Goal: Task Accomplishment & Management: Complete application form

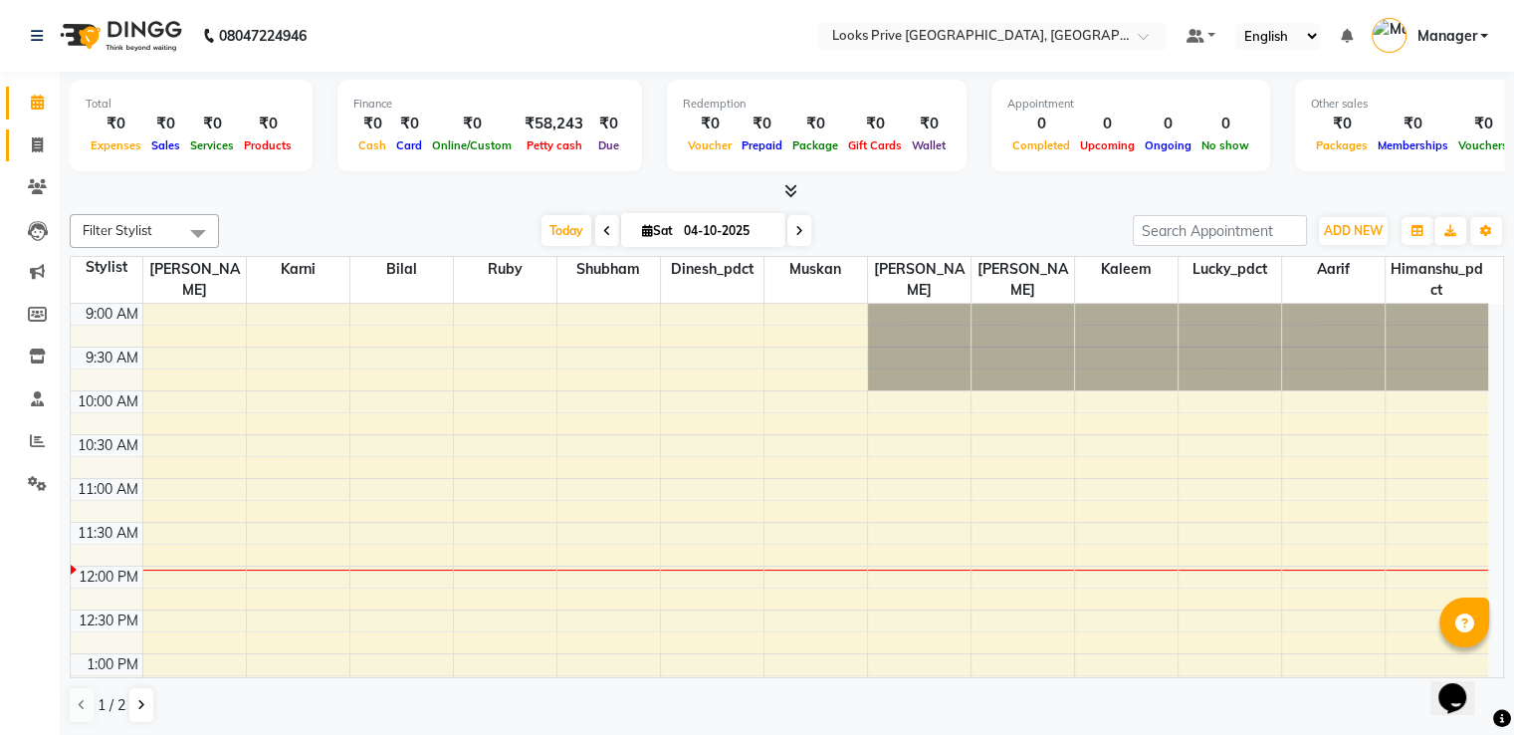
click at [42, 148] on icon at bounding box center [37, 144] width 11 height 15
select select "service"
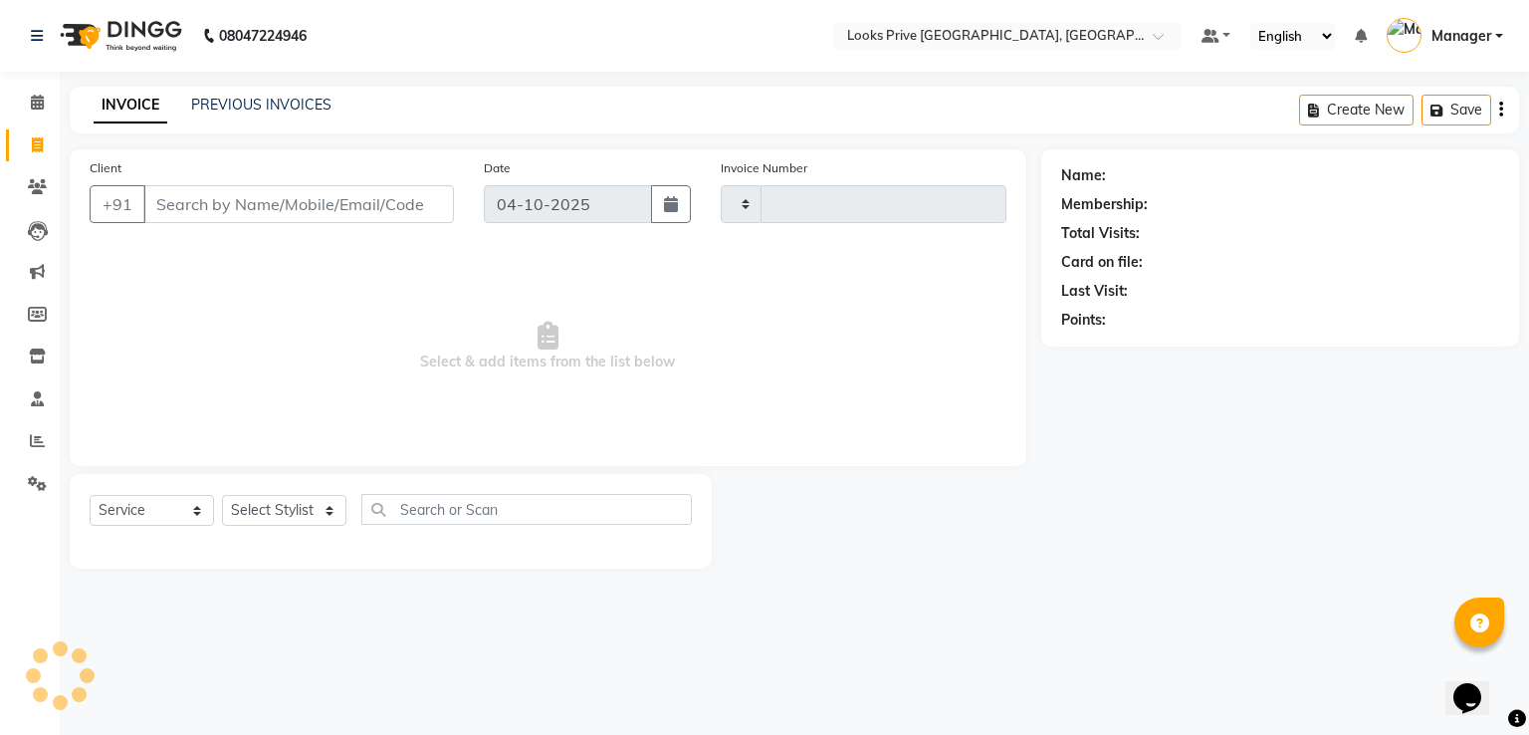
type input "3534"
select select "6205"
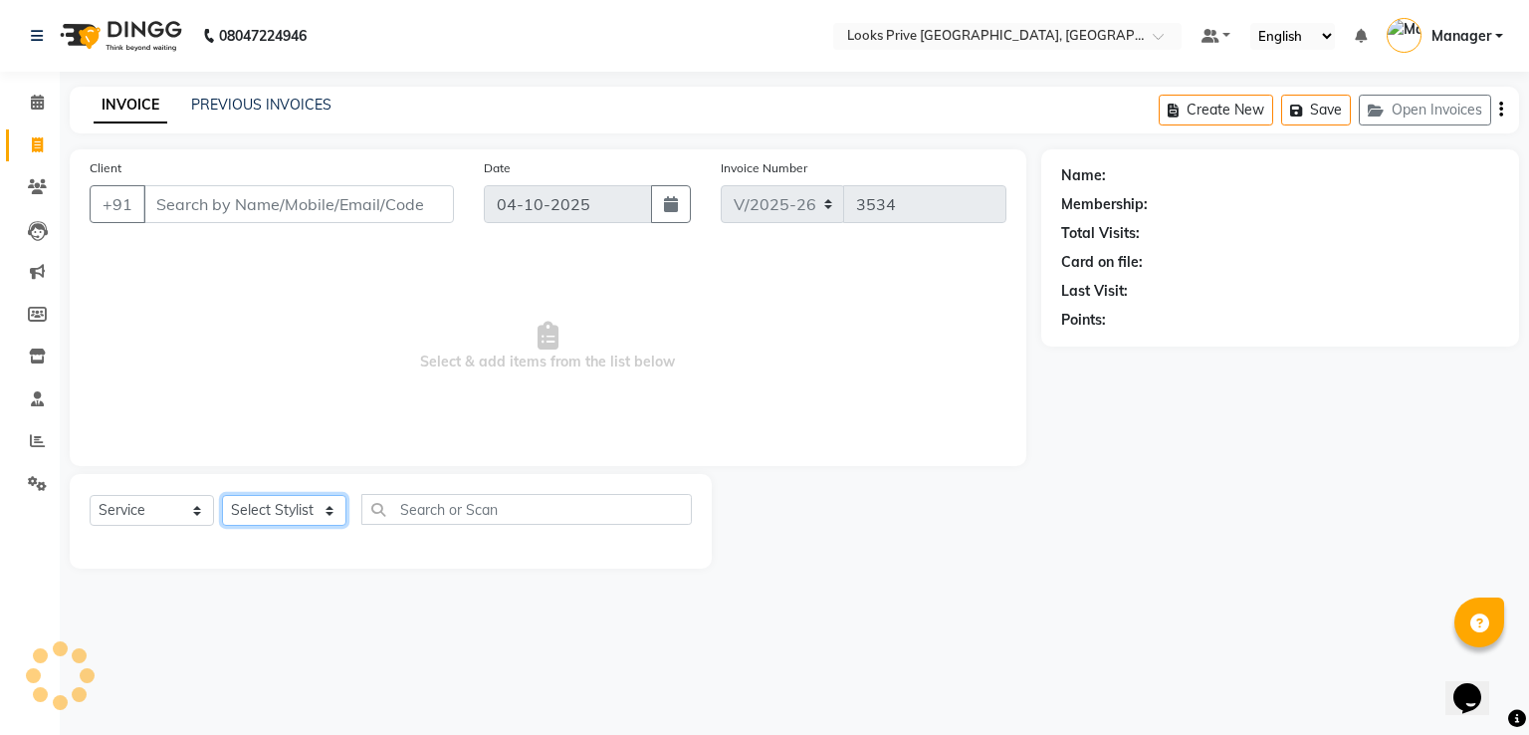
click at [283, 505] on select "Select Stylist" at bounding box center [284, 510] width 124 height 31
select select "45658"
click at [222, 496] on select "Select Stylist A2R_Master [PERSON_NAME] [PERSON_NAME] Dinesh_pdct Himanshu_pdct…" at bounding box center [284, 510] width 124 height 31
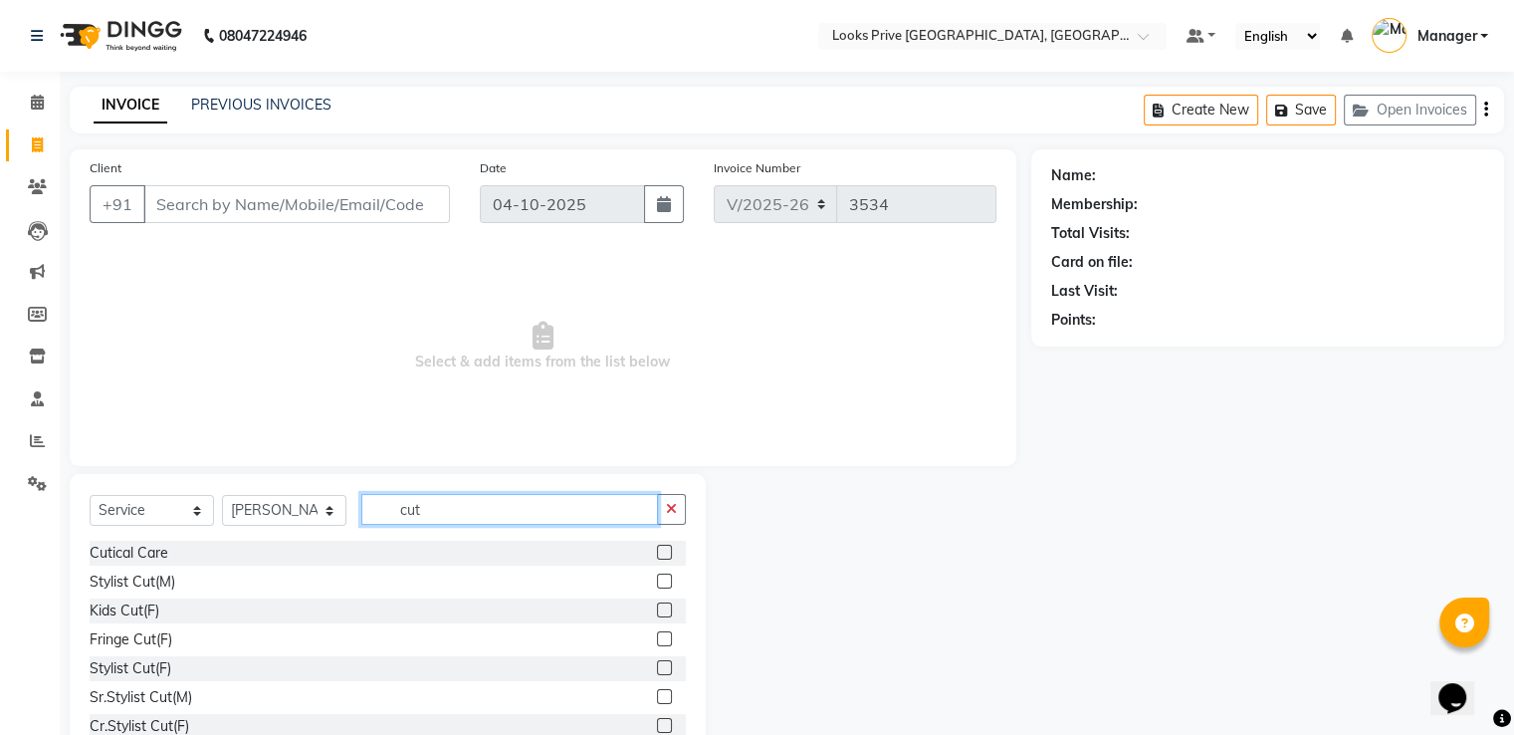
type input "b"
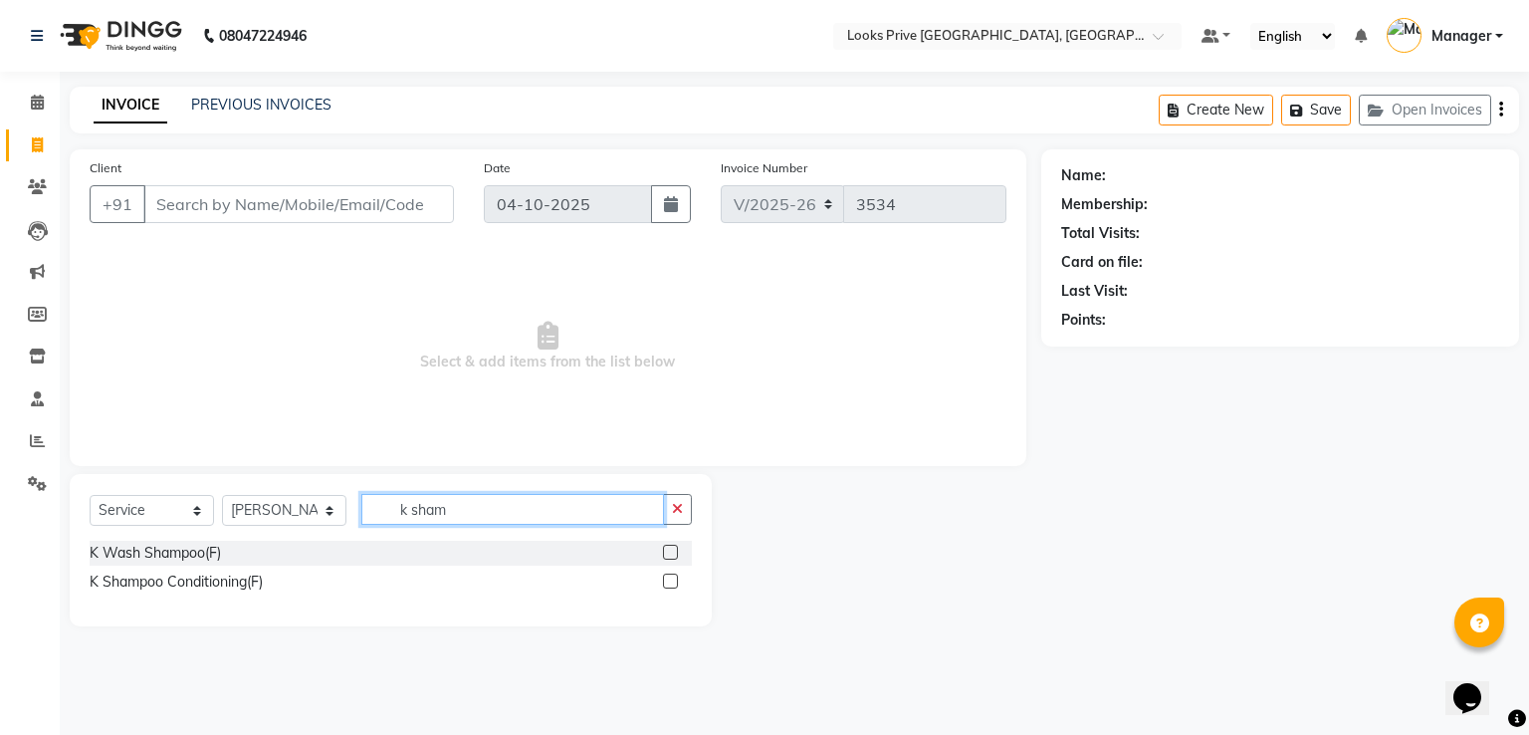
type input "k sham"
click at [668, 586] on label at bounding box center [670, 580] width 15 height 15
click at [668, 586] on input "checkbox" at bounding box center [669, 581] width 13 height 13
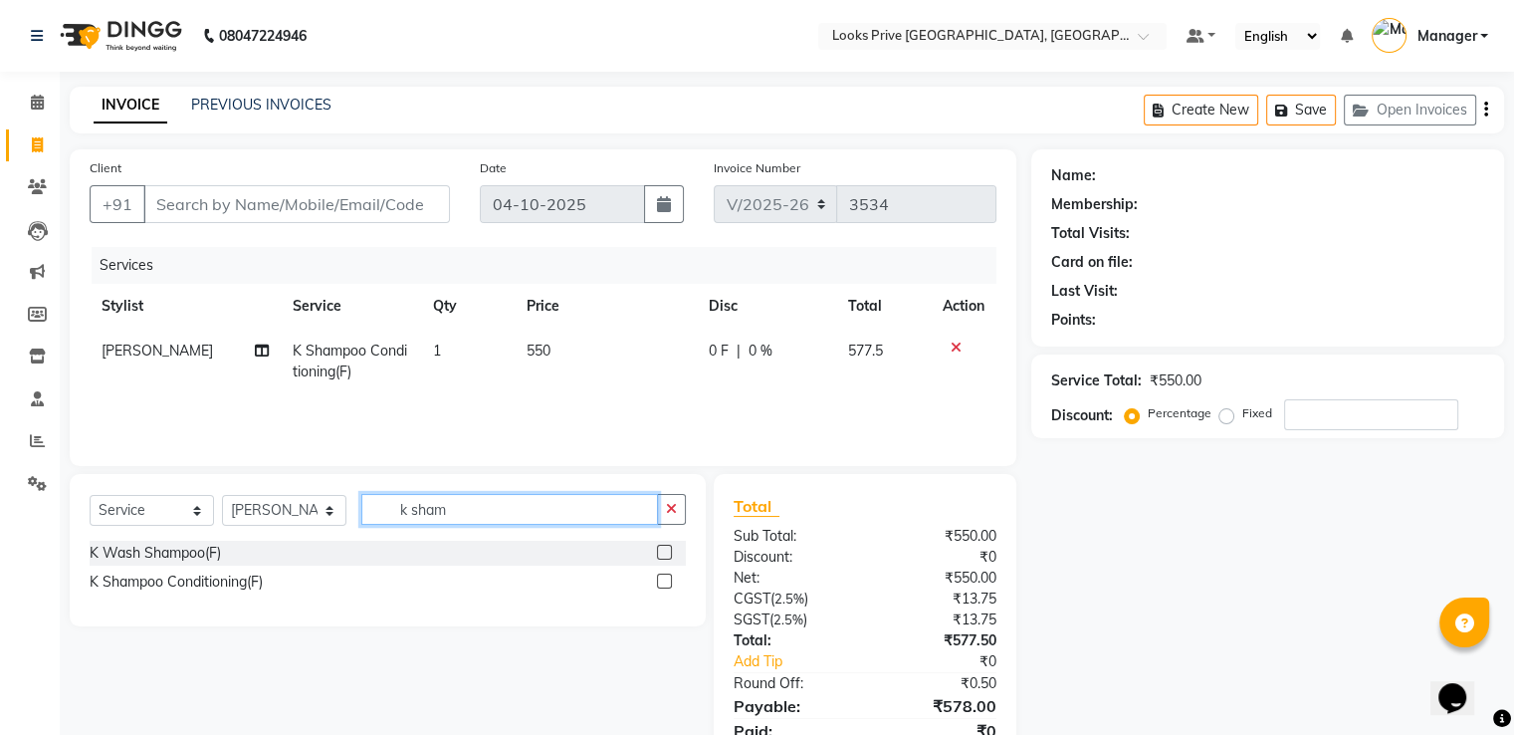
checkbox input "false"
drag, startPoint x: 478, startPoint y: 512, endPoint x: 378, endPoint y: 511, distance: 99.6
click at [378, 511] on input "k sham" at bounding box center [509, 509] width 297 height 31
type input "blow"
click at [658, 555] on label at bounding box center [664, 552] width 15 height 15
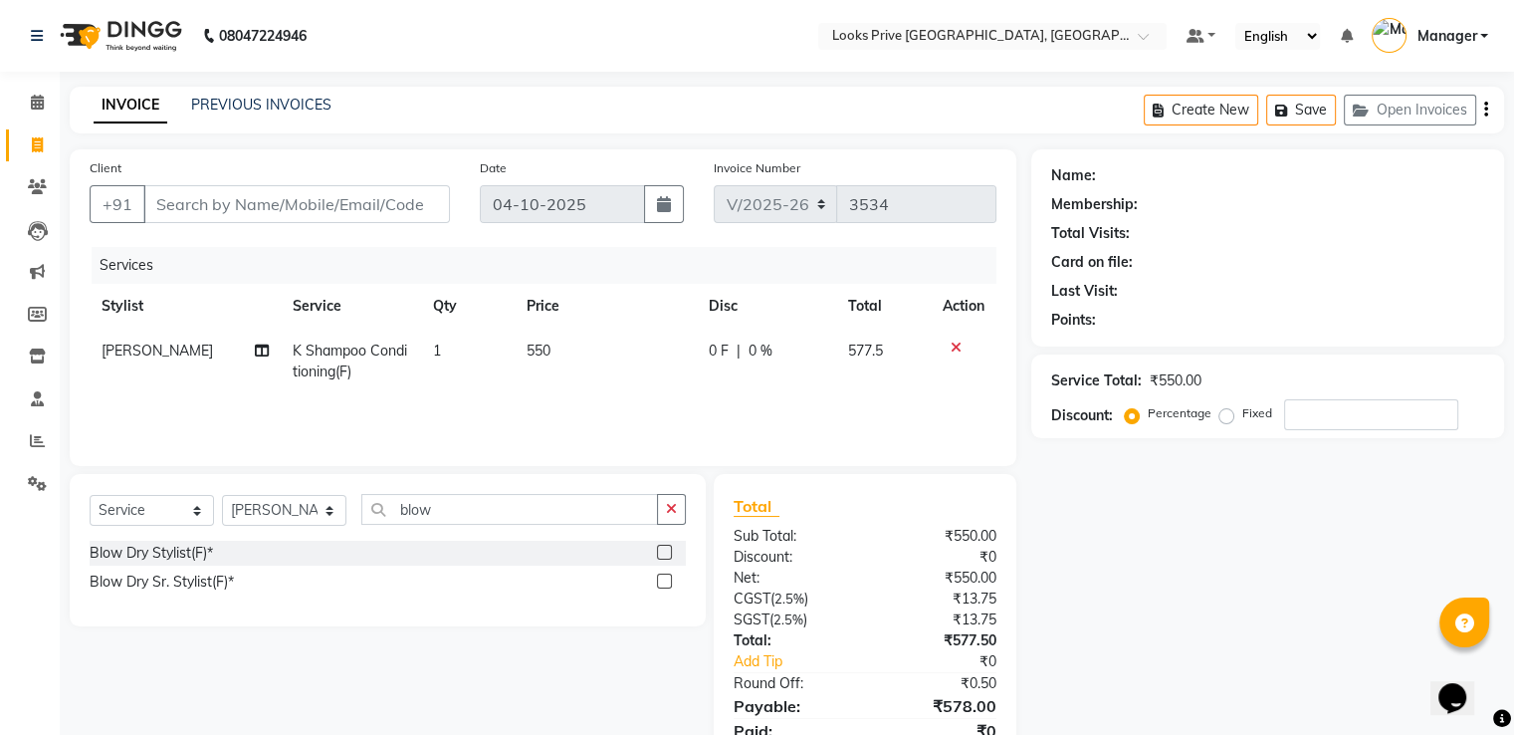
click at [658, 555] on input "checkbox" at bounding box center [663, 553] width 13 height 13
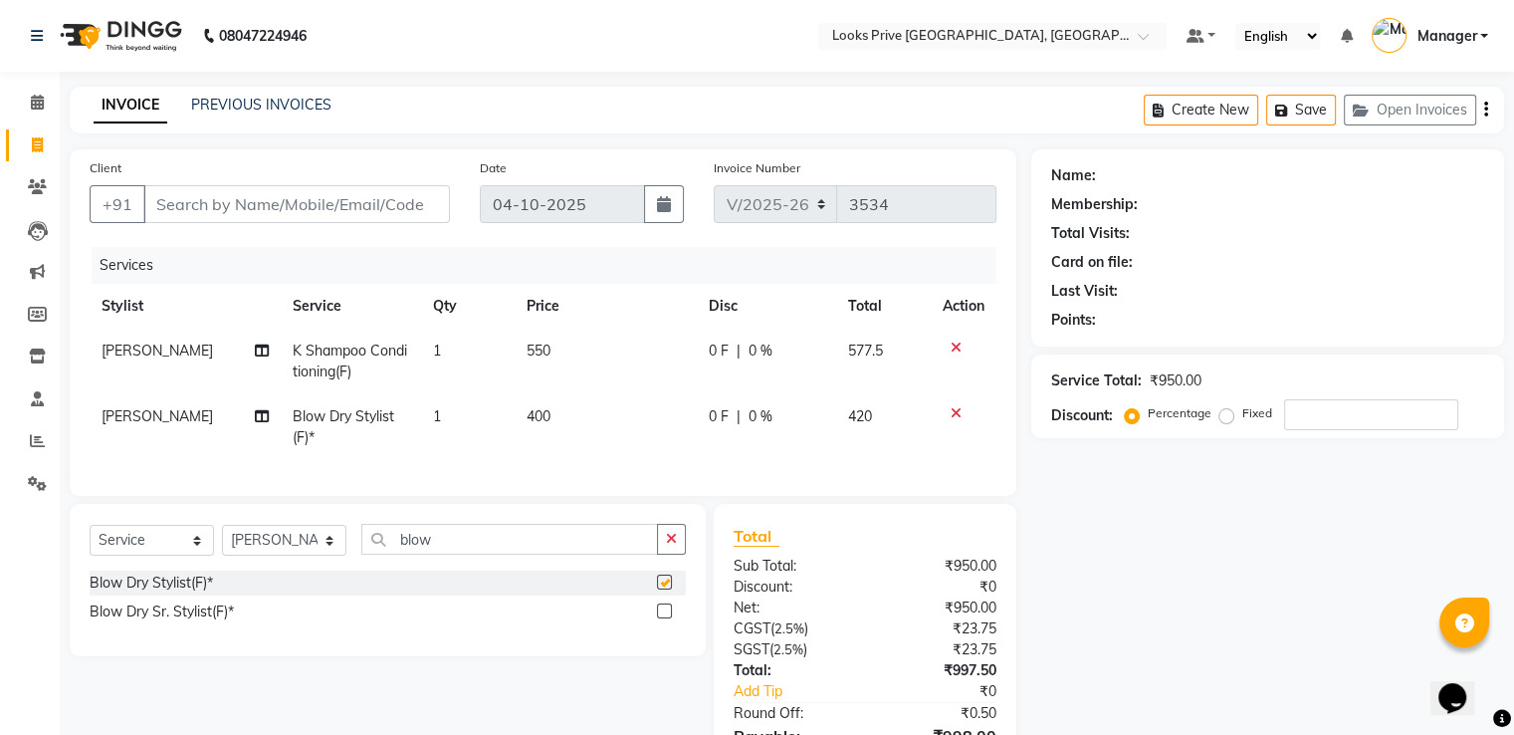
checkbox input "false"
click at [564, 363] on td "550" at bounding box center [606, 362] width 182 height 66
select select "45658"
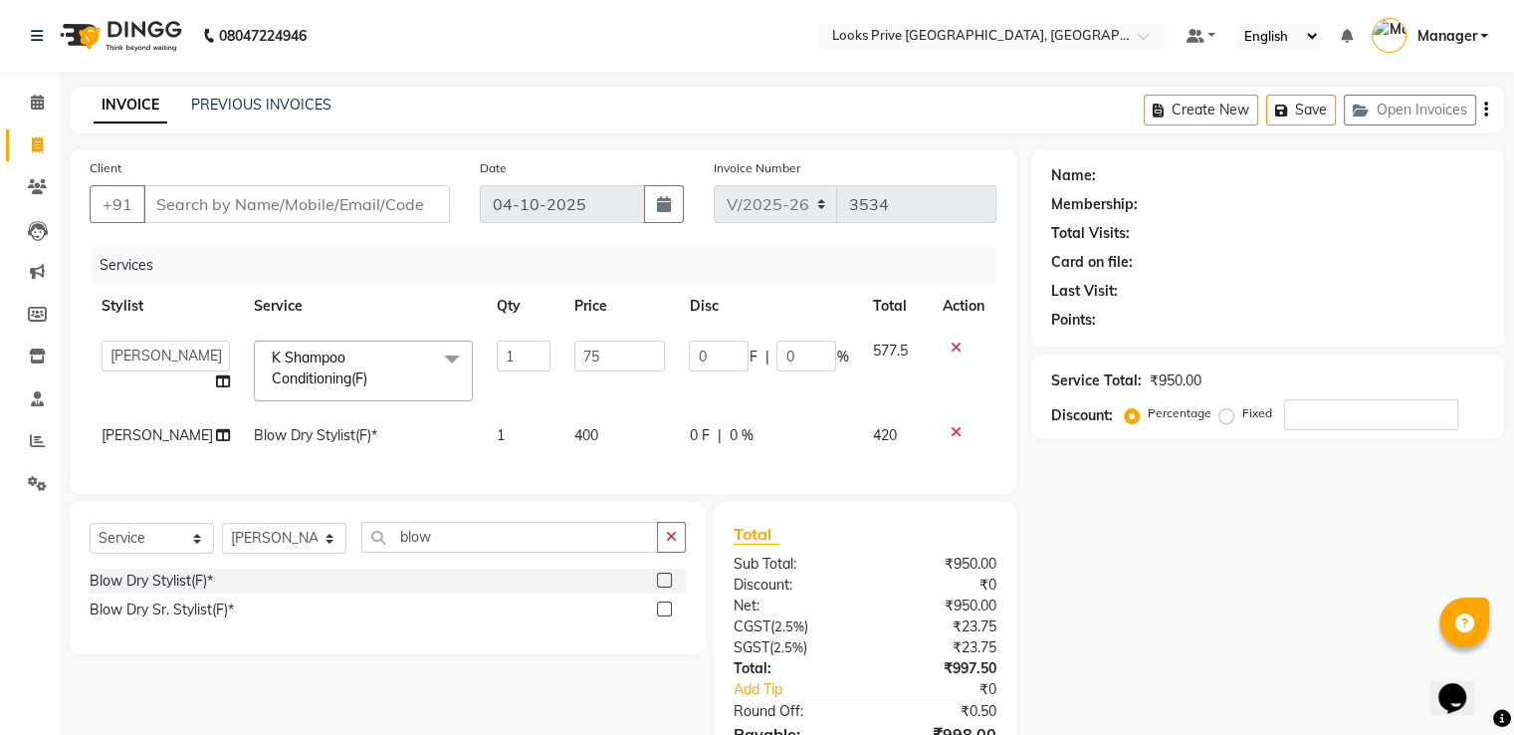
type input "750"
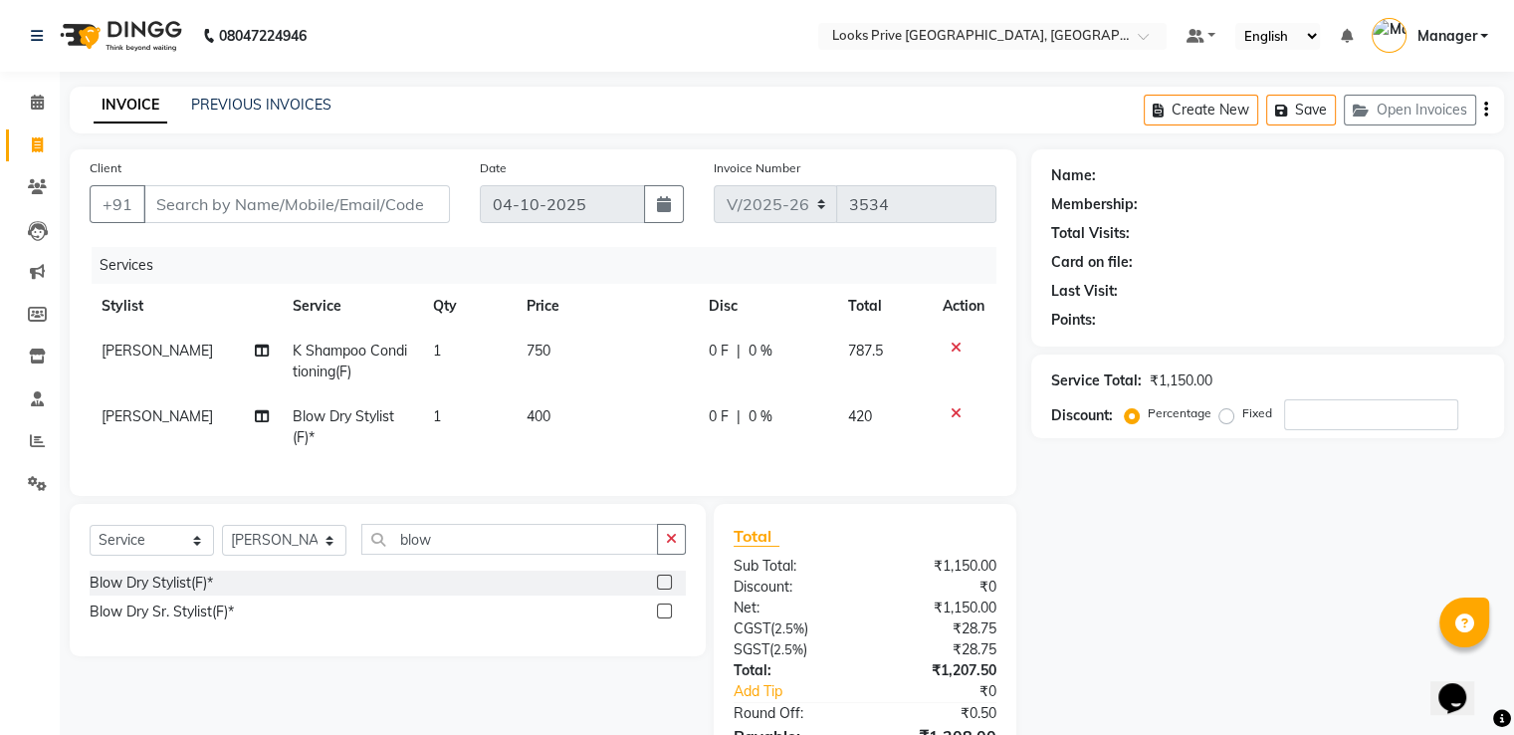
click at [581, 403] on td "400" at bounding box center [606, 427] width 182 height 66
select select "45658"
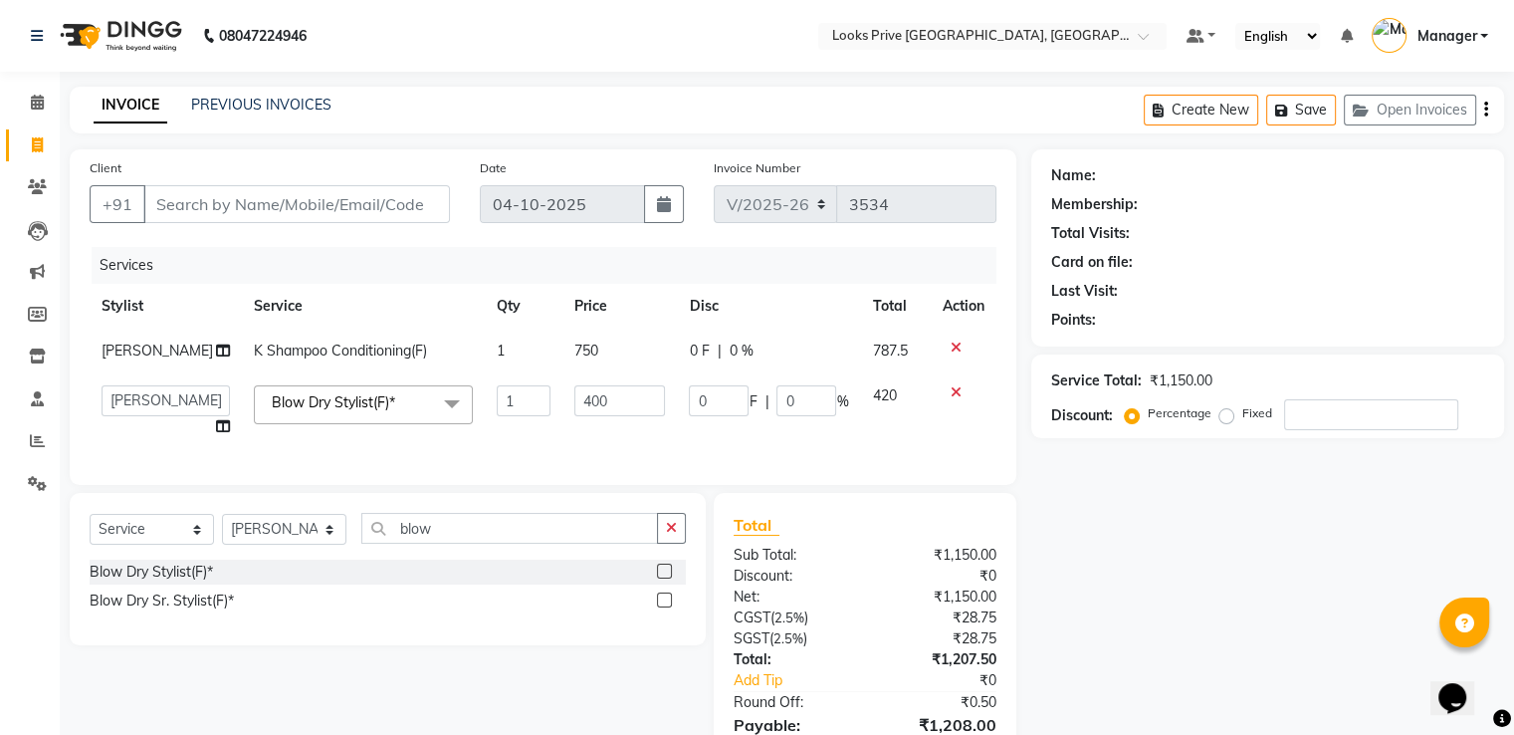
type input "5"
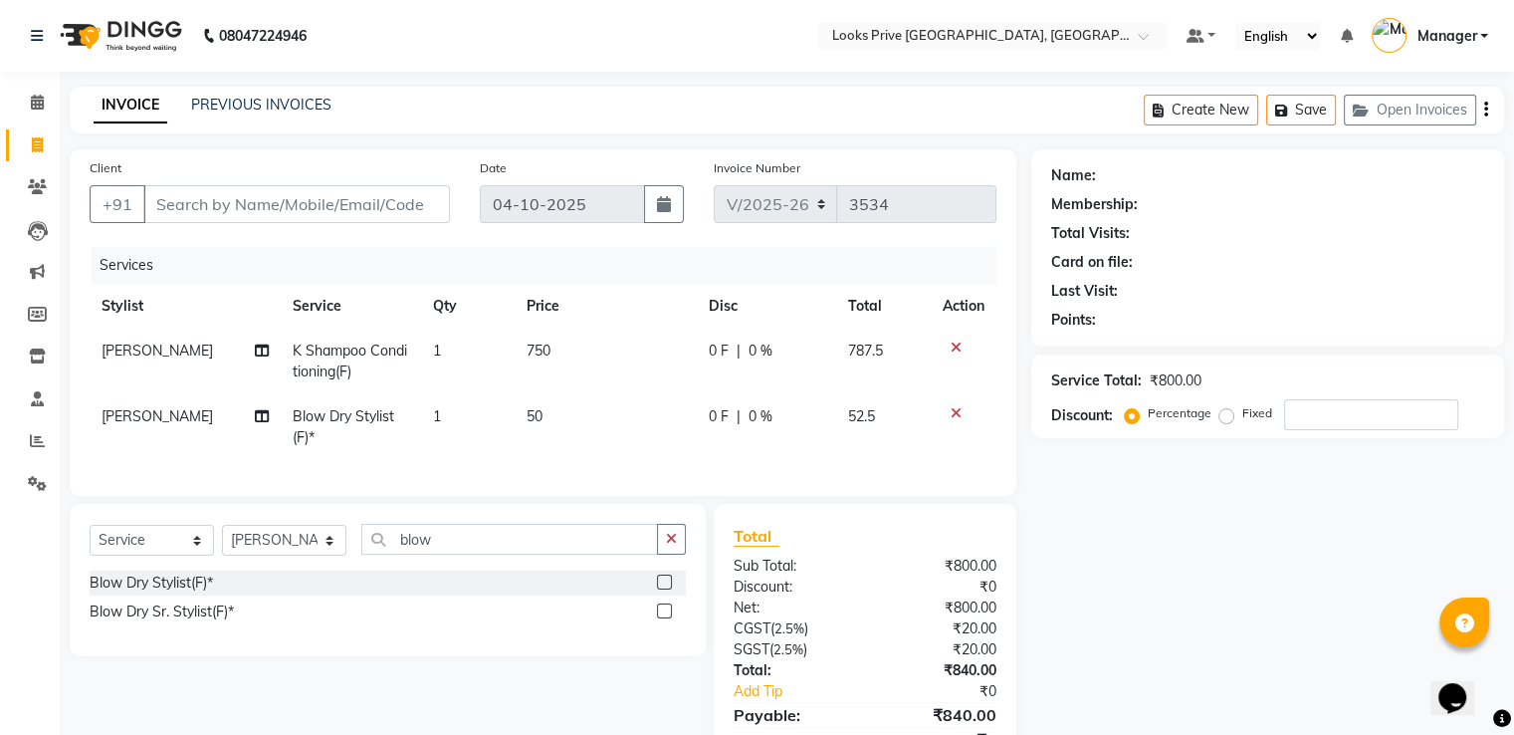
click at [585, 402] on td "50" at bounding box center [606, 427] width 182 height 66
select select "45658"
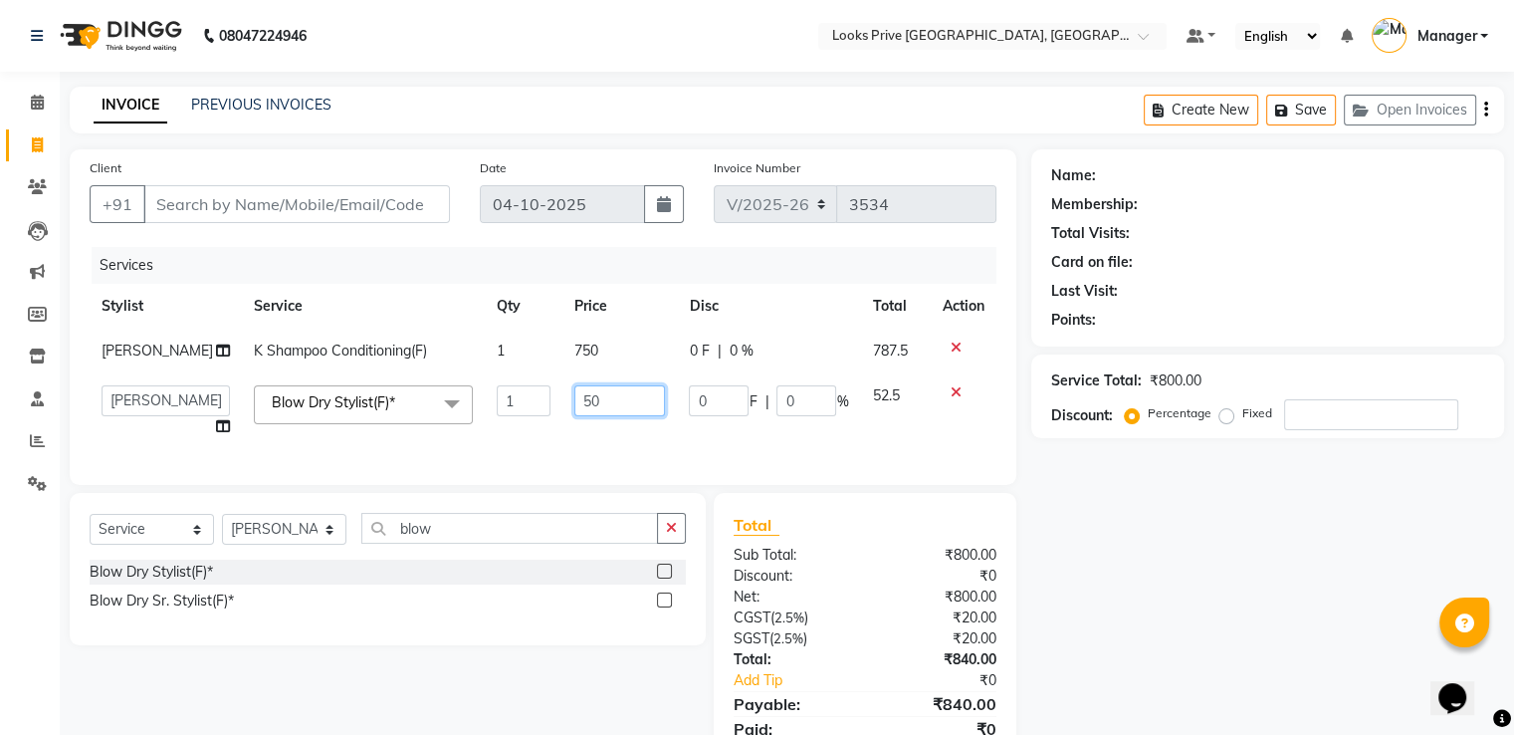
click at [585, 402] on input "50" at bounding box center [620, 400] width 92 height 31
type input "500"
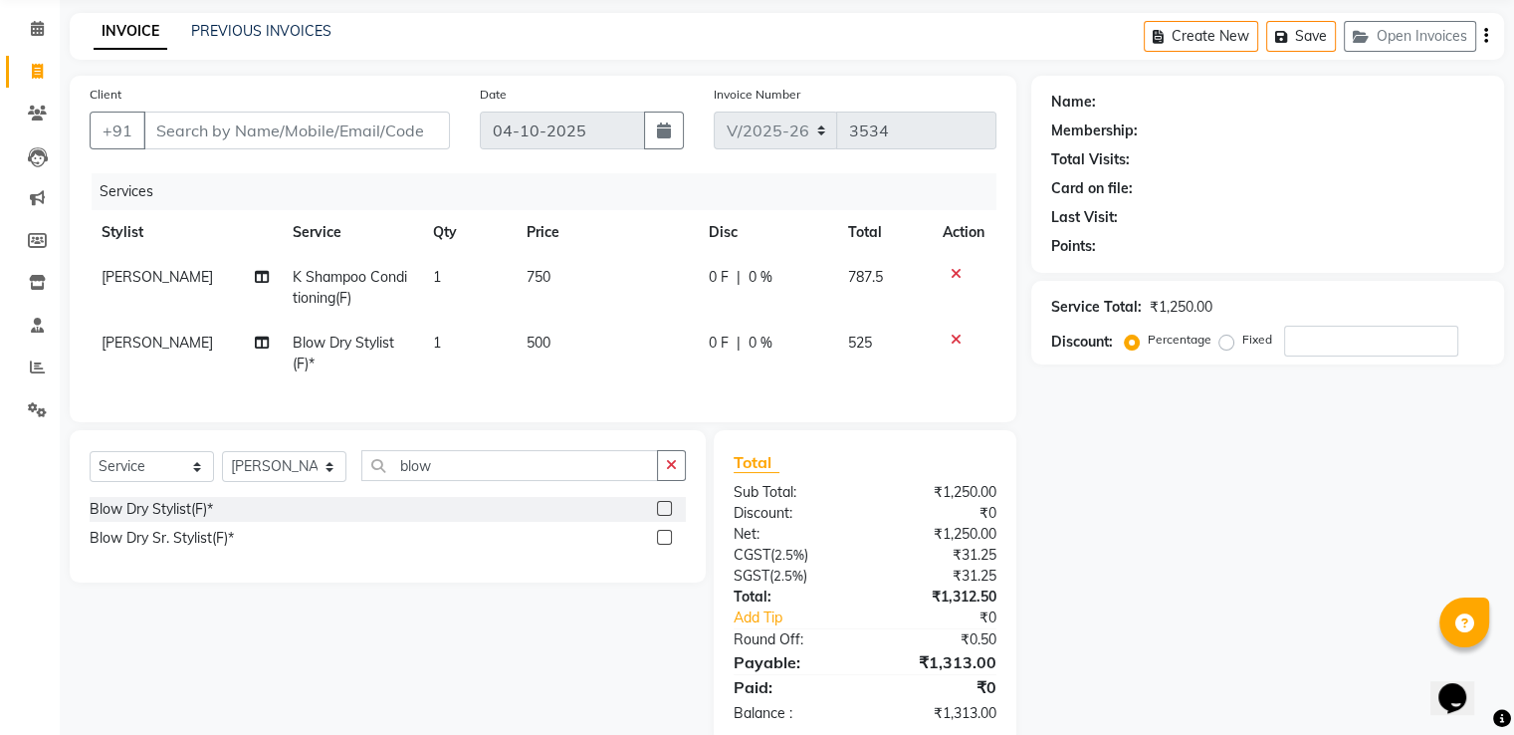
scroll to position [128, 0]
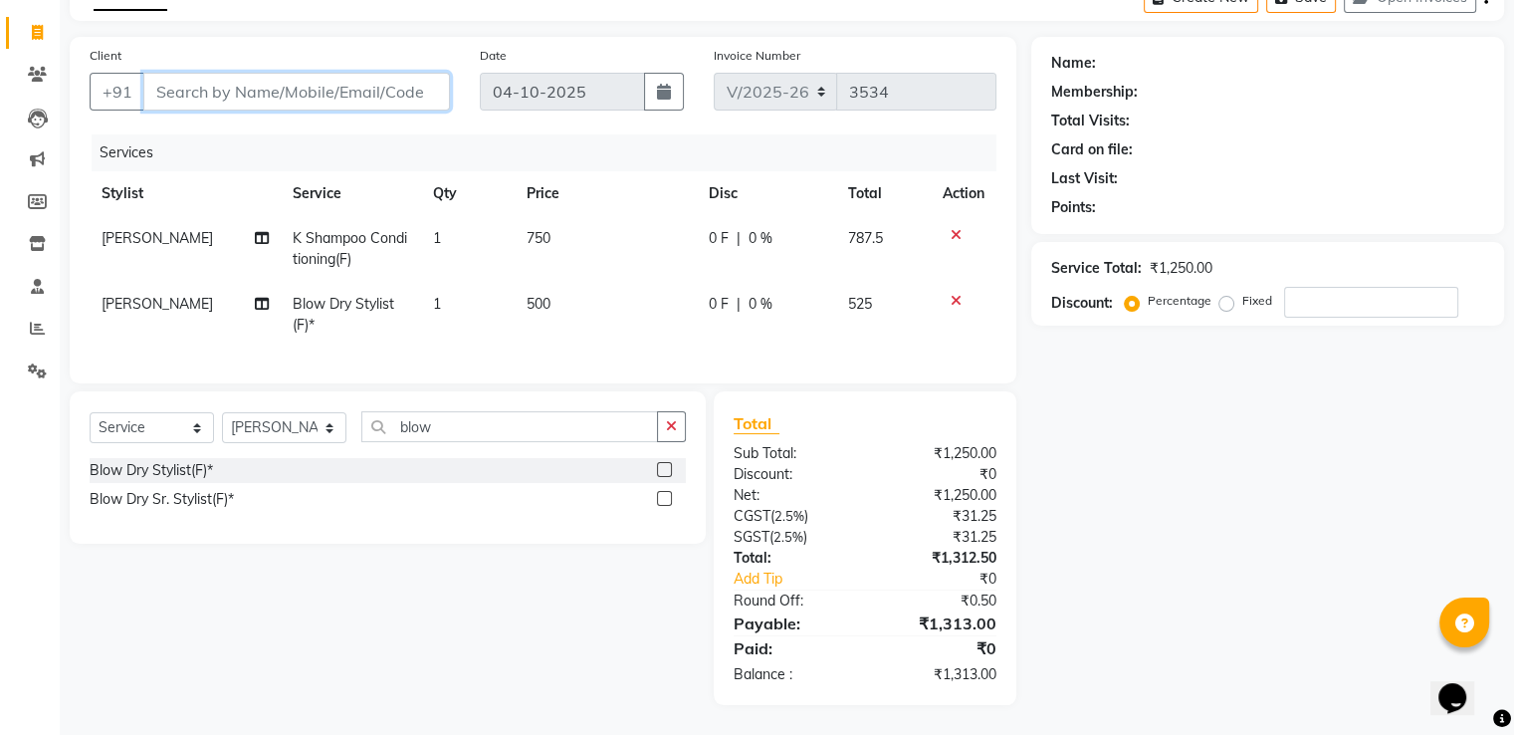
click at [367, 82] on input "Client" at bounding box center [296, 92] width 307 height 38
type input "9"
type input "0"
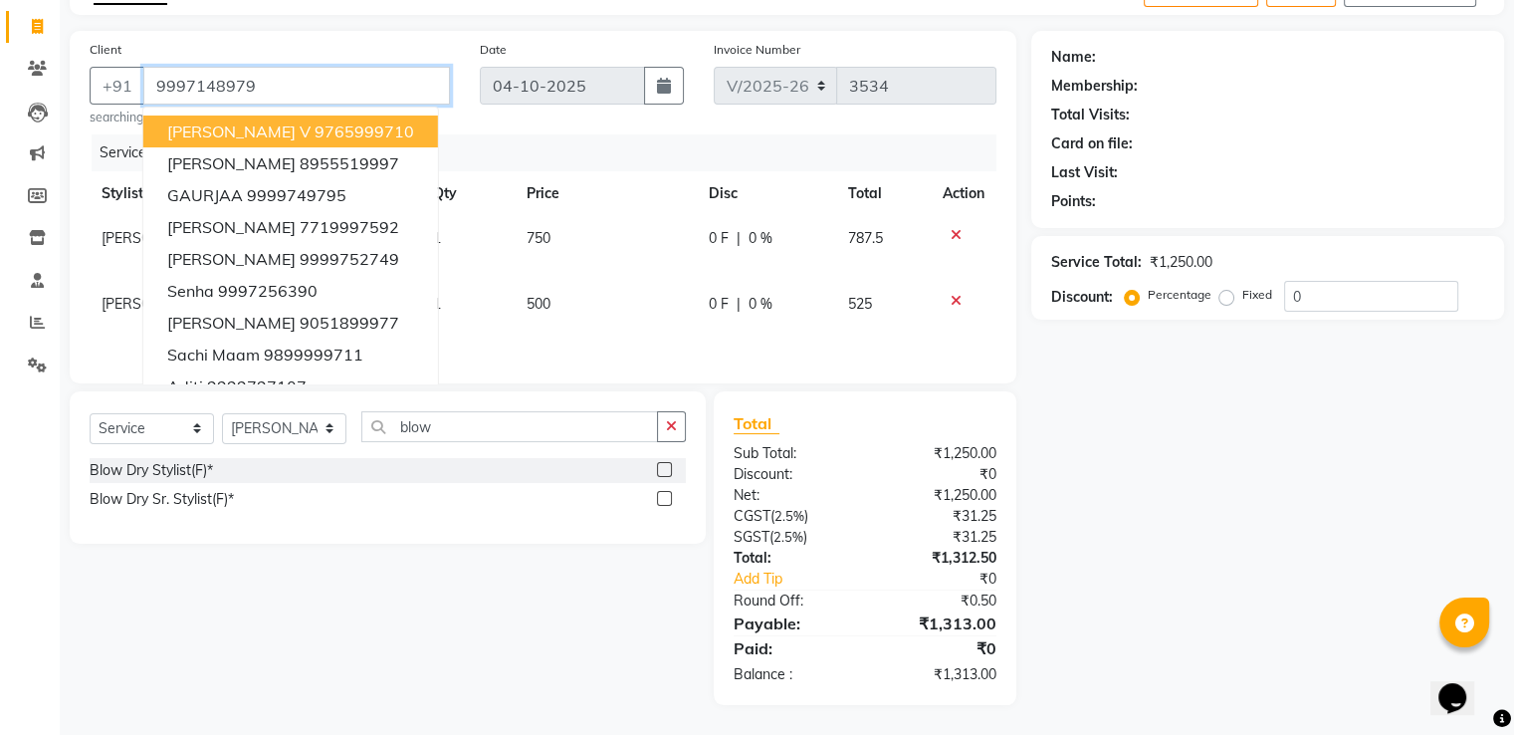
type input "9997148979"
select select "1: Object"
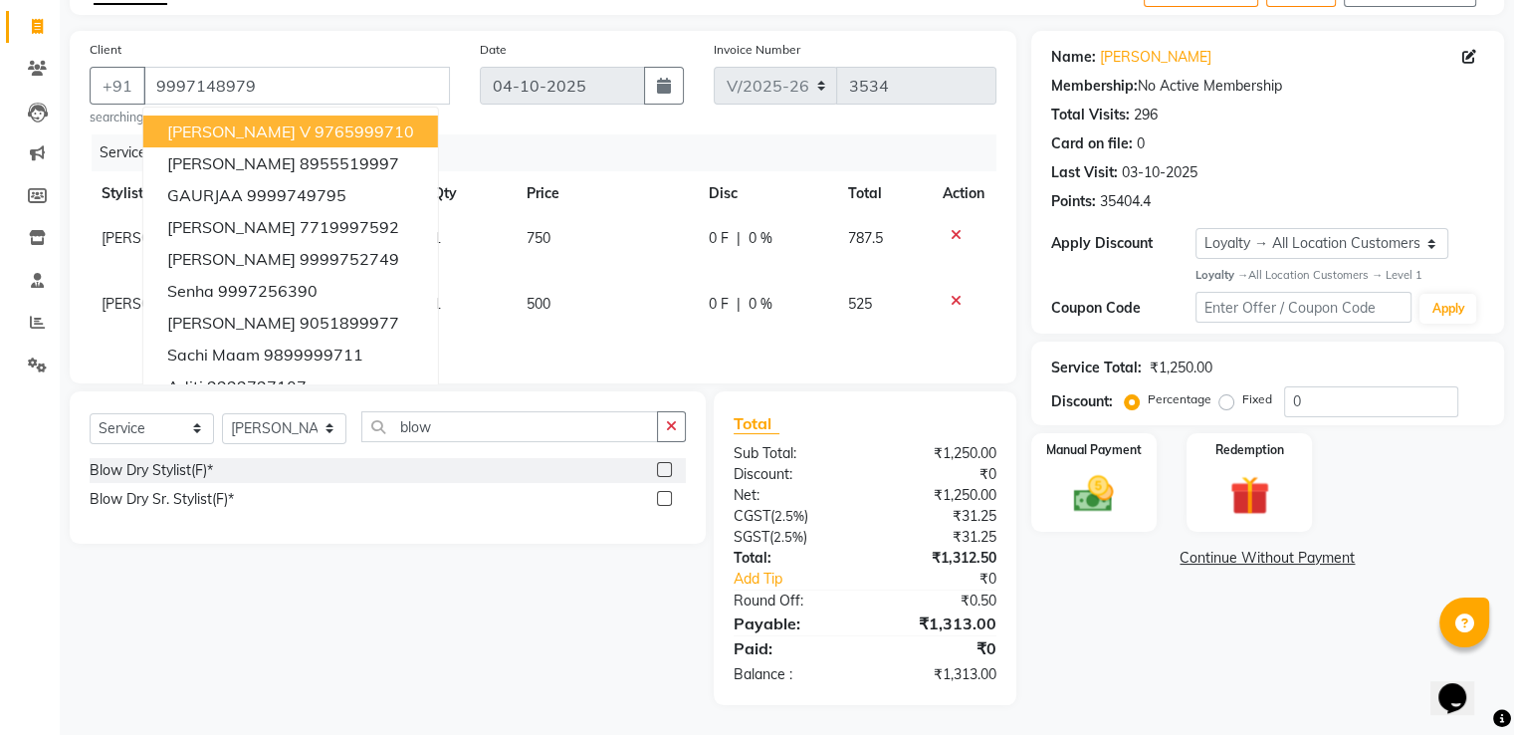
click at [1280, 109] on div "Total Visits: 296" at bounding box center [1267, 115] width 433 height 21
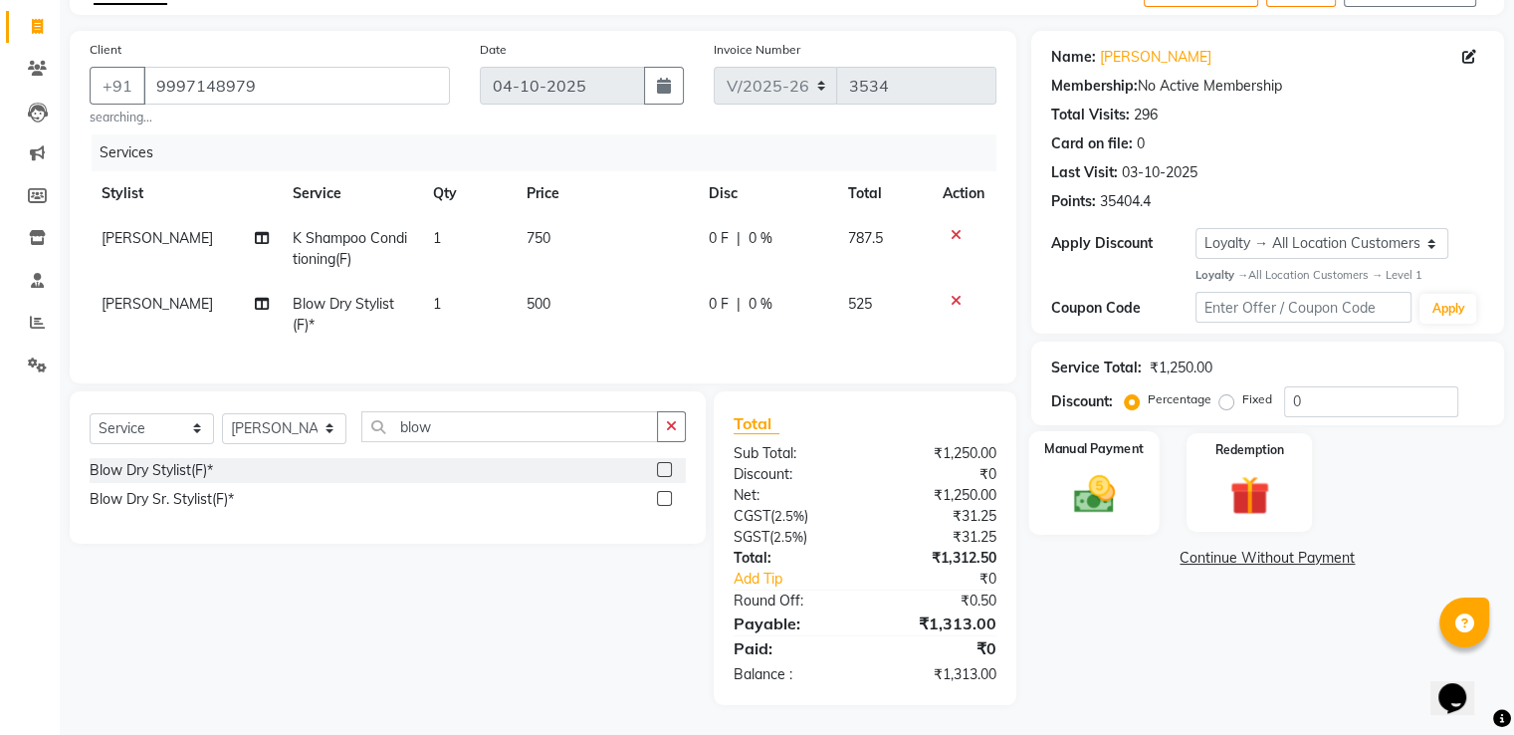
scroll to position [134, 0]
click at [1071, 497] on img at bounding box center [1093, 494] width 67 height 48
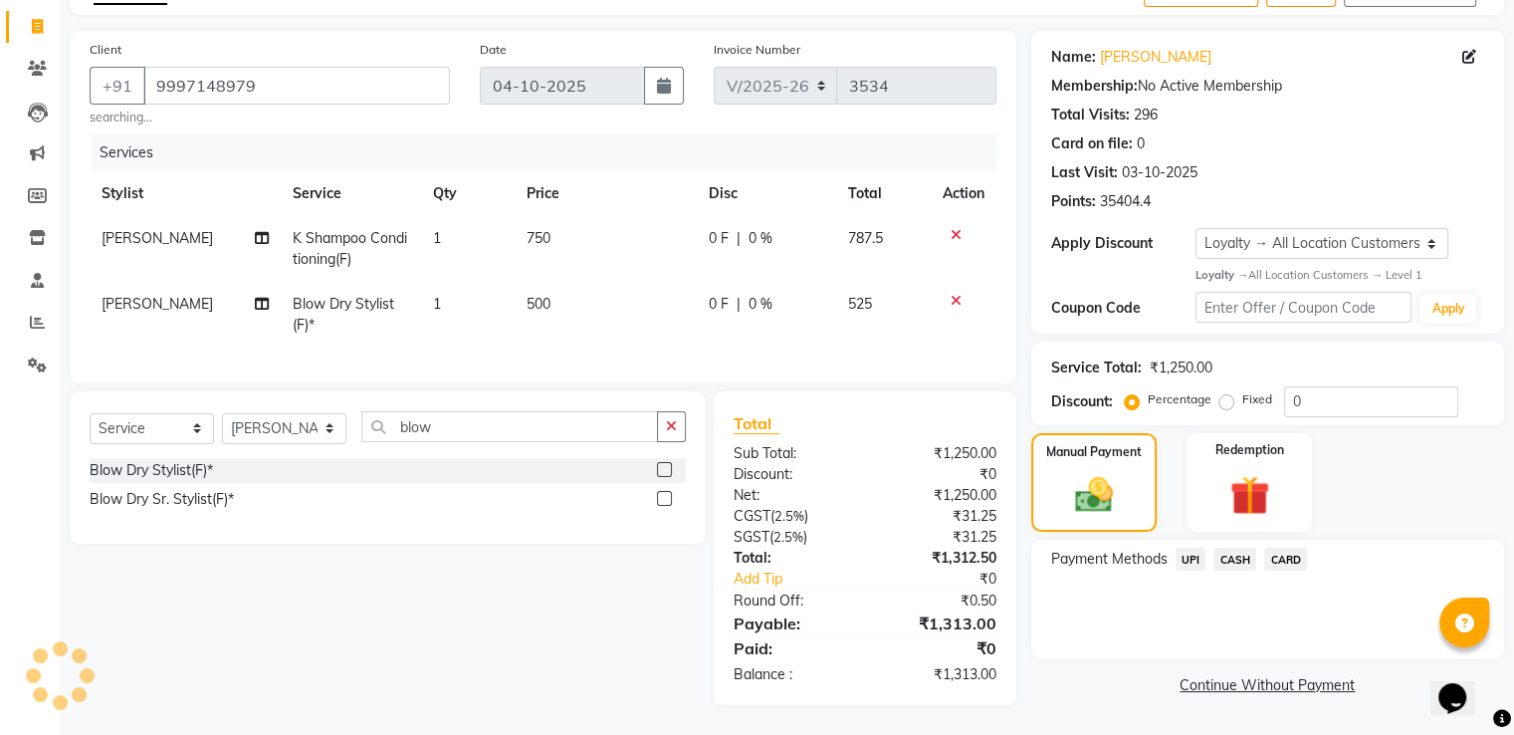
click at [1230, 548] on span "CASH" at bounding box center [1235, 559] width 43 height 23
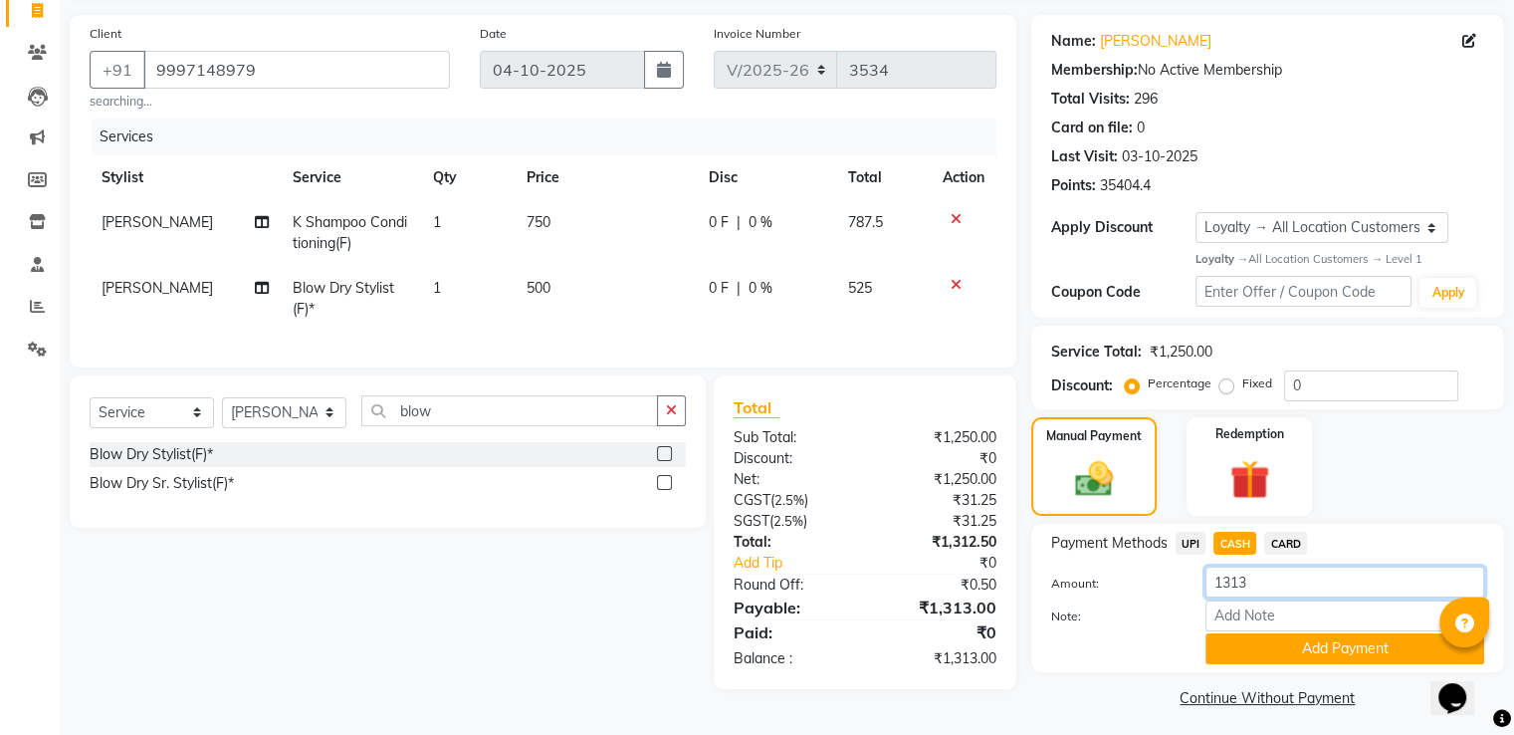
drag, startPoint x: 1246, startPoint y: 586, endPoint x: 1139, endPoint y: 590, distance: 107.6
click at [1141, 592] on div "Amount: 1313" at bounding box center [1267, 583] width 463 height 34
type input "1500"
click at [1289, 672] on div "Payment Methods UPI CASH CARD Amount: 1500 Note: Add Payment" at bounding box center [1267, 598] width 473 height 148
click at [1291, 640] on button "Add Payment" at bounding box center [1345, 648] width 279 height 31
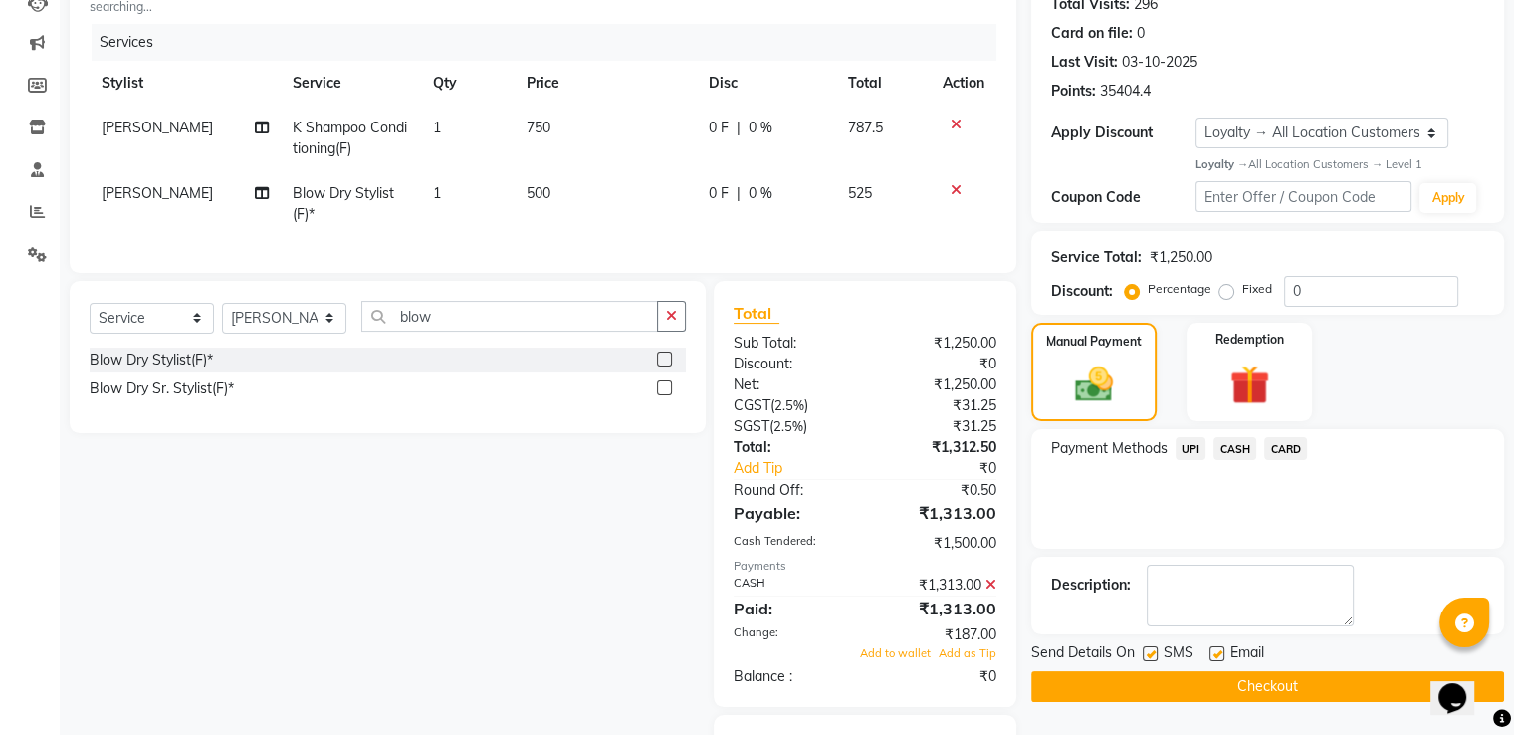
scroll to position [234, 0]
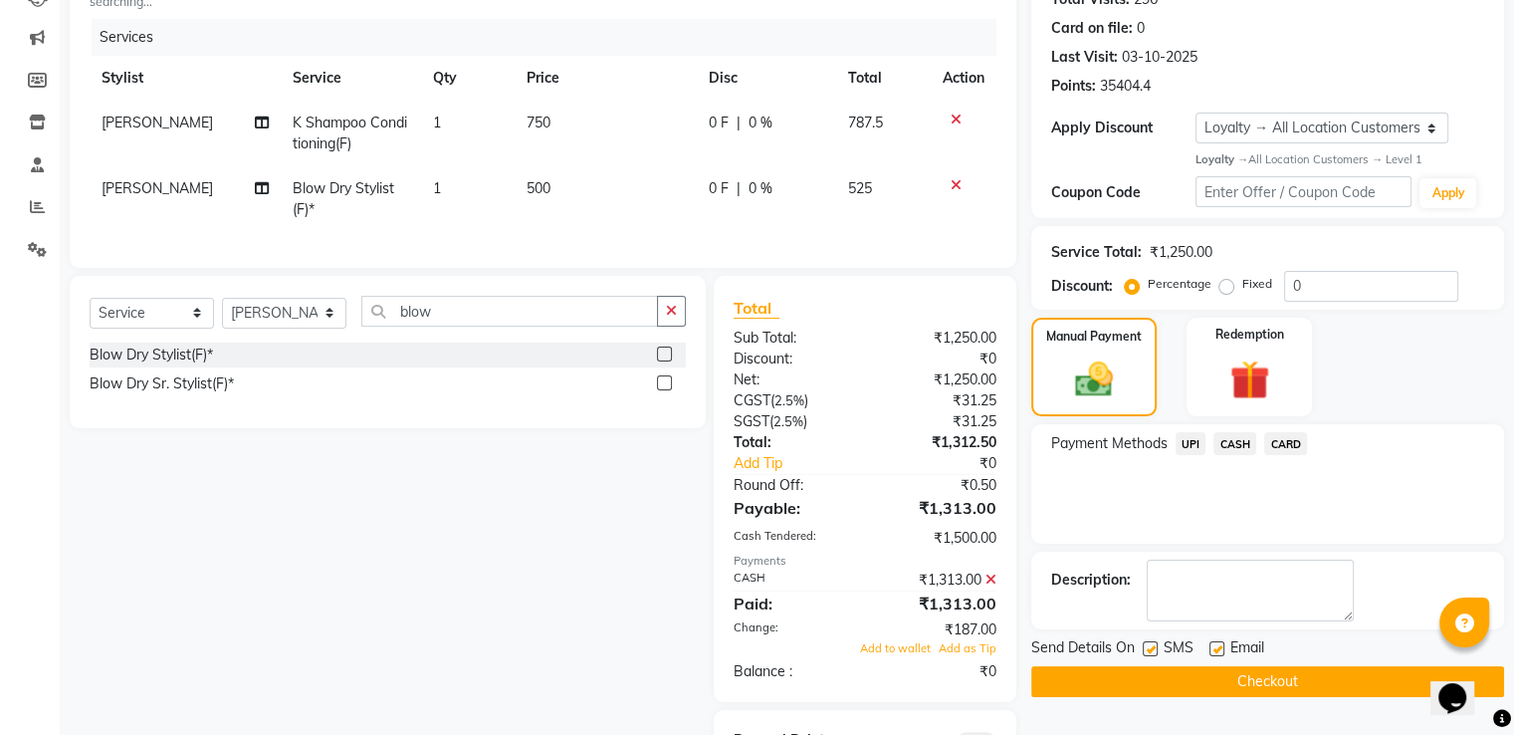
click at [1079, 673] on button "Checkout" at bounding box center [1267, 681] width 473 height 31
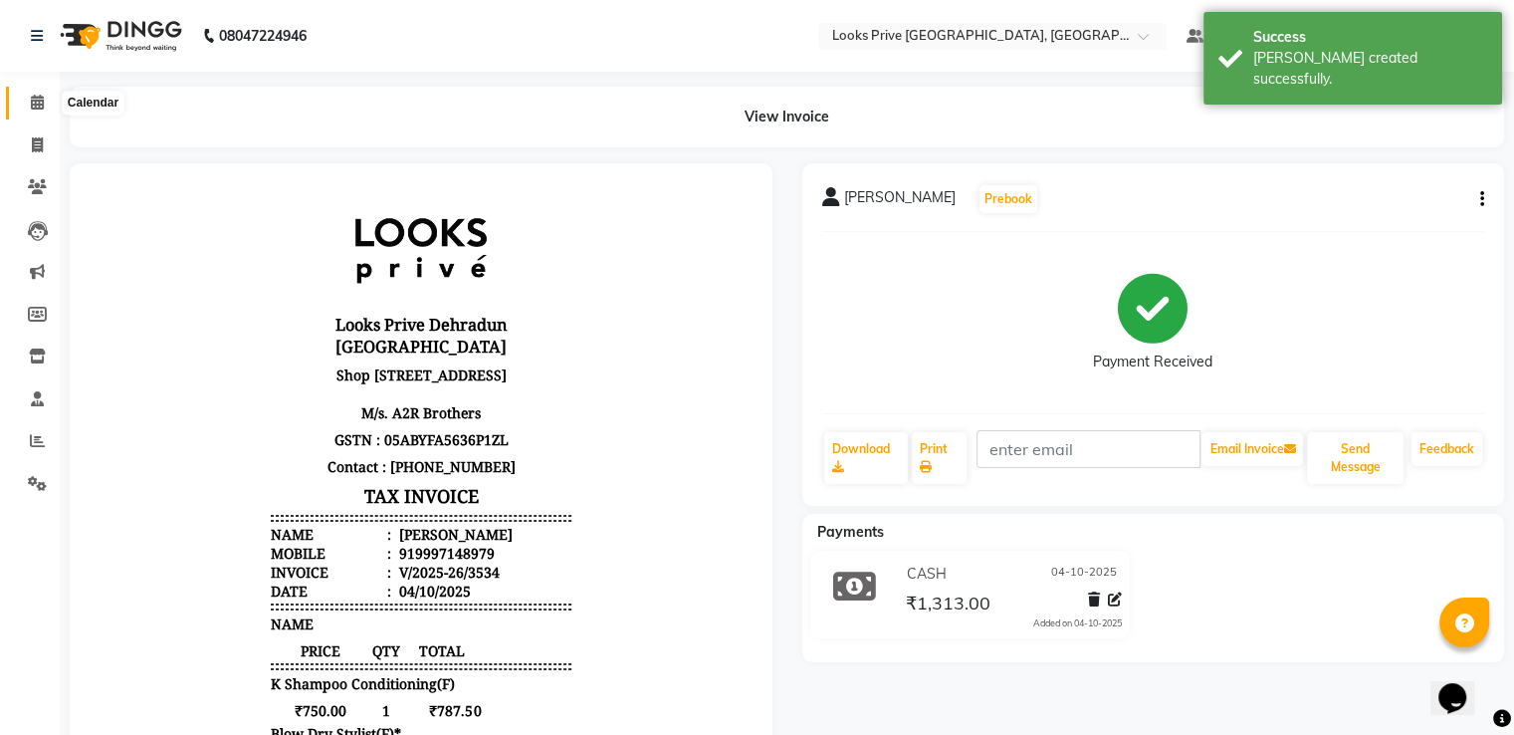
click at [27, 97] on span at bounding box center [37, 103] width 35 height 23
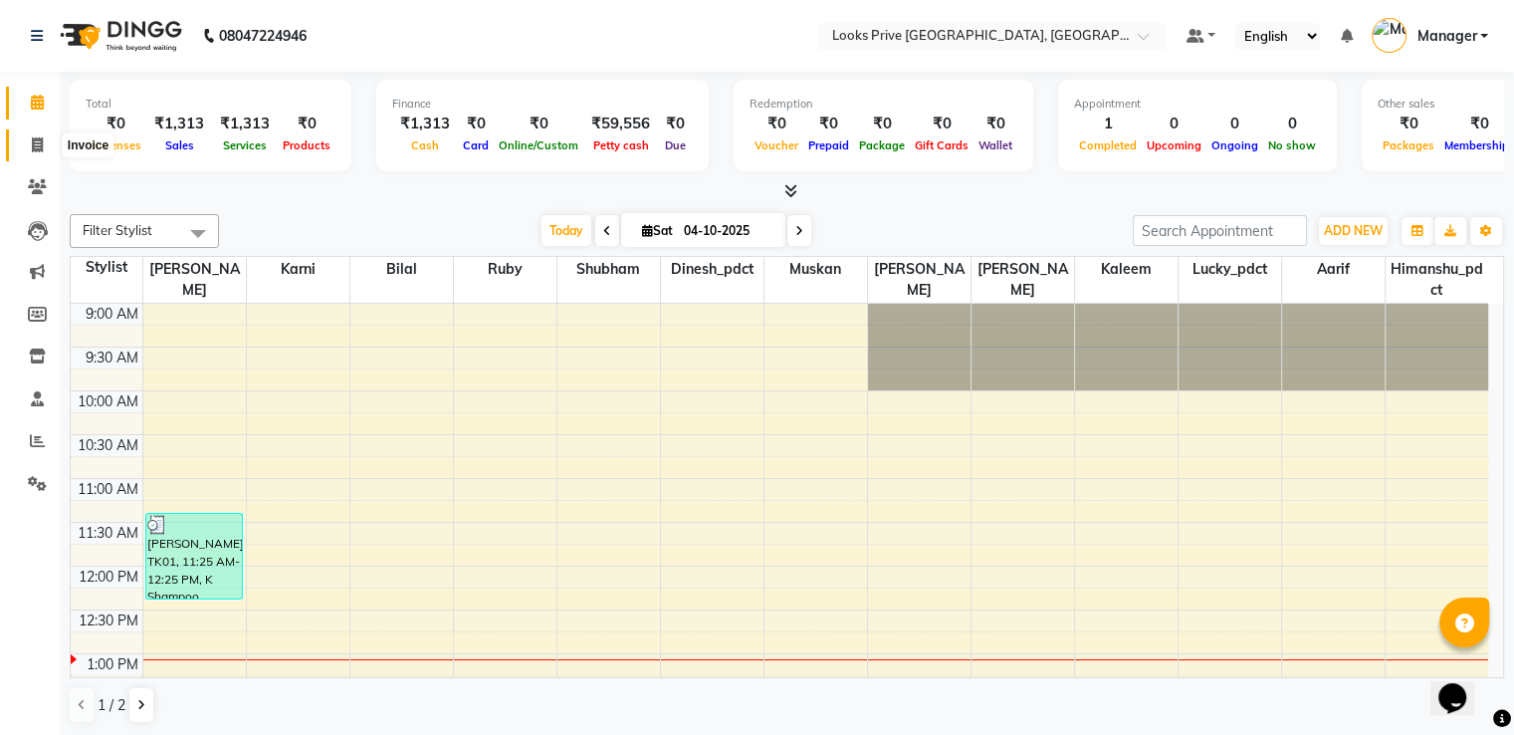
click at [50, 152] on span at bounding box center [37, 145] width 35 height 23
select select "service"
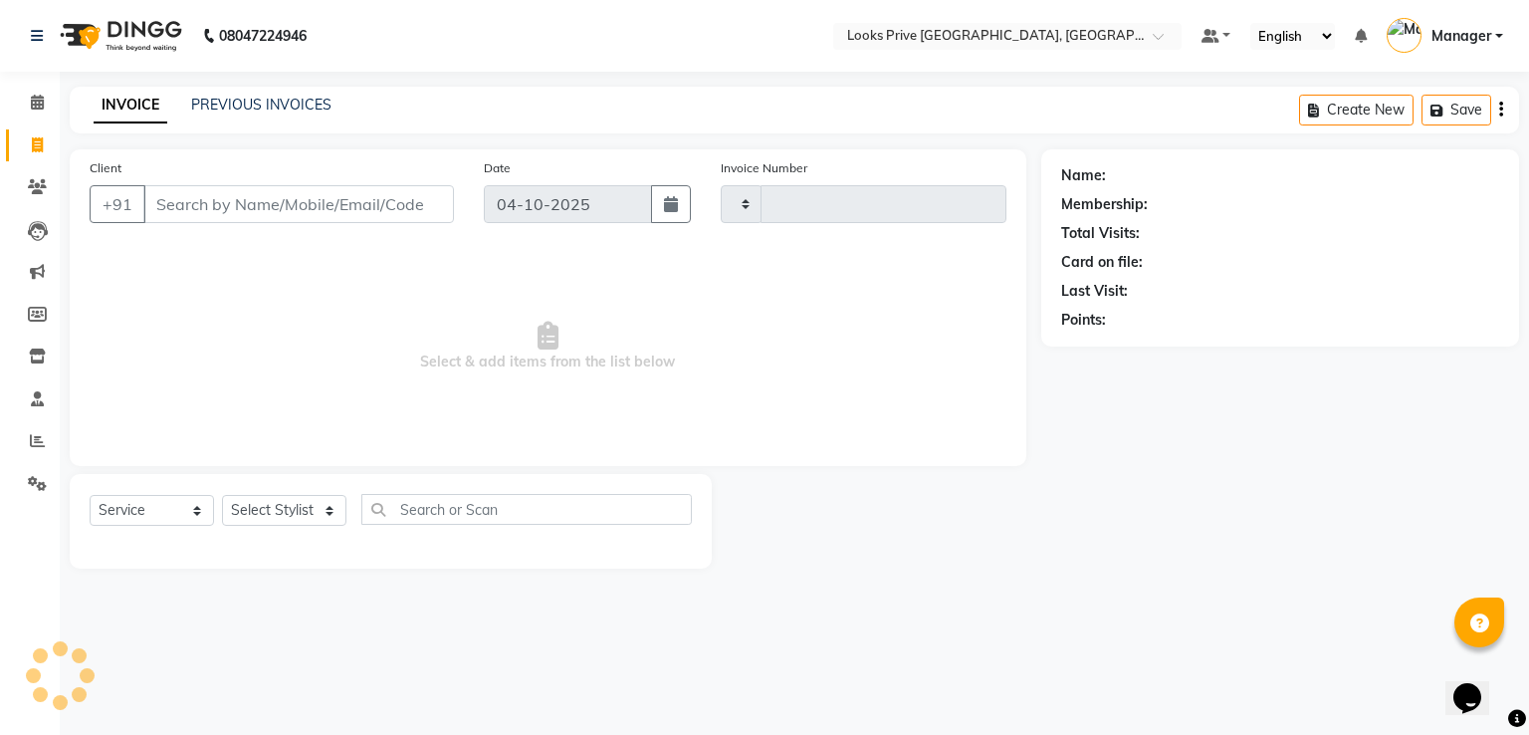
type input "3535"
select select "6205"
click at [279, 507] on select "Select Stylist" at bounding box center [284, 510] width 124 height 31
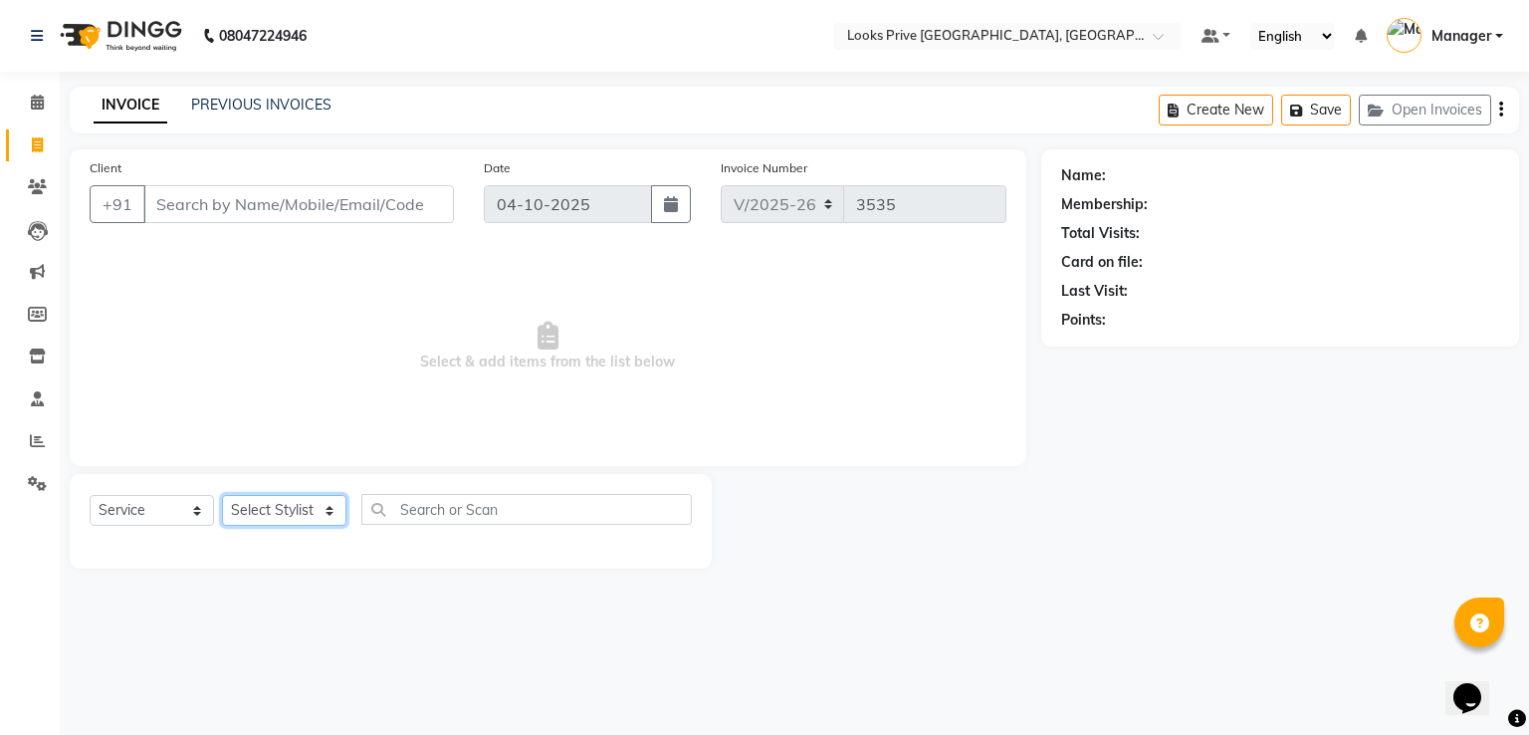
select select "45664"
click at [222, 496] on select "Select Stylist A2R_Master [PERSON_NAME] [PERSON_NAME] Dinesh_pdct Himanshu_pdct…" at bounding box center [284, 510] width 124 height 31
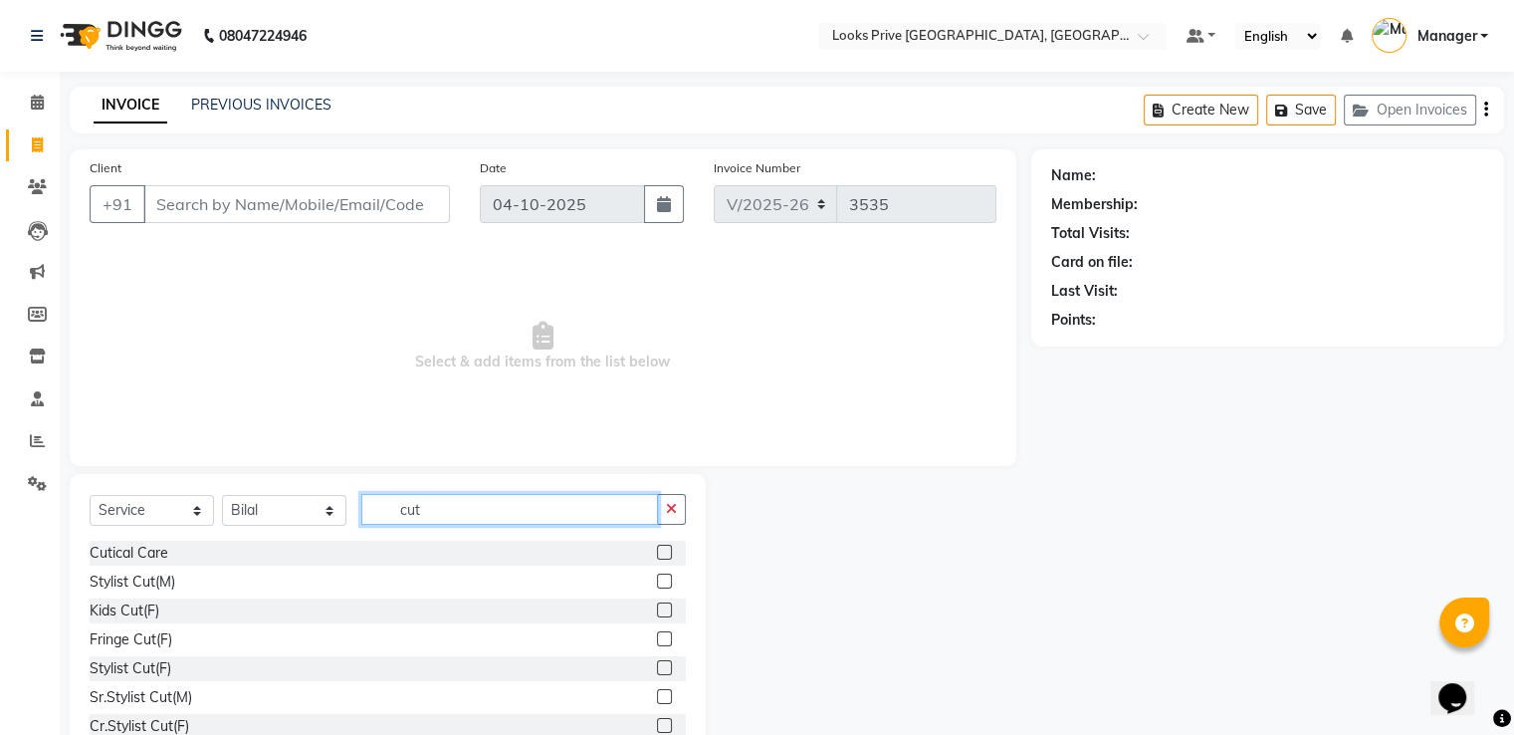
type input "cut"
click at [657, 583] on label at bounding box center [664, 580] width 15 height 15
click at [657, 583] on input "checkbox" at bounding box center [663, 581] width 13 height 13
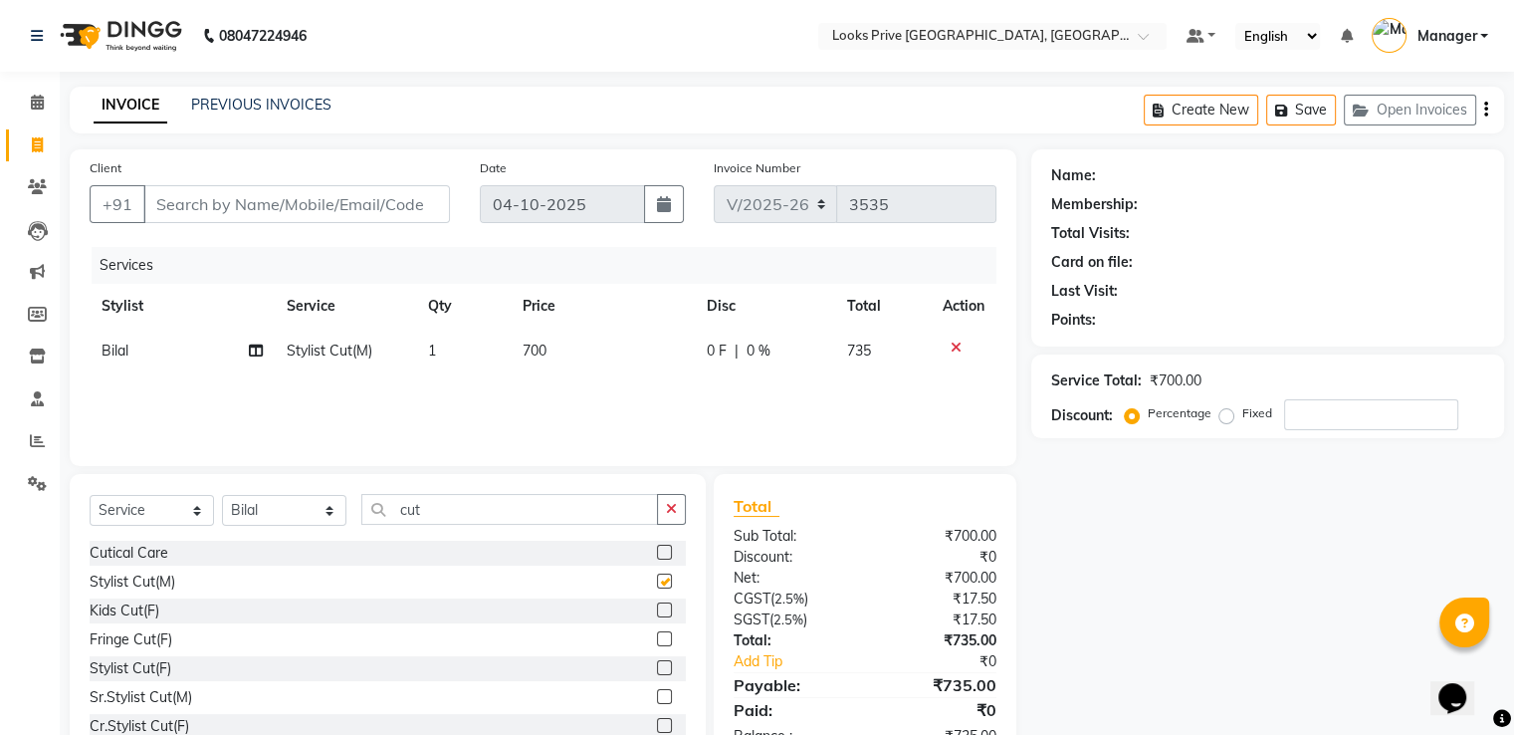
checkbox input "false"
drag, startPoint x: 484, startPoint y: 503, endPoint x: 386, endPoint y: 509, distance: 97.7
click at [386, 510] on input "cut" at bounding box center [509, 509] width 297 height 31
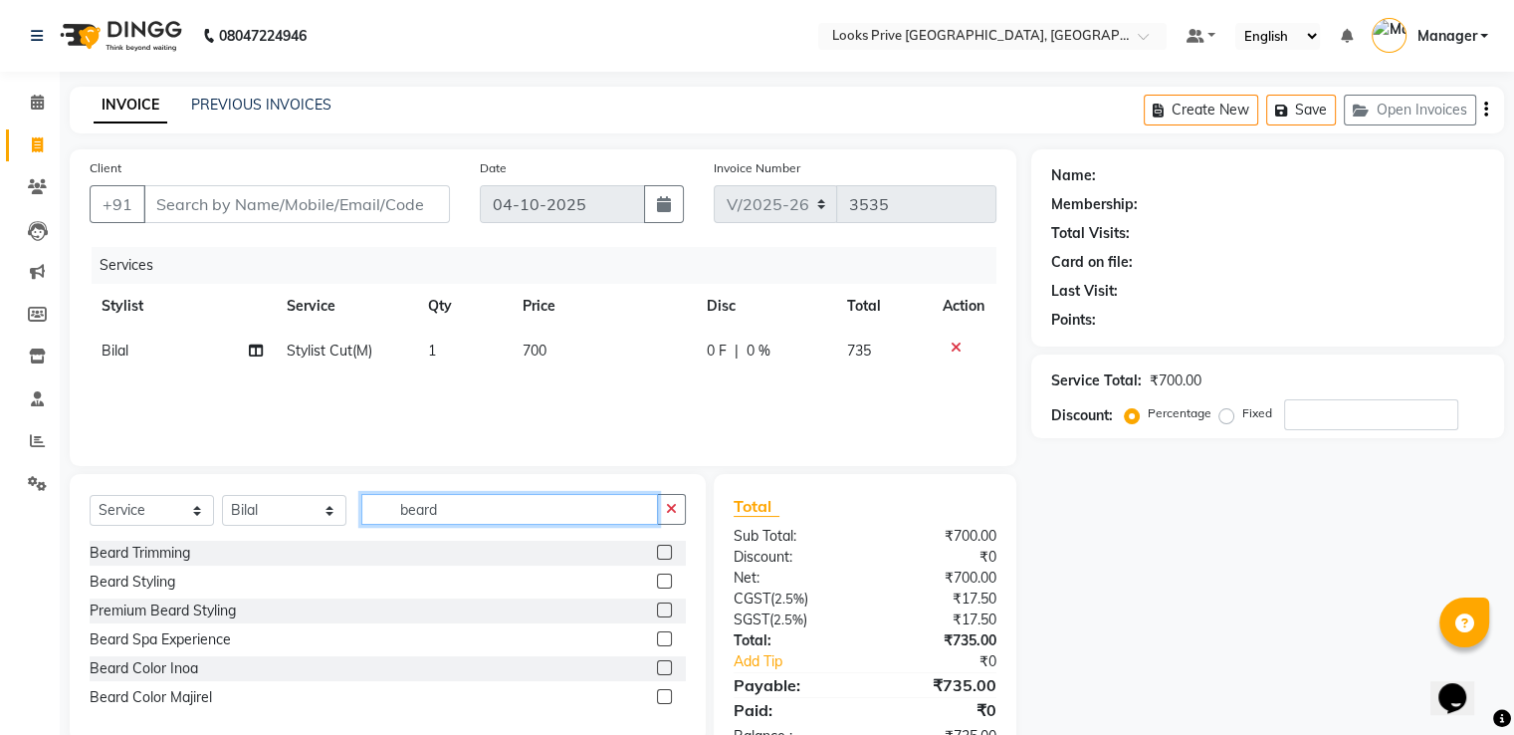
type input "beard"
click at [658, 552] on label at bounding box center [664, 552] width 15 height 15
click at [658, 552] on input "checkbox" at bounding box center [663, 553] width 13 height 13
checkbox input "false"
drag, startPoint x: 496, startPoint y: 515, endPoint x: 365, endPoint y: 521, distance: 130.6
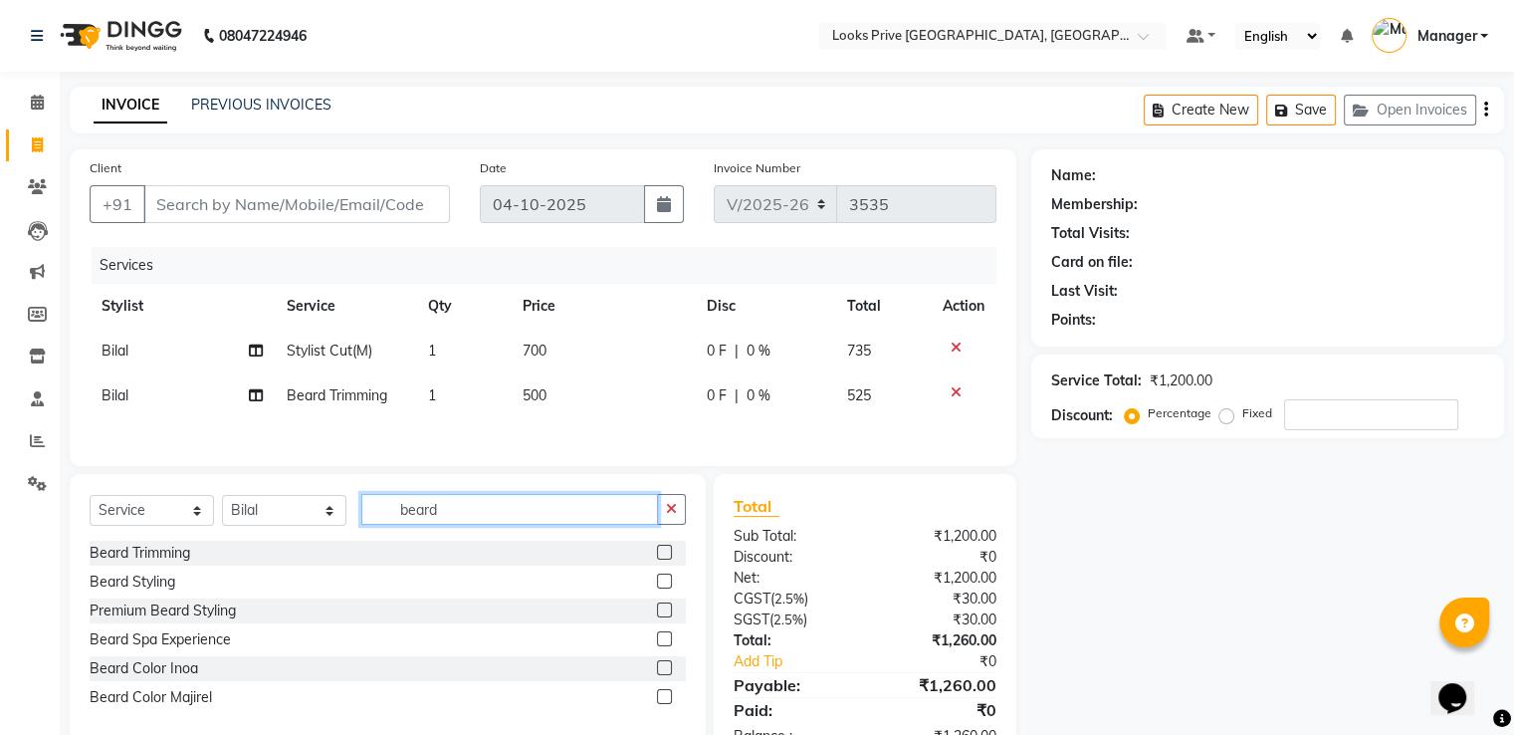
click at [365, 521] on input "beard" at bounding box center [509, 509] width 297 height 31
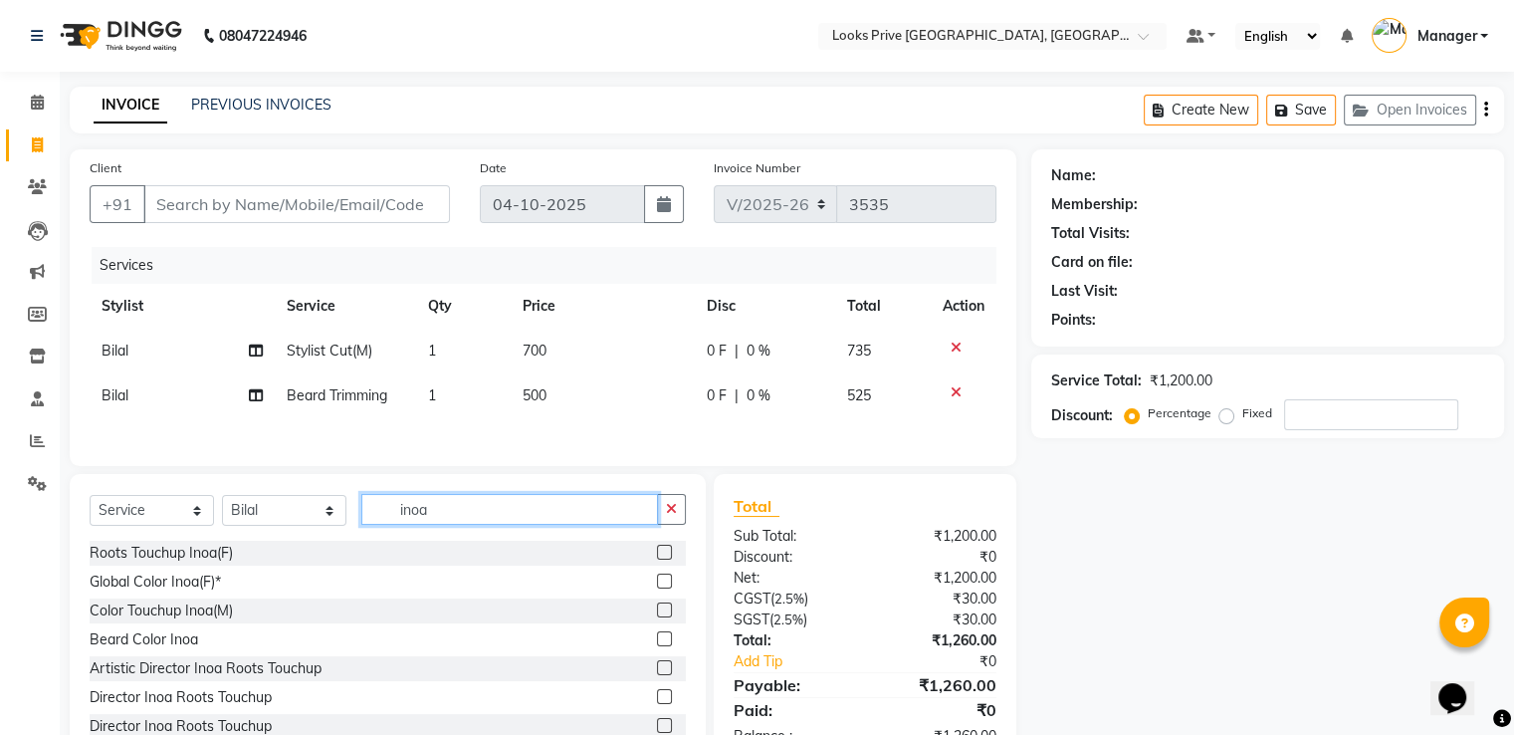
type input "inoa"
click at [657, 616] on label at bounding box center [664, 609] width 15 height 15
click at [657, 616] on input "checkbox" at bounding box center [663, 610] width 13 height 13
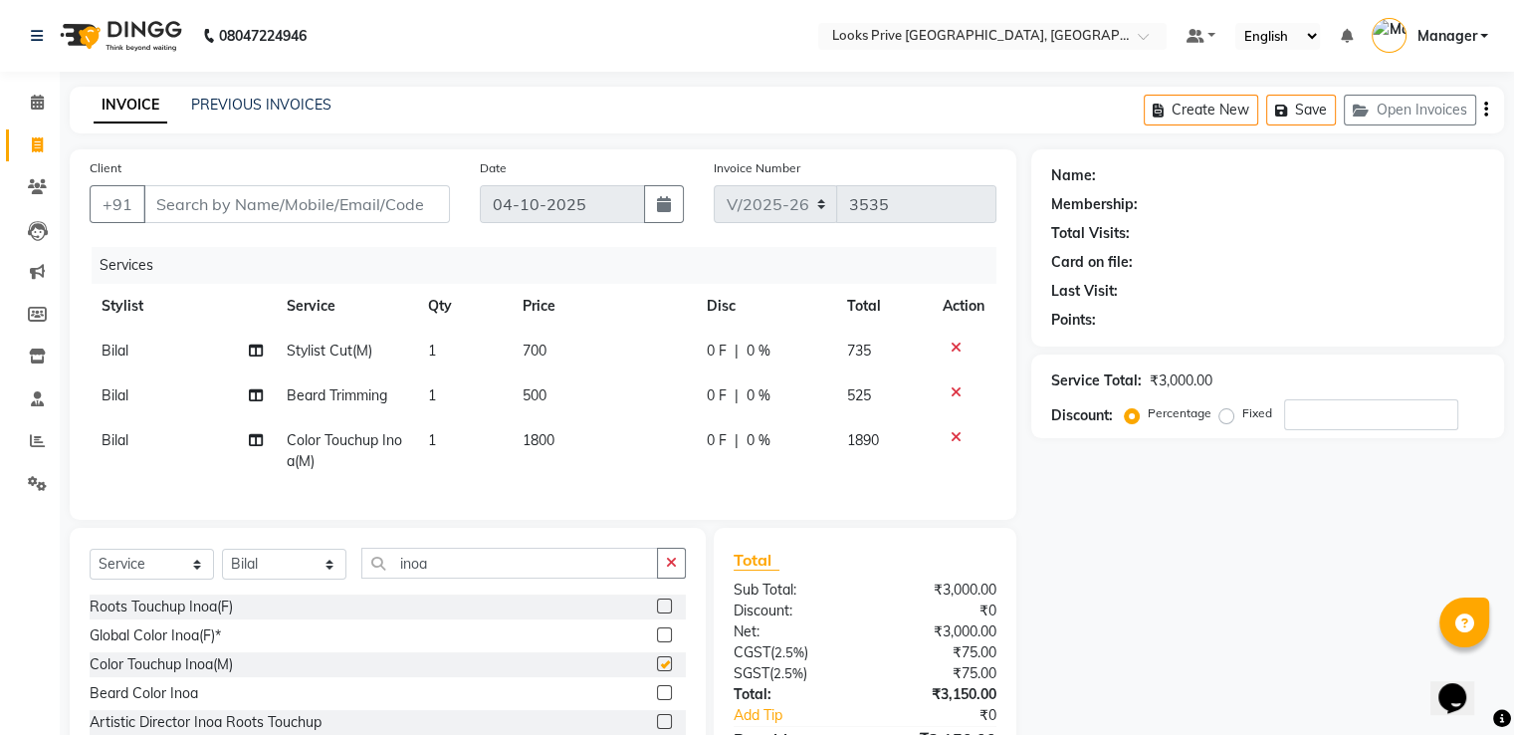
checkbox input "false"
click at [581, 435] on td "1800" at bounding box center [603, 451] width 184 height 66
select select "45664"
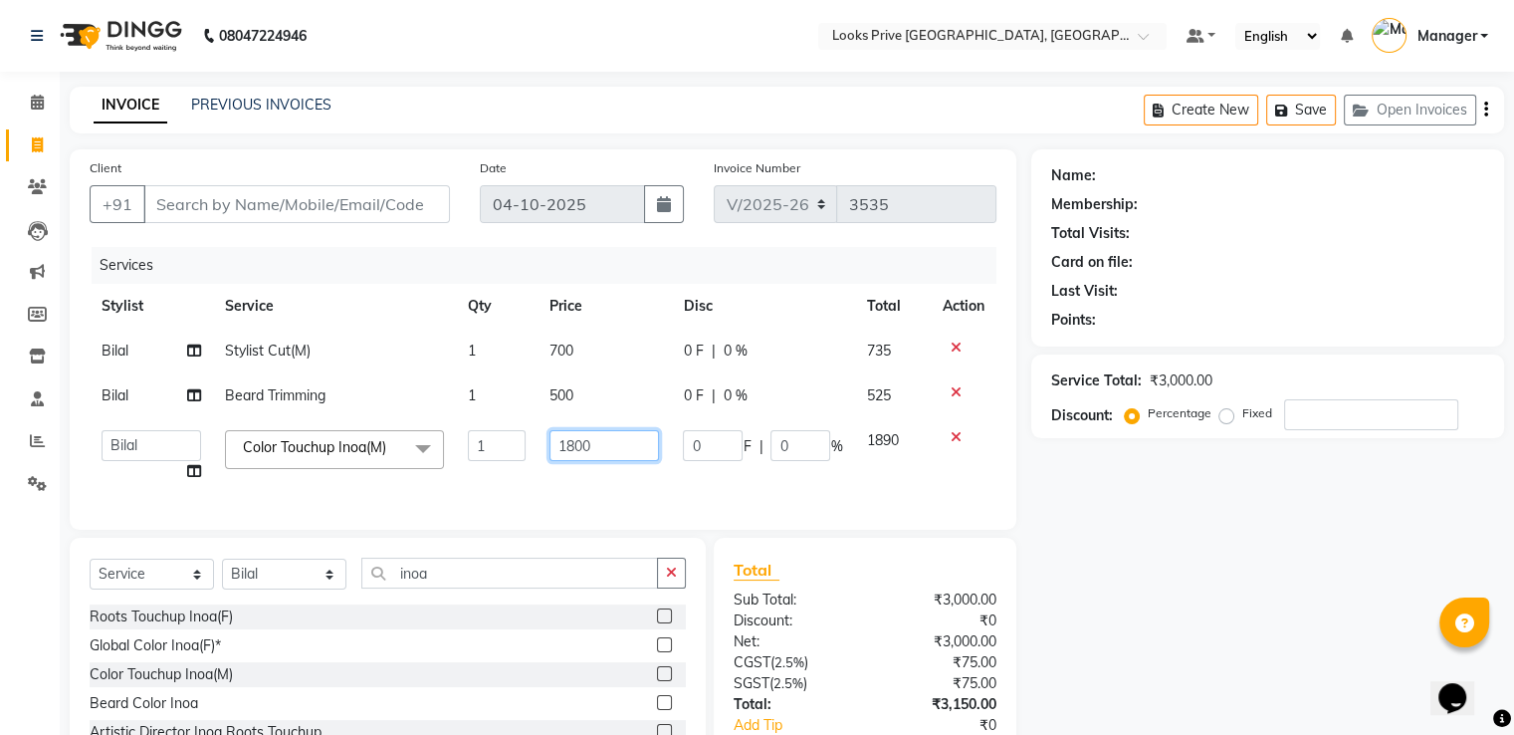
click at [581, 435] on input "1800" at bounding box center [605, 445] width 110 height 31
type input "1500"
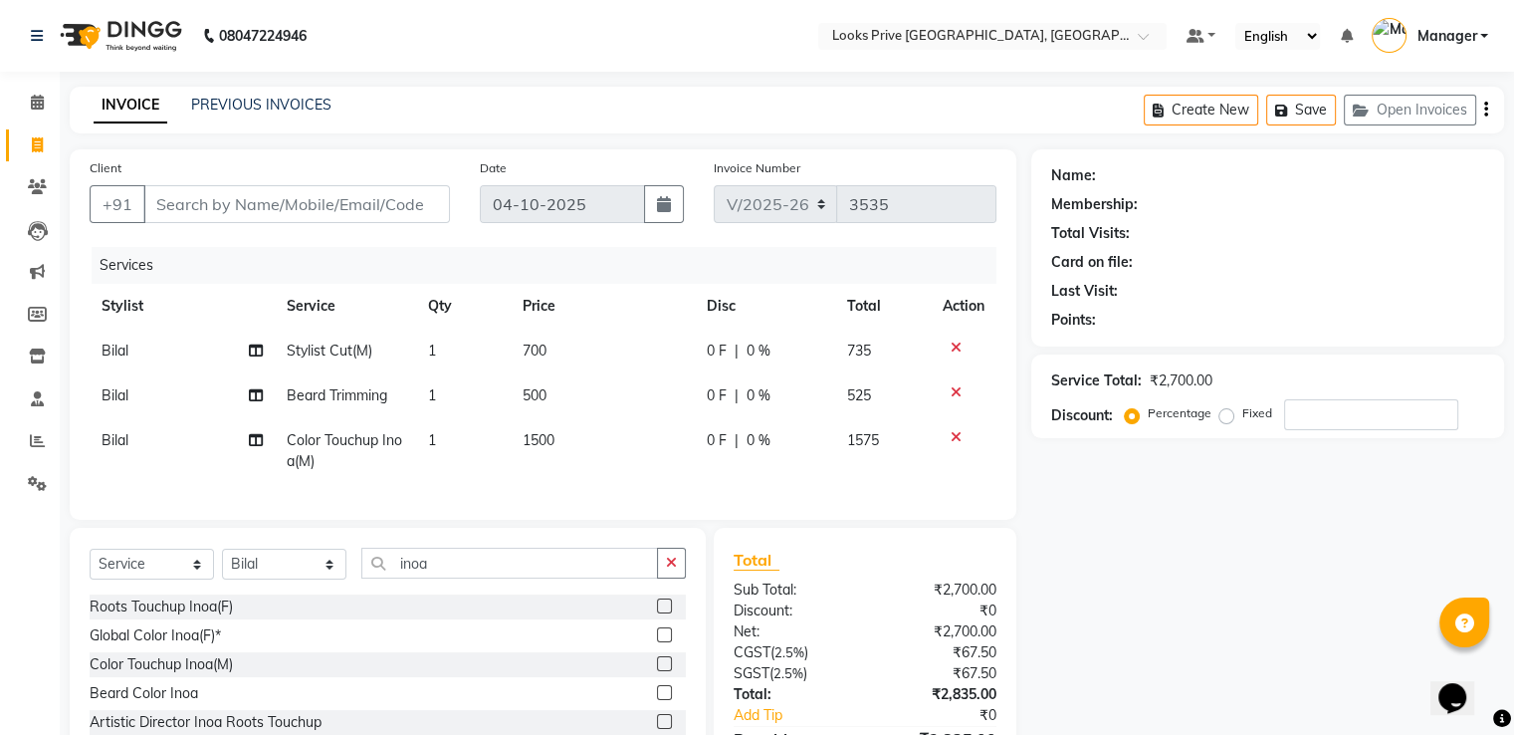
click at [953, 398] on icon at bounding box center [956, 392] width 11 height 14
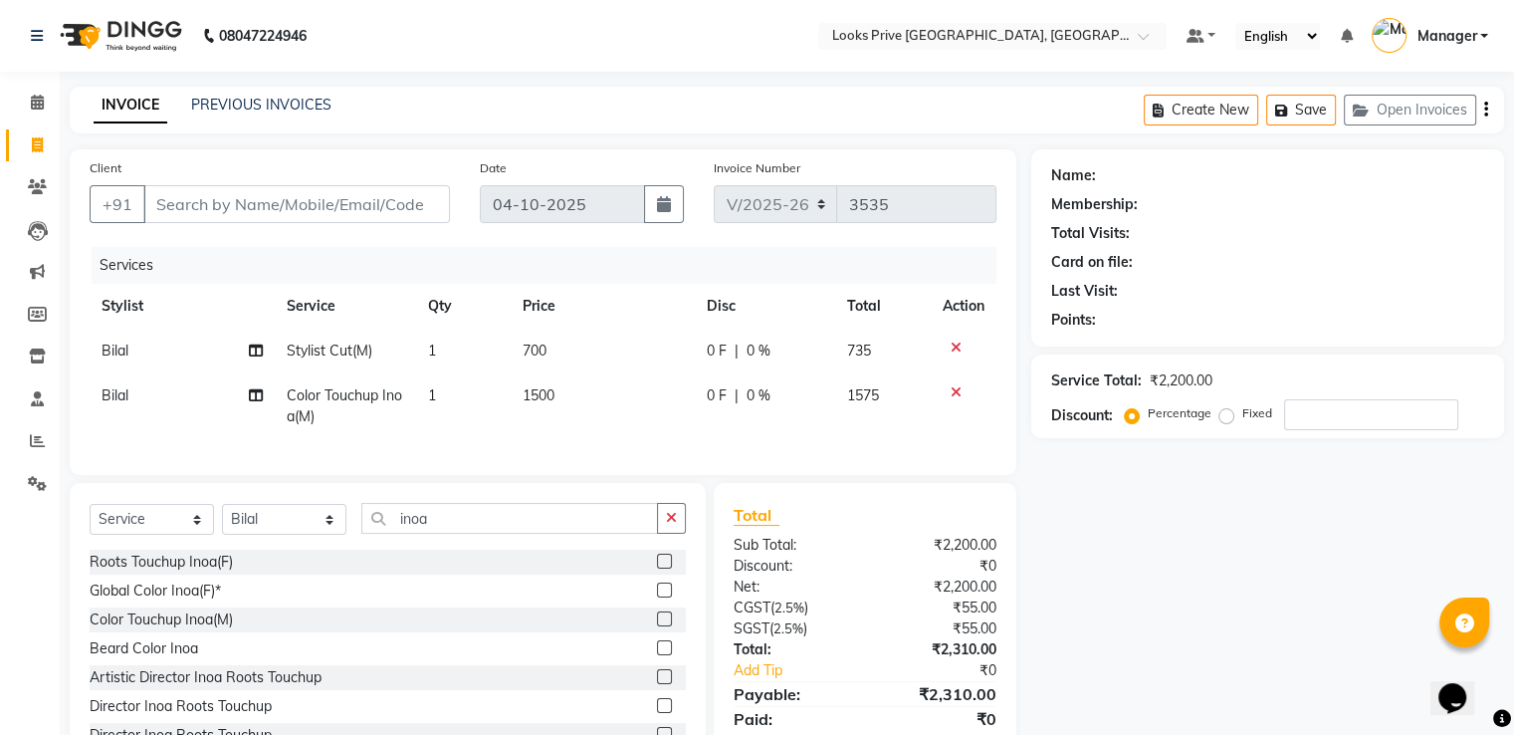
click at [953, 398] on icon at bounding box center [956, 392] width 11 height 14
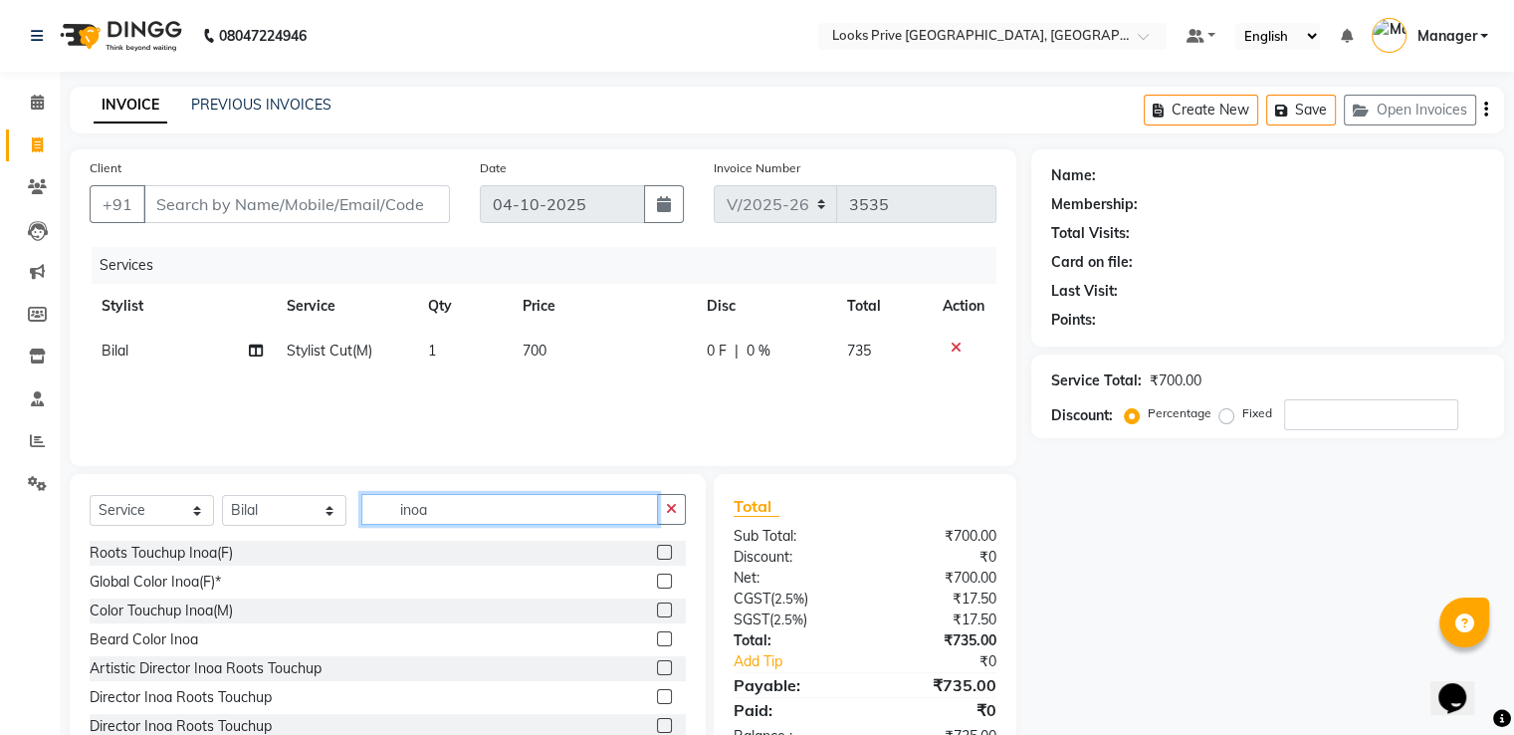
drag, startPoint x: 467, startPoint y: 521, endPoint x: 352, endPoint y: 518, distance: 114.5
click at [352, 518] on div "Select Service Product Membership Package Voucher Prepaid Gift Card Select Styl…" at bounding box center [388, 517] width 596 height 47
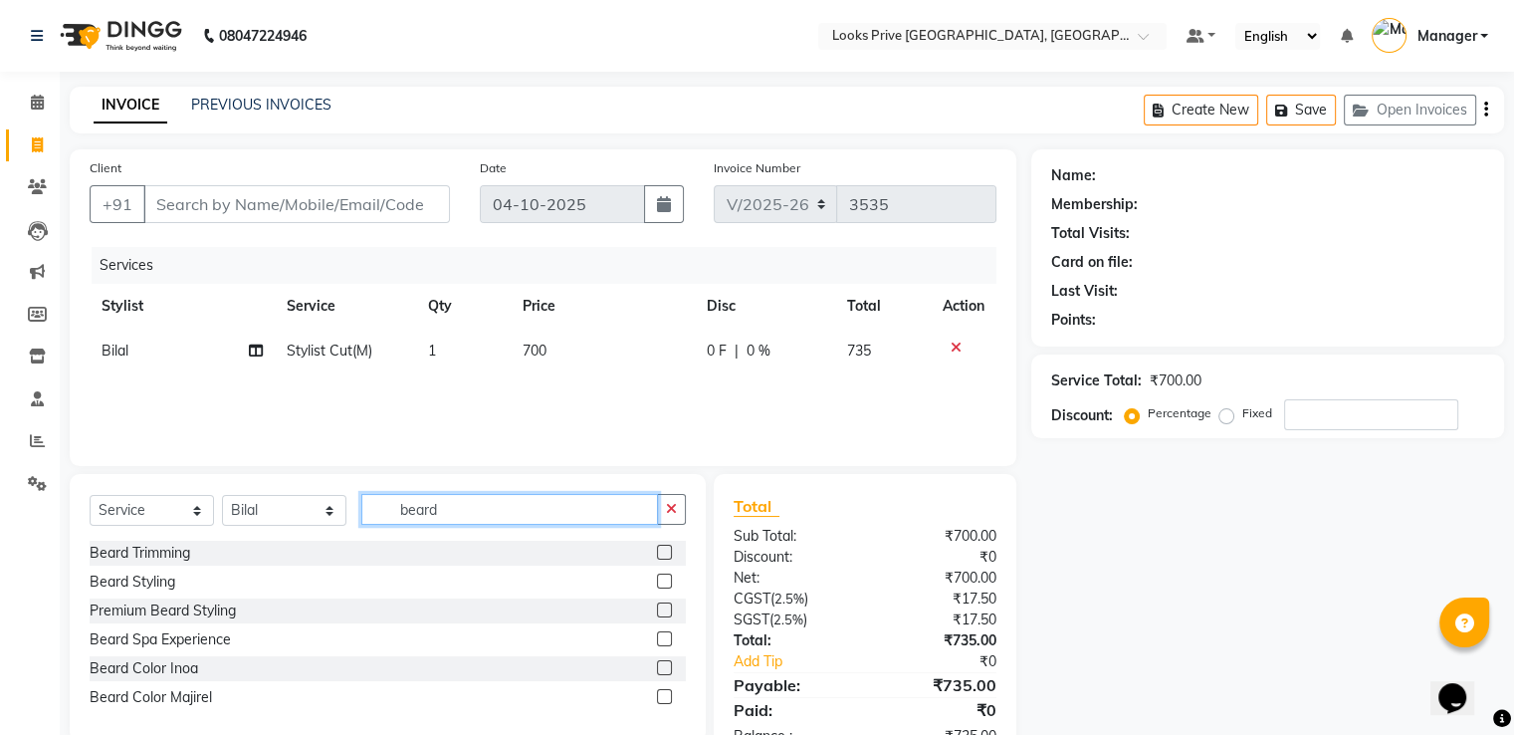
type input "beard"
click at [668, 667] on label at bounding box center [664, 667] width 15 height 15
click at [668, 667] on input "checkbox" at bounding box center [663, 668] width 13 height 13
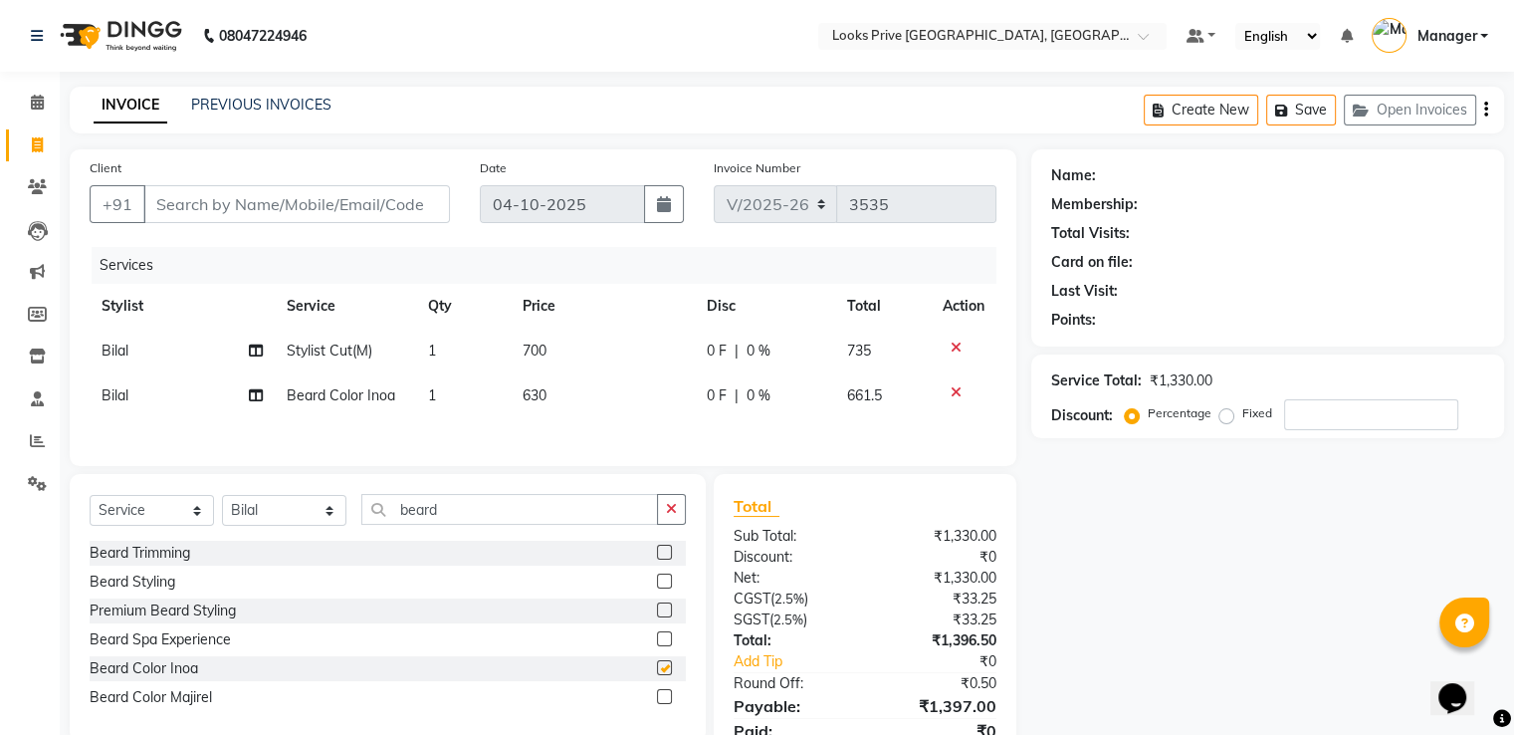
checkbox input "false"
click at [569, 396] on td "630" at bounding box center [603, 395] width 184 height 45
select select "45664"
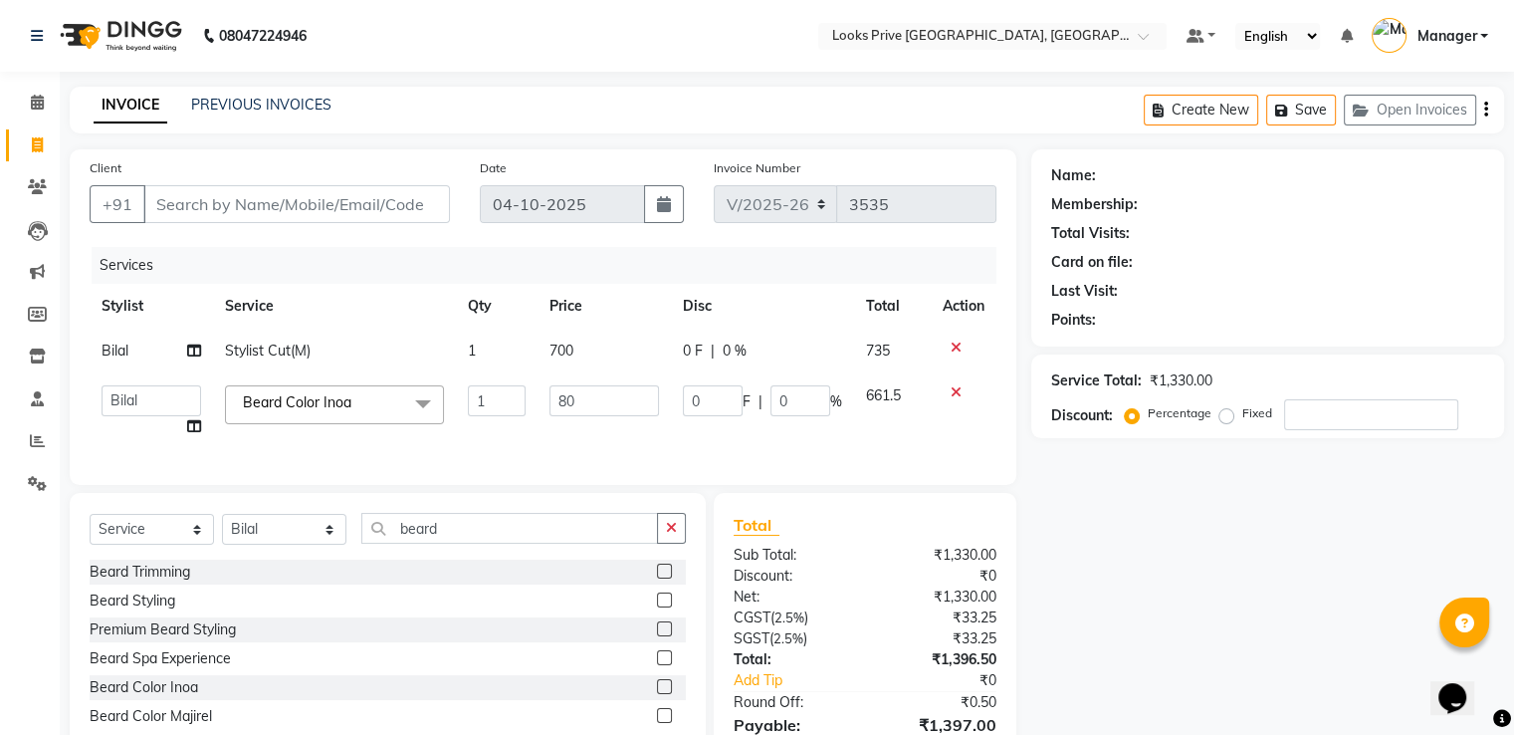
type input "800"
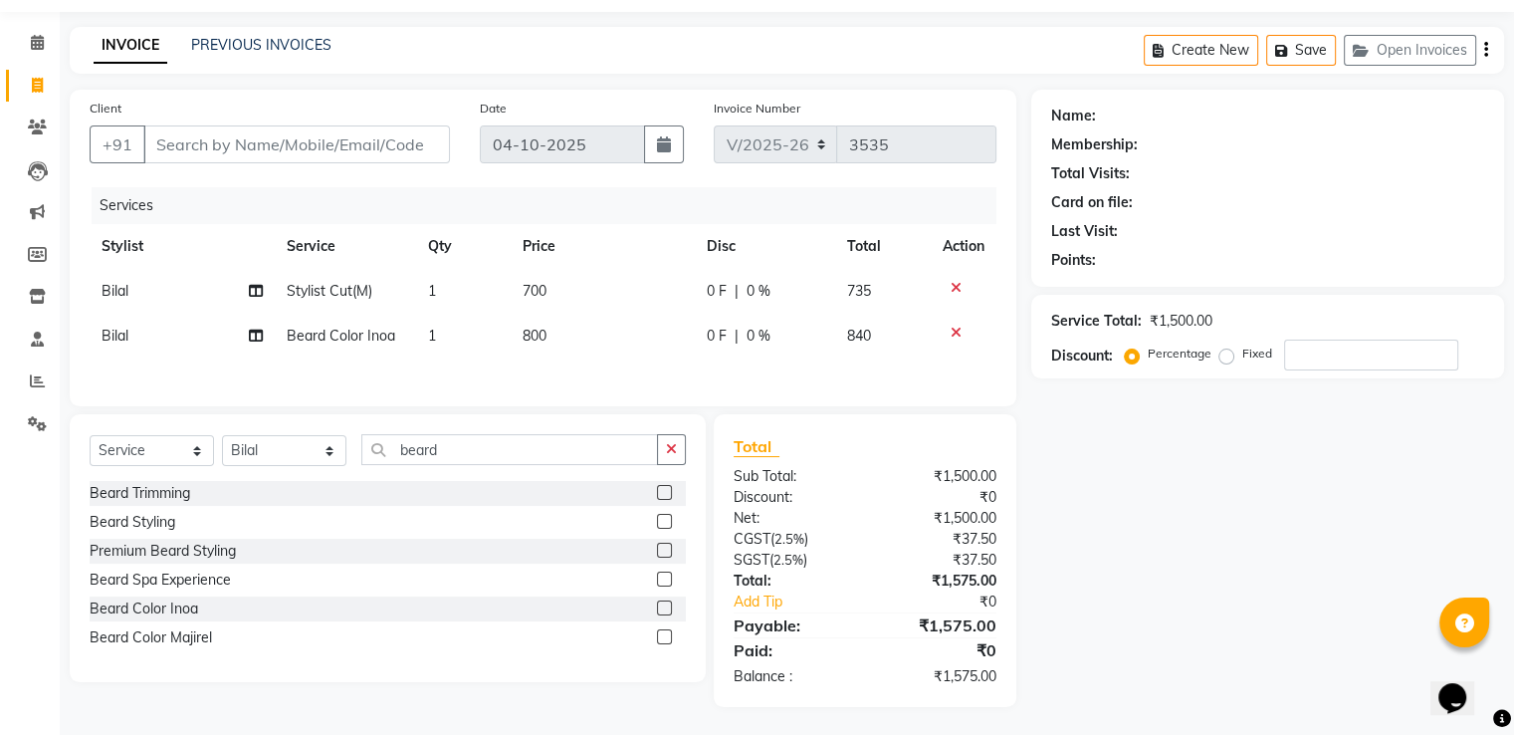
scroll to position [66, 0]
click at [336, 146] on input "Client" at bounding box center [296, 142] width 307 height 38
type input "9"
type input "0"
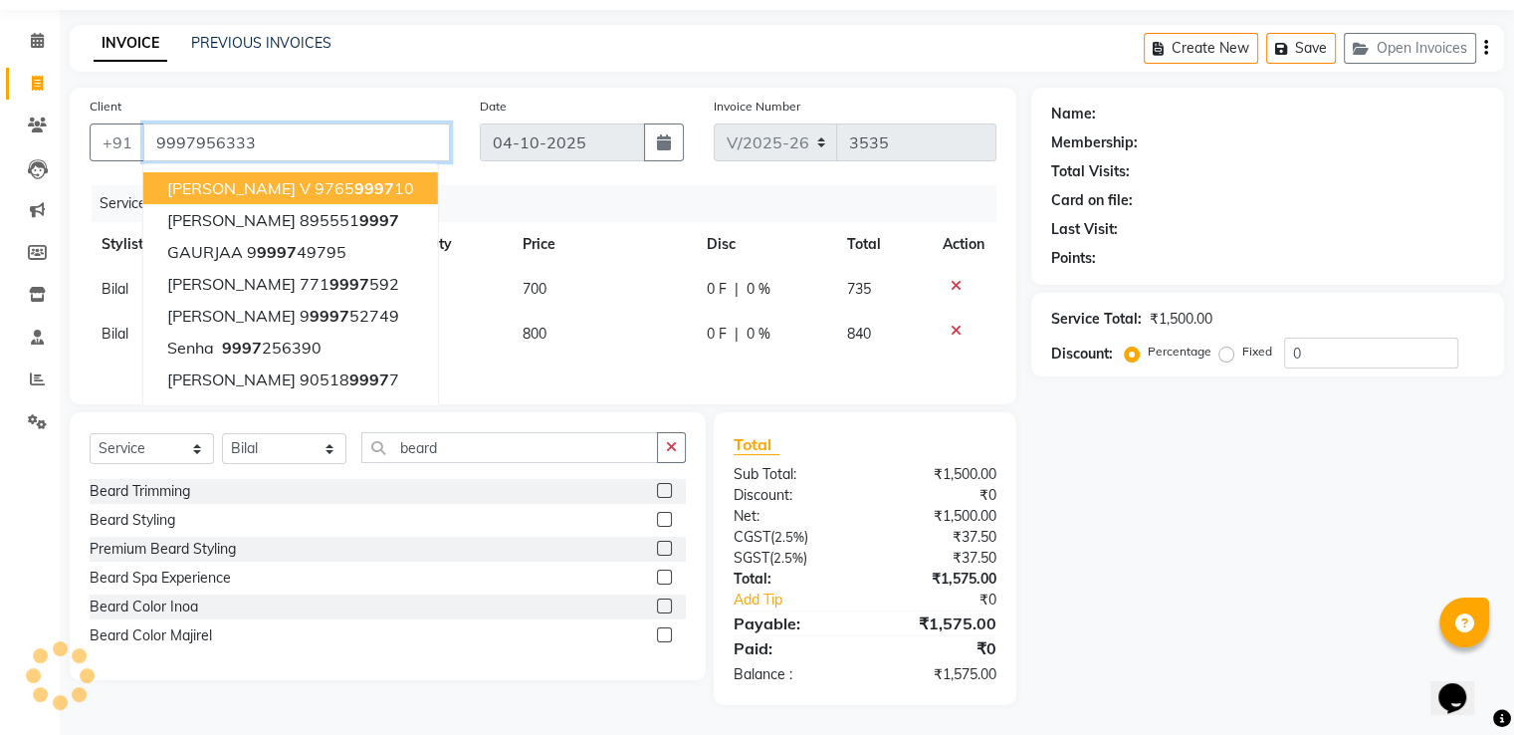
type input "9997956333"
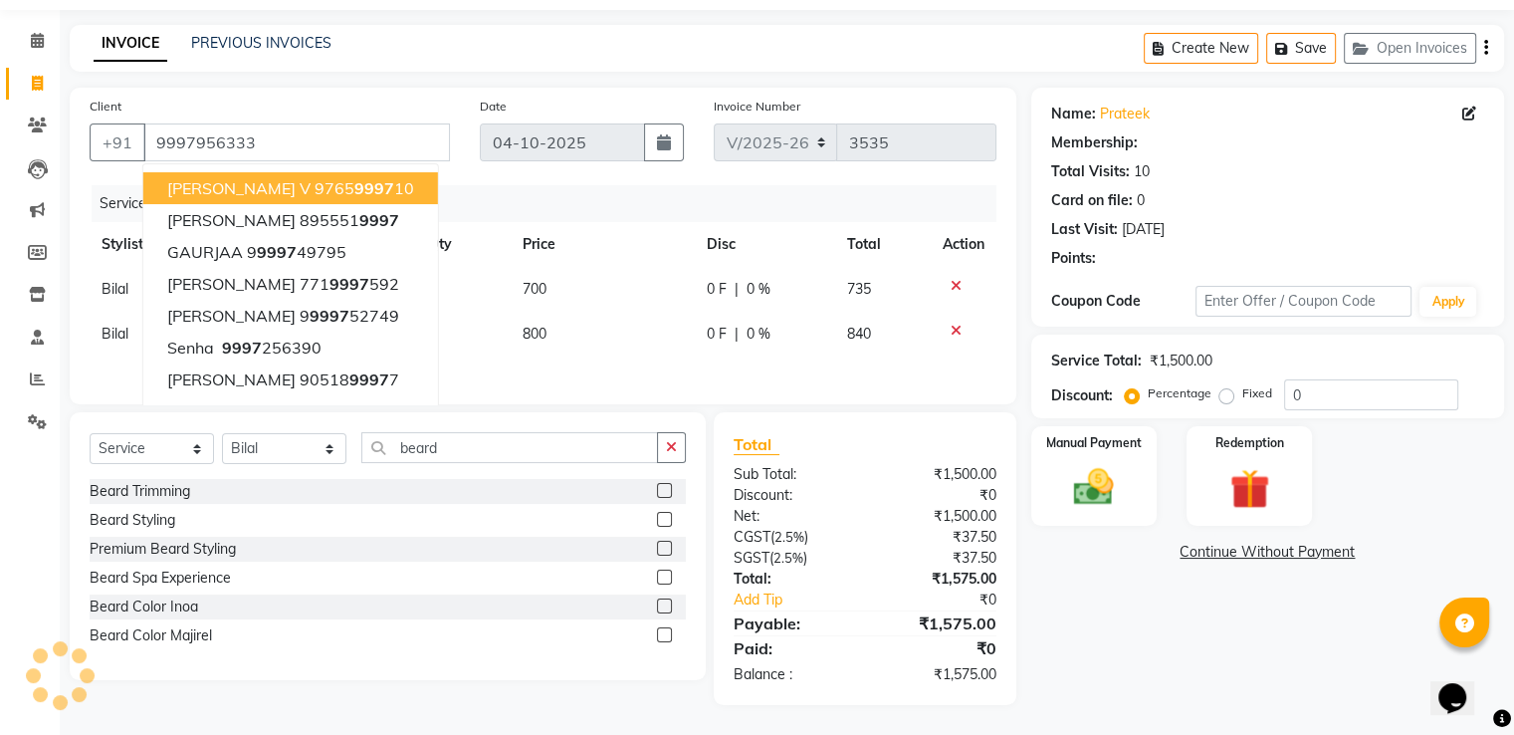
select select "1: Object"
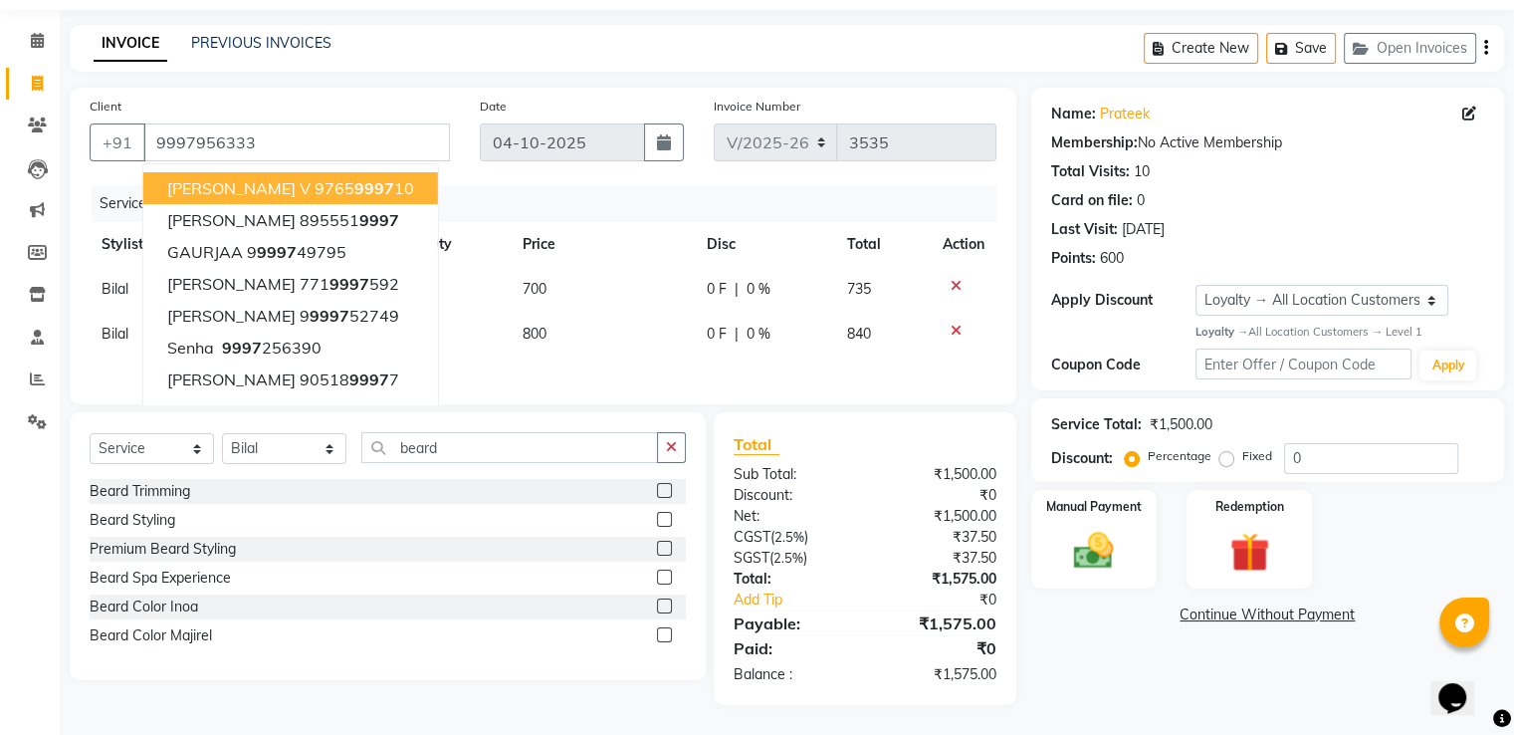
click at [939, 26] on div "INVOICE PREVIOUS INVOICES Create New Save Open Invoices" at bounding box center [787, 48] width 1435 height 47
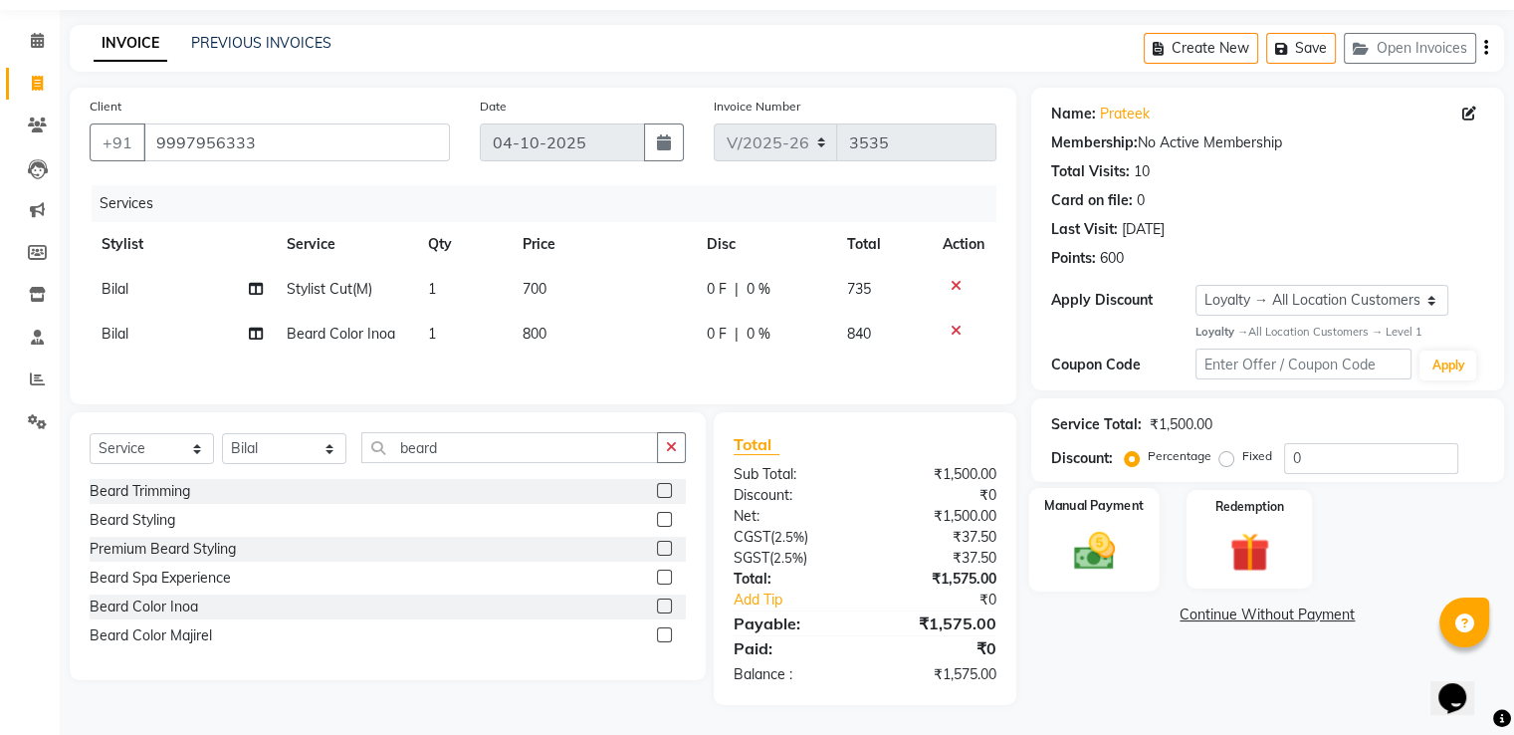
click at [1099, 527] on img at bounding box center [1093, 551] width 67 height 48
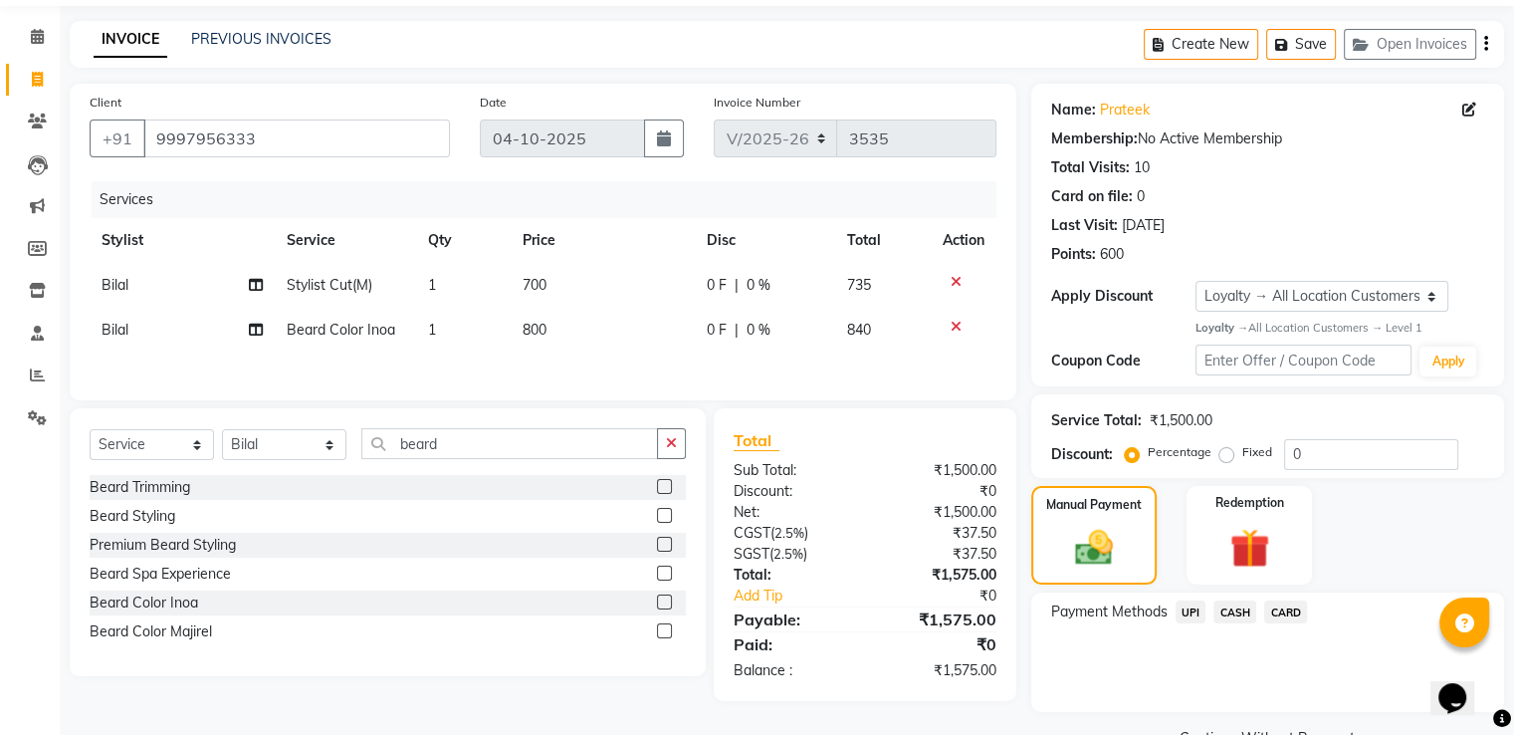
click at [1233, 617] on span "CASH" at bounding box center [1235, 611] width 43 height 23
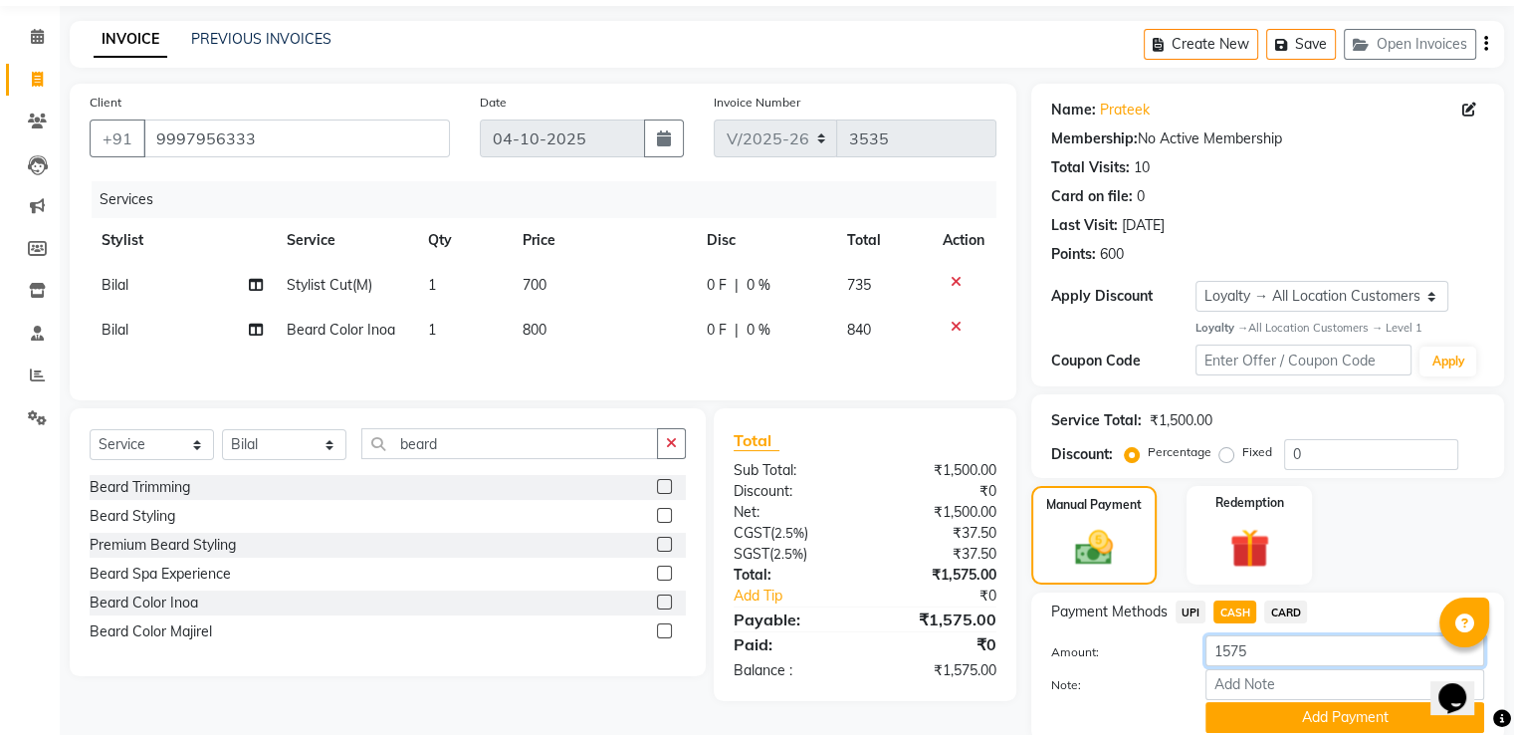
drag, startPoint x: 1231, startPoint y: 652, endPoint x: 1162, endPoint y: 655, distance: 69.8
click at [1162, 654] on div "Amount: 1575" at bounding box center [1267, 652] width 463 height 34
type input "2"
type input "1"
type input "2000"
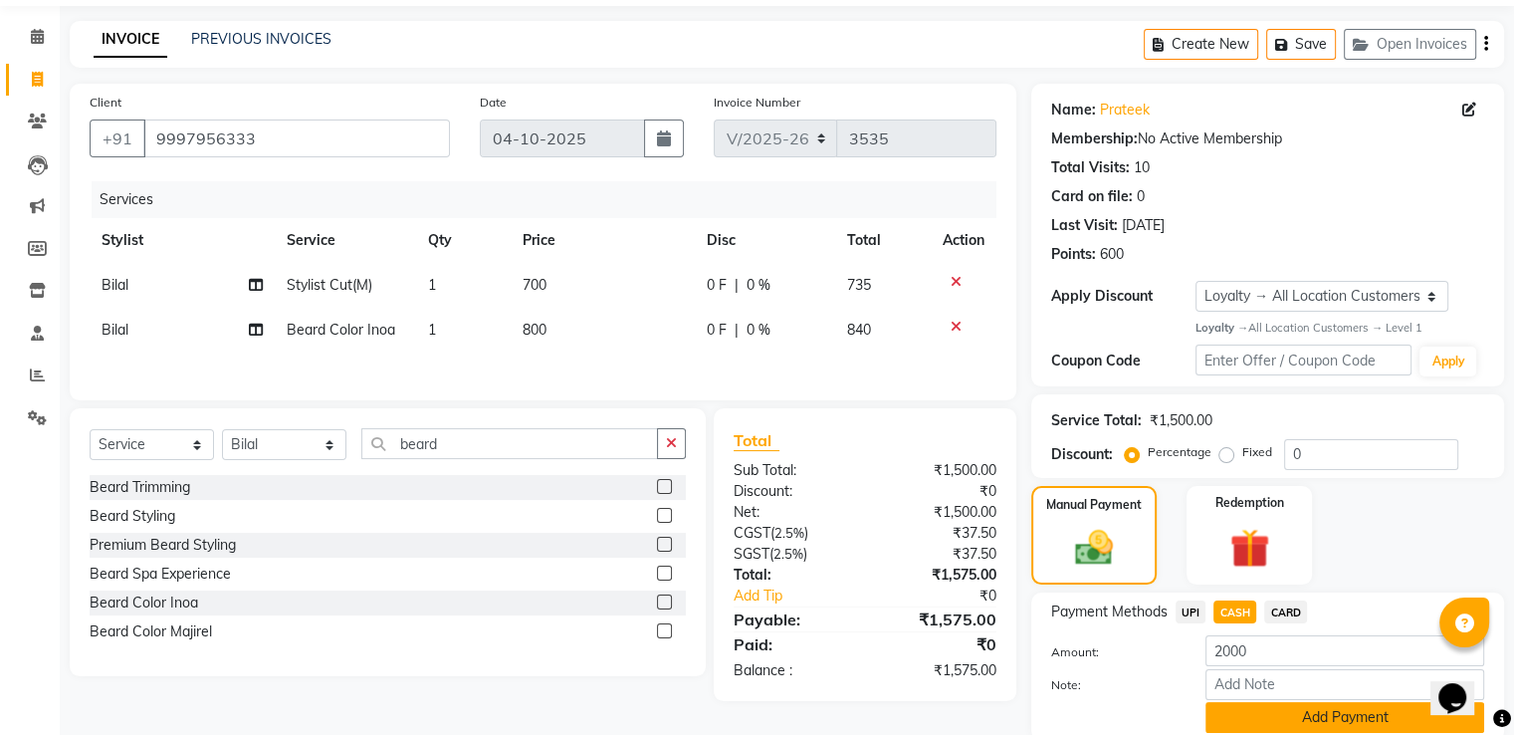
click at [1257, 710] on button "Add Payment" at bounding box center [1345, 717] width 279 height 31
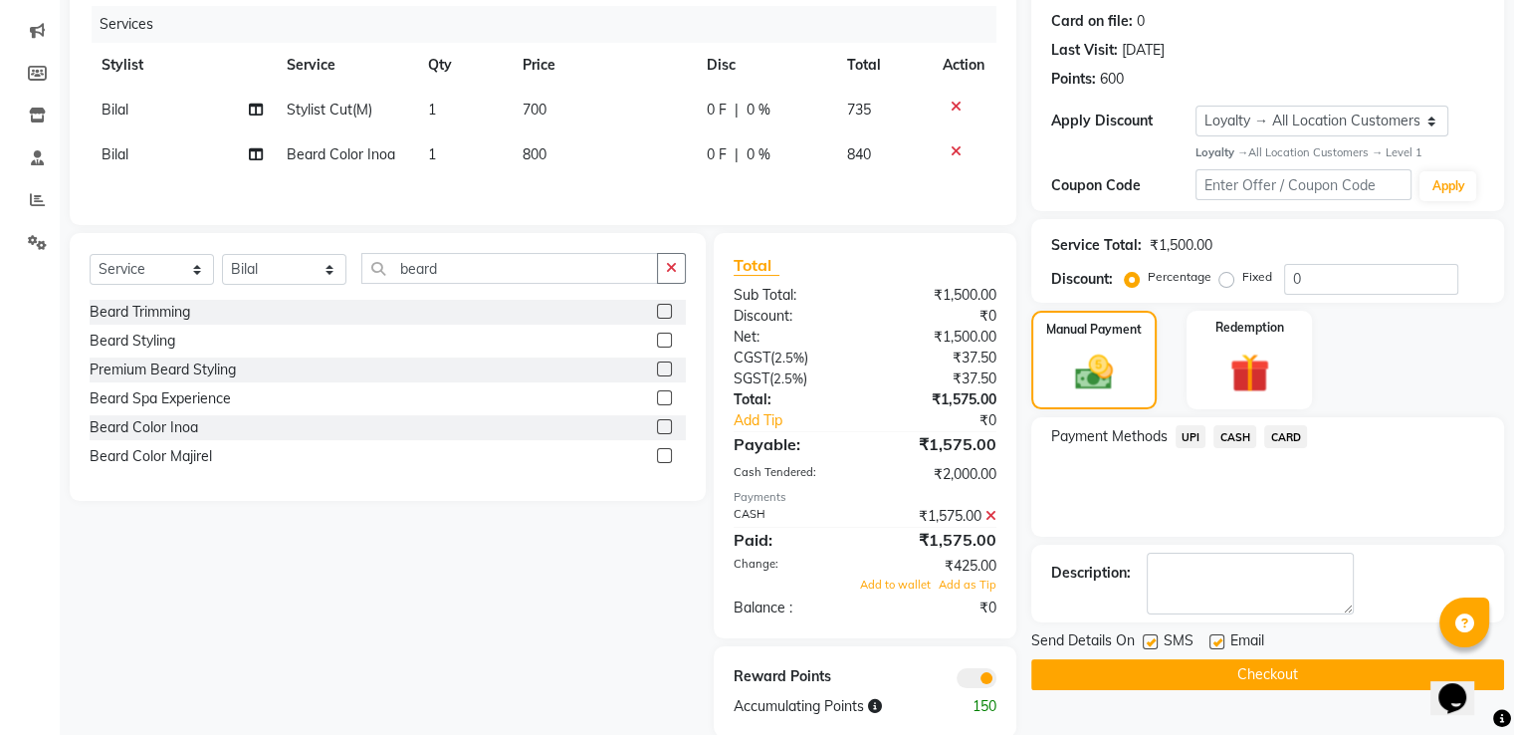
scroll to position [278, 0]
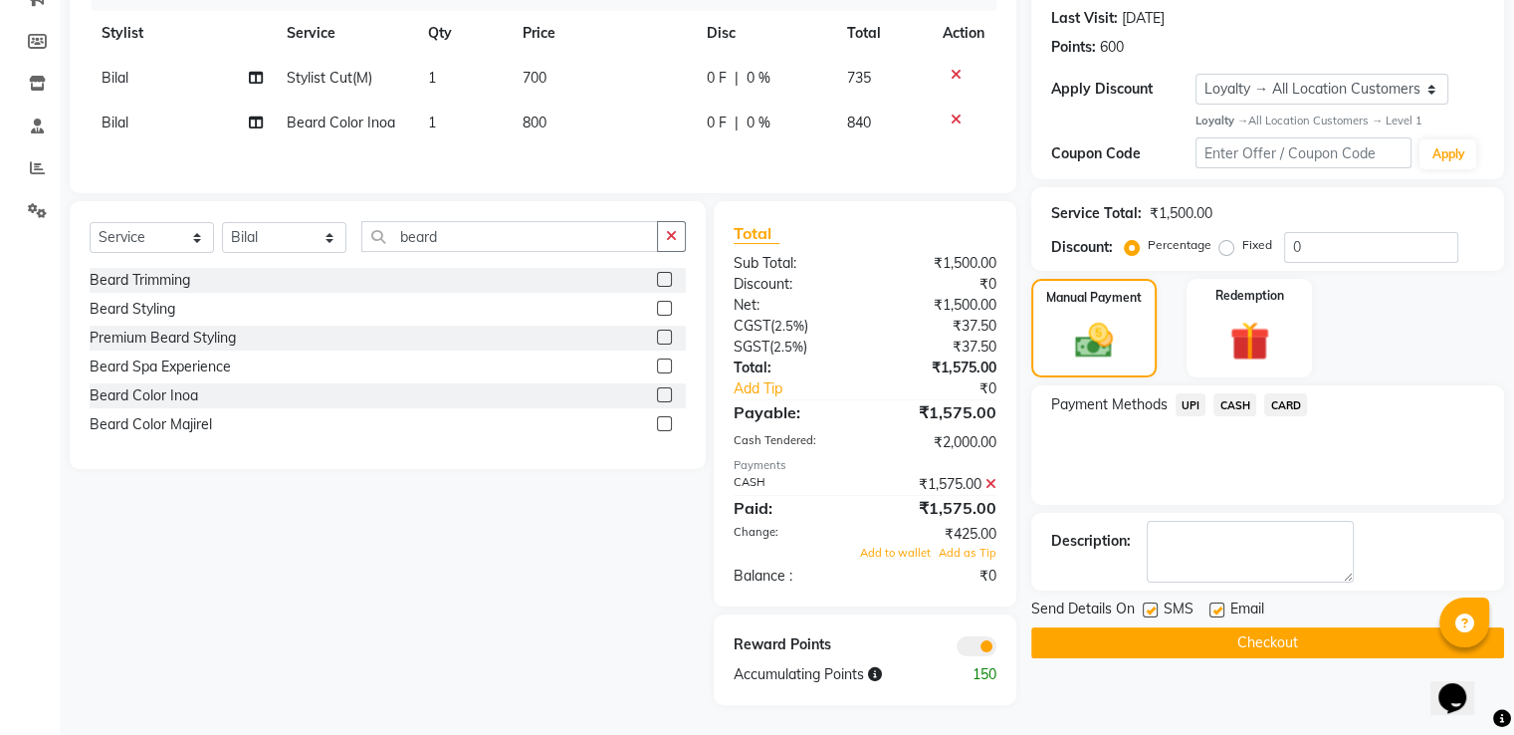
click at [1184, 646] on button "Checkout" at bounding box center [1267, 642] width 473 height 31
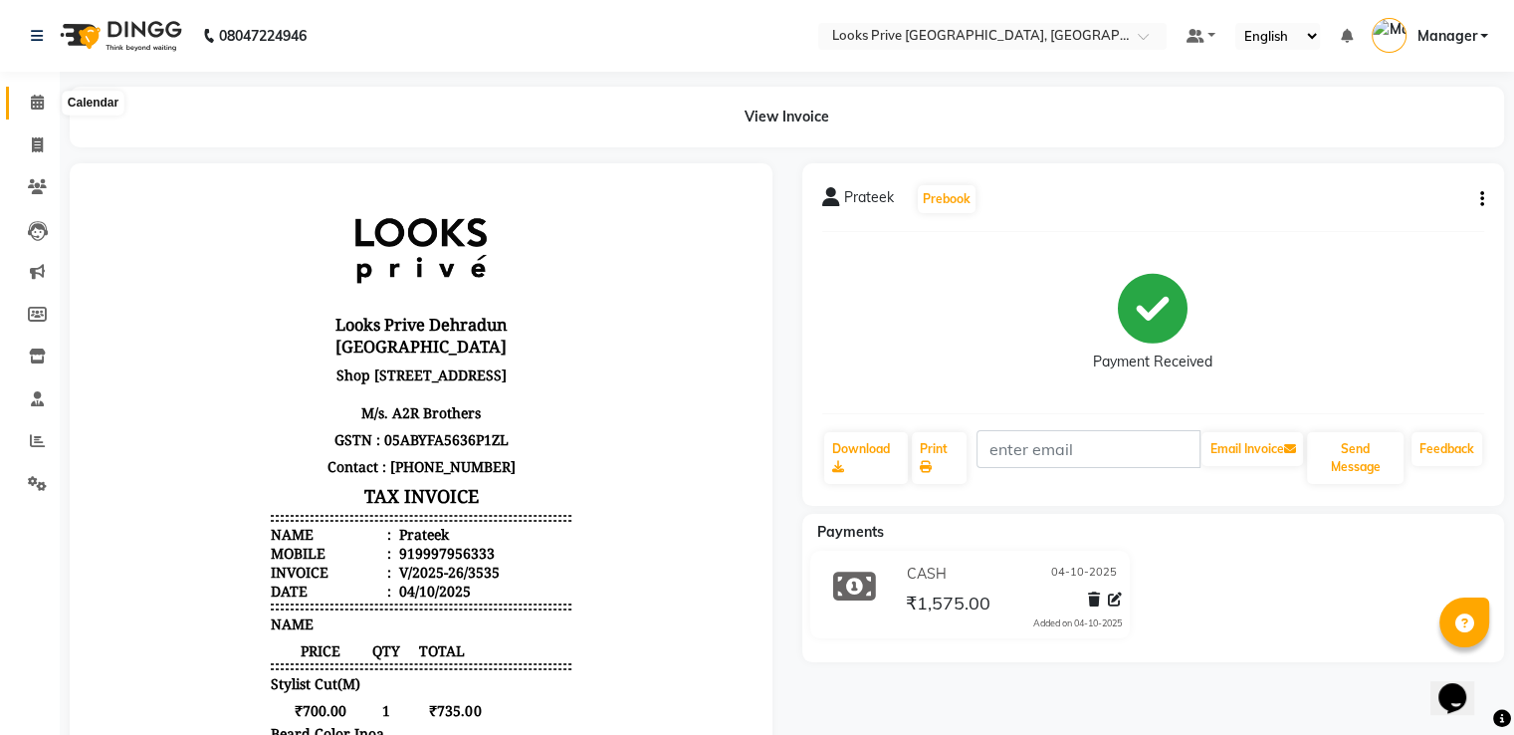
click at [28, 111] on span at bounding box center [37, 103] width 35 height 23
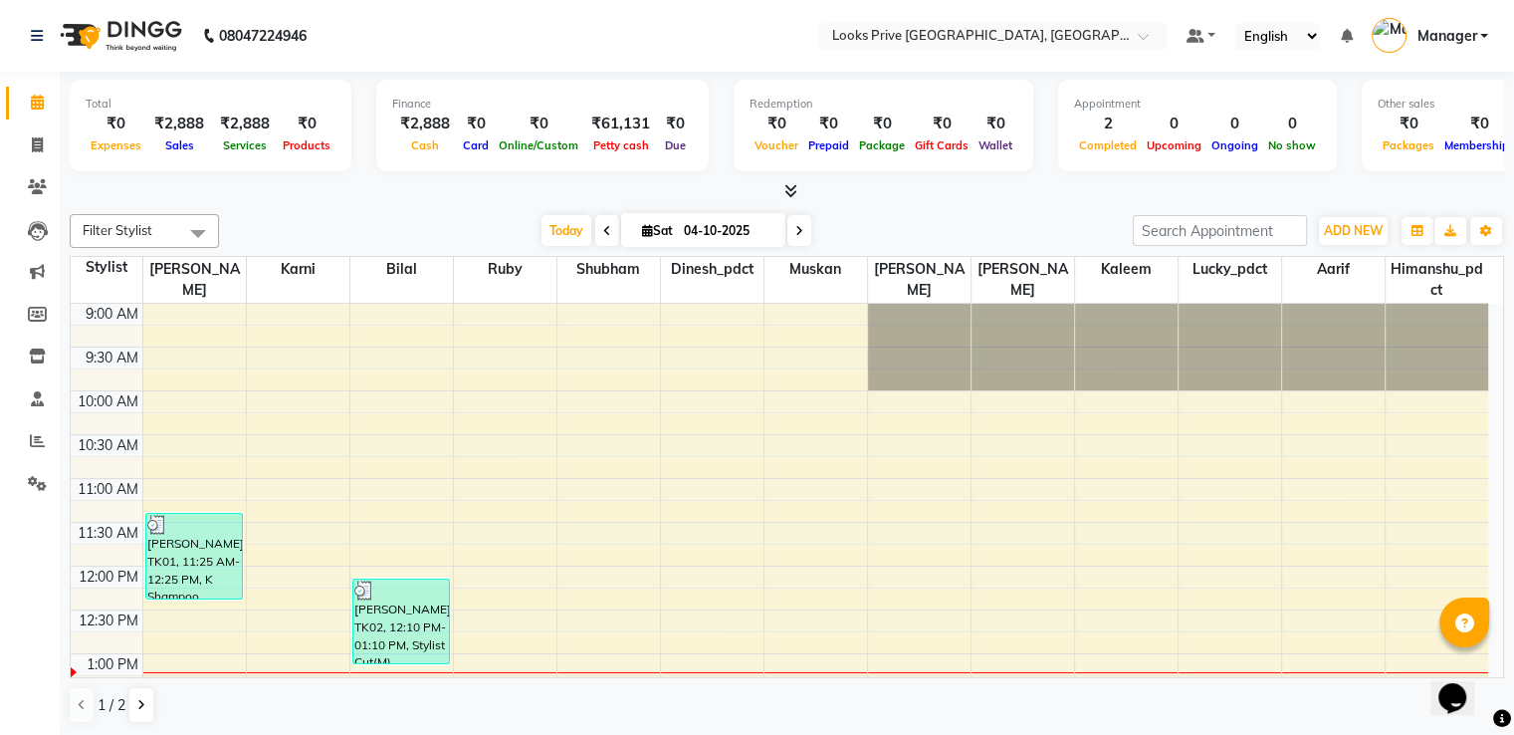
click at [786, 188] on icon at bounding box center [790, 190] width 13 height 15
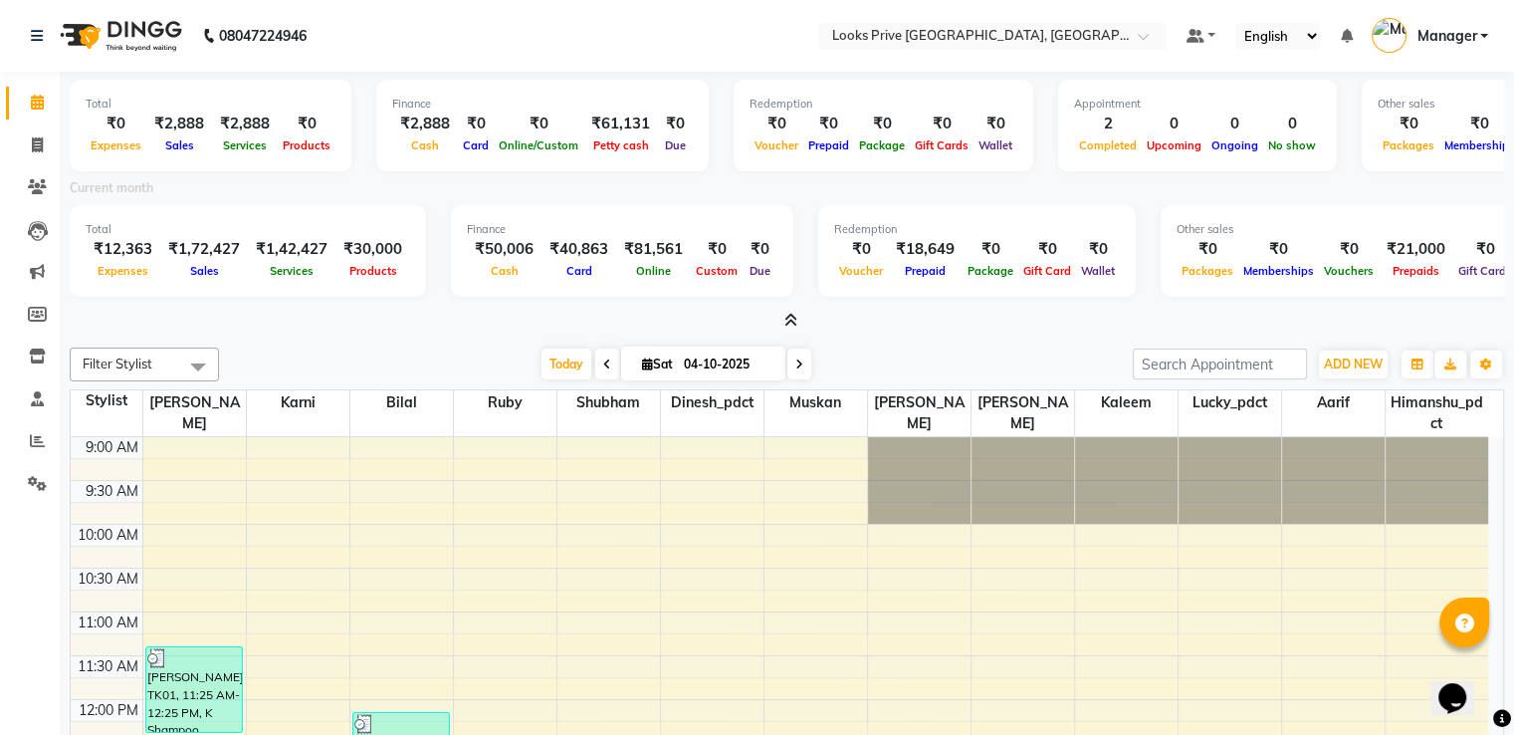
click at [1025, 254] on div "₹0" at bounding box center [1047, 249] width 58 height 23
click at [794, 317] on icon at bounding box center [790, 320] width 13 height 15
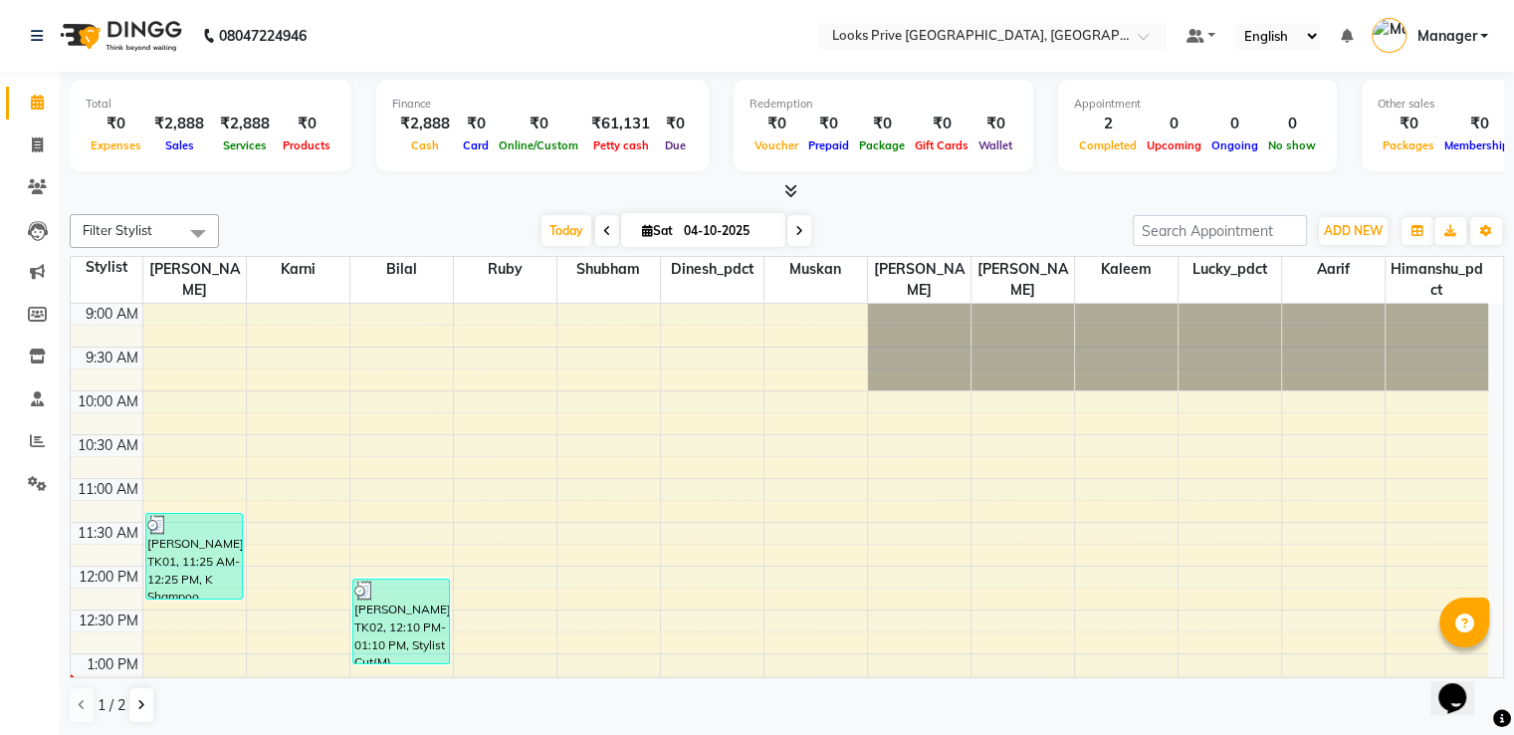
click at [792, 189] on icon at bounding box center [790, 190] width 13 height 15
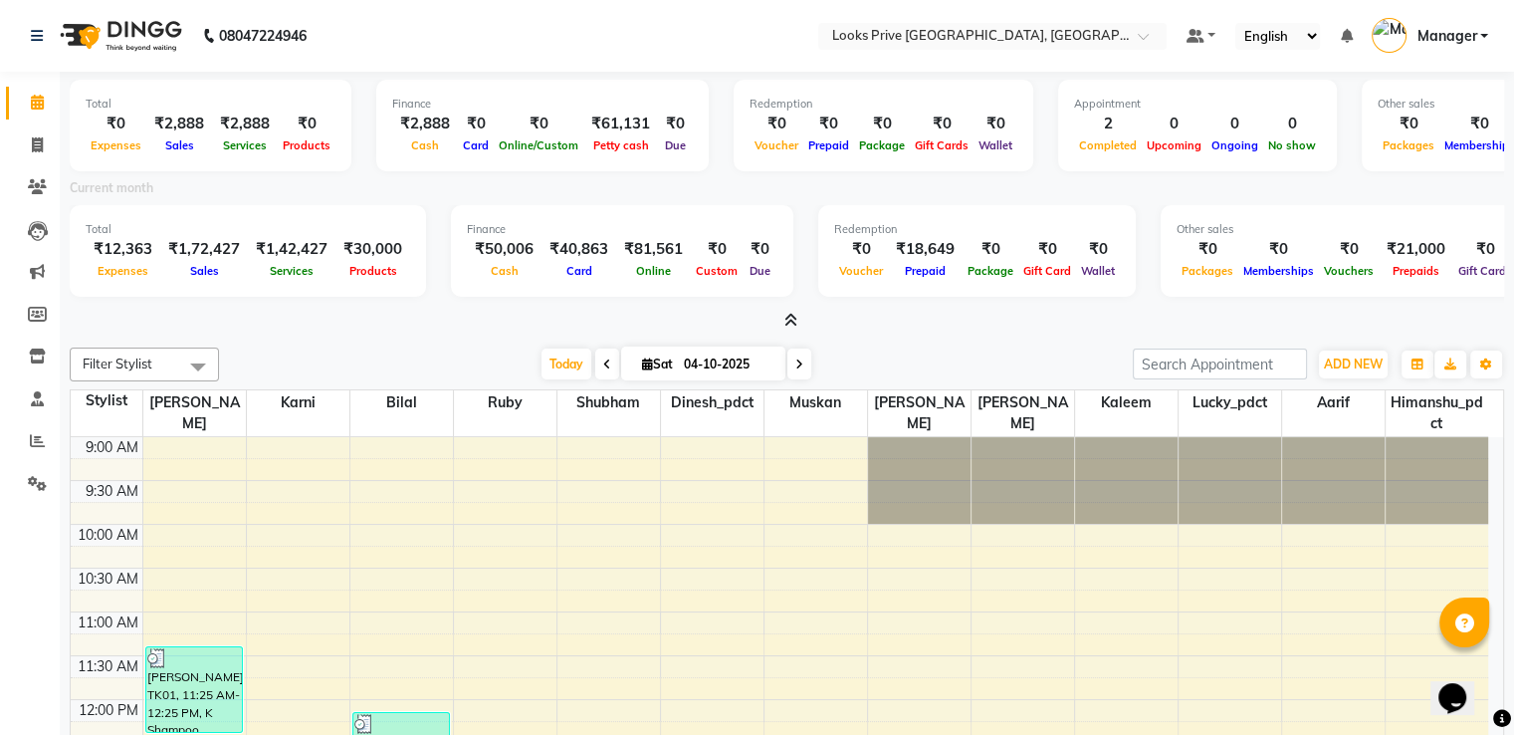
click at [789, 316] on icon at bounding box center [790, 320] width 13 height 15
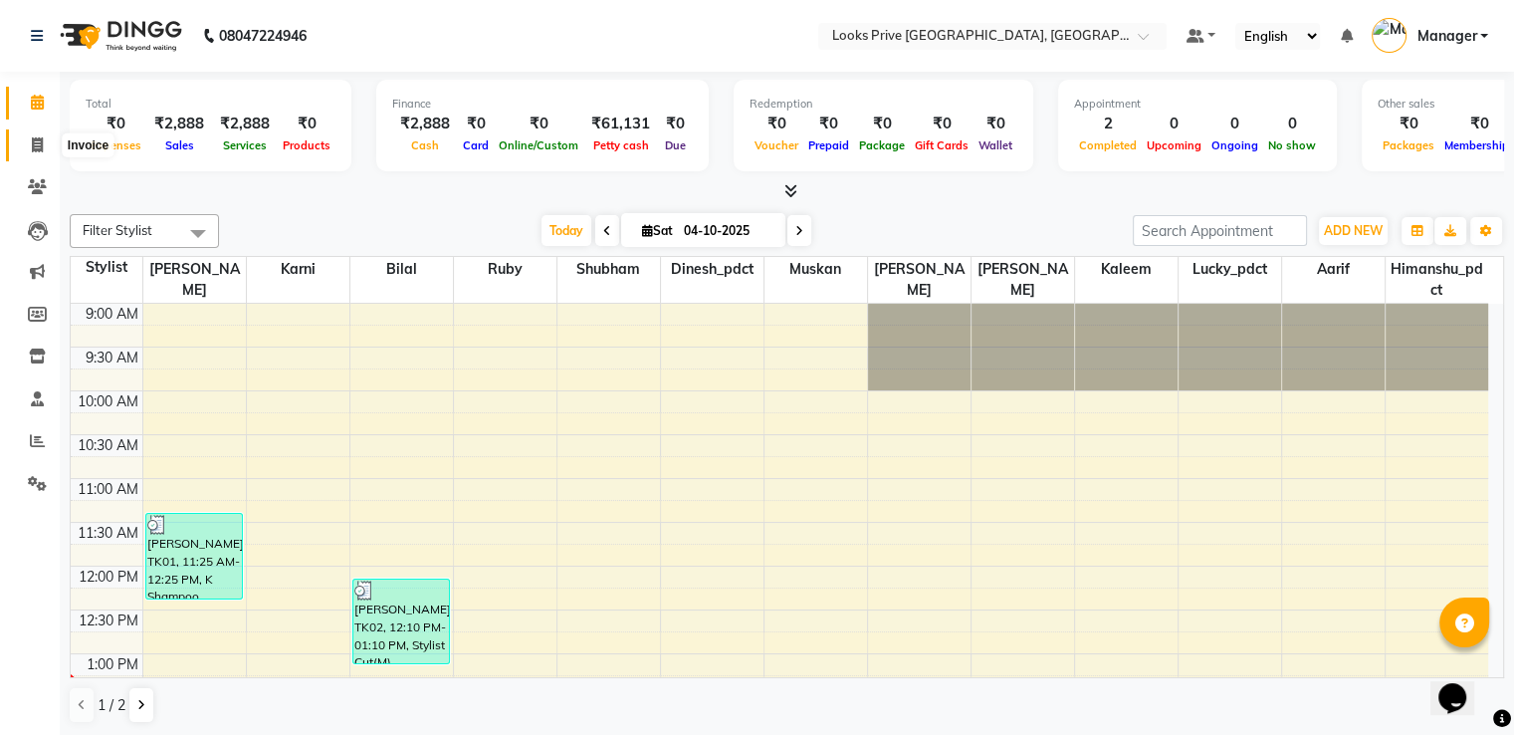
click at [32, 137] on icon at bounding box center [37, 144] width 11 height 15
select select "6205"
select select "service"
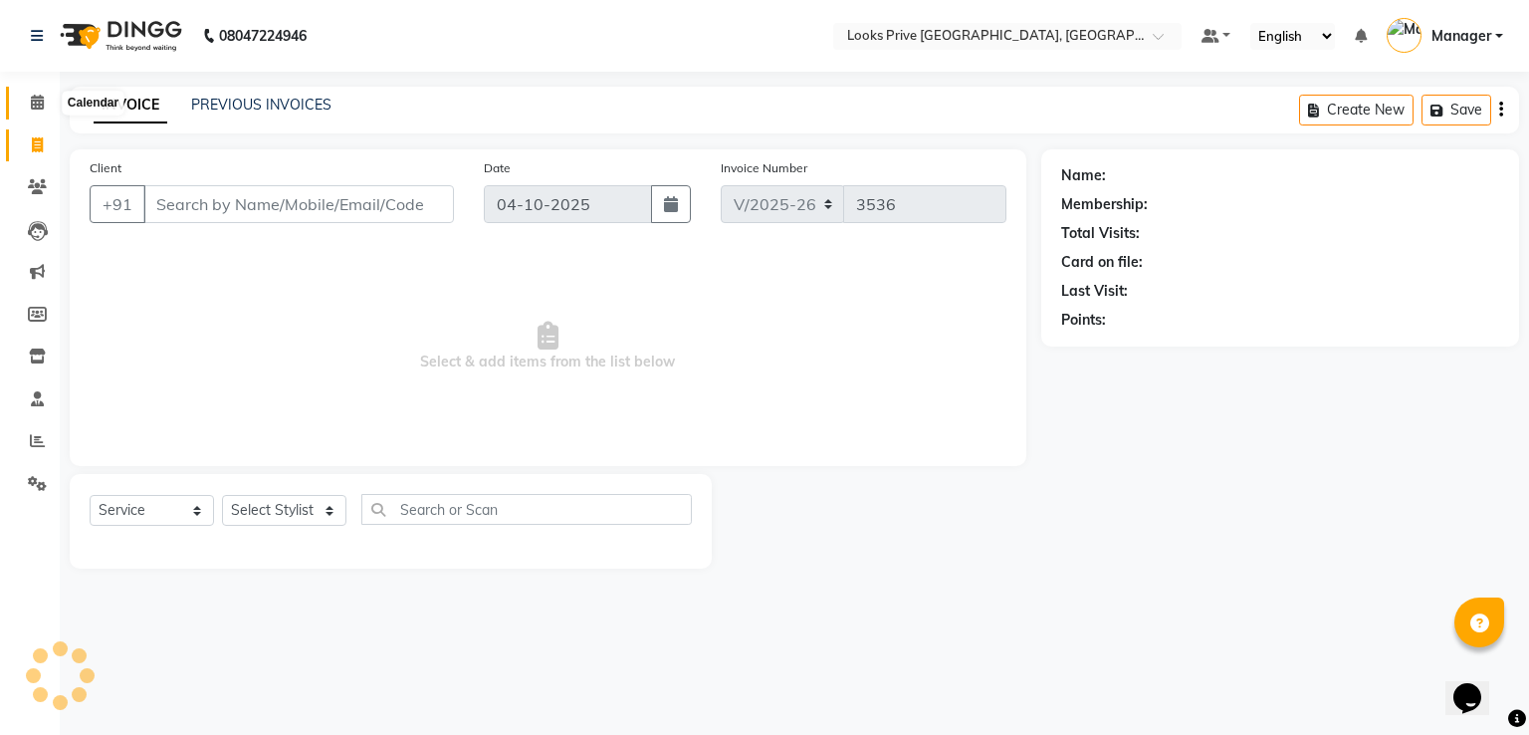
click at [34, 101] on icon at bounding box center [37, 102] width 13 height 15
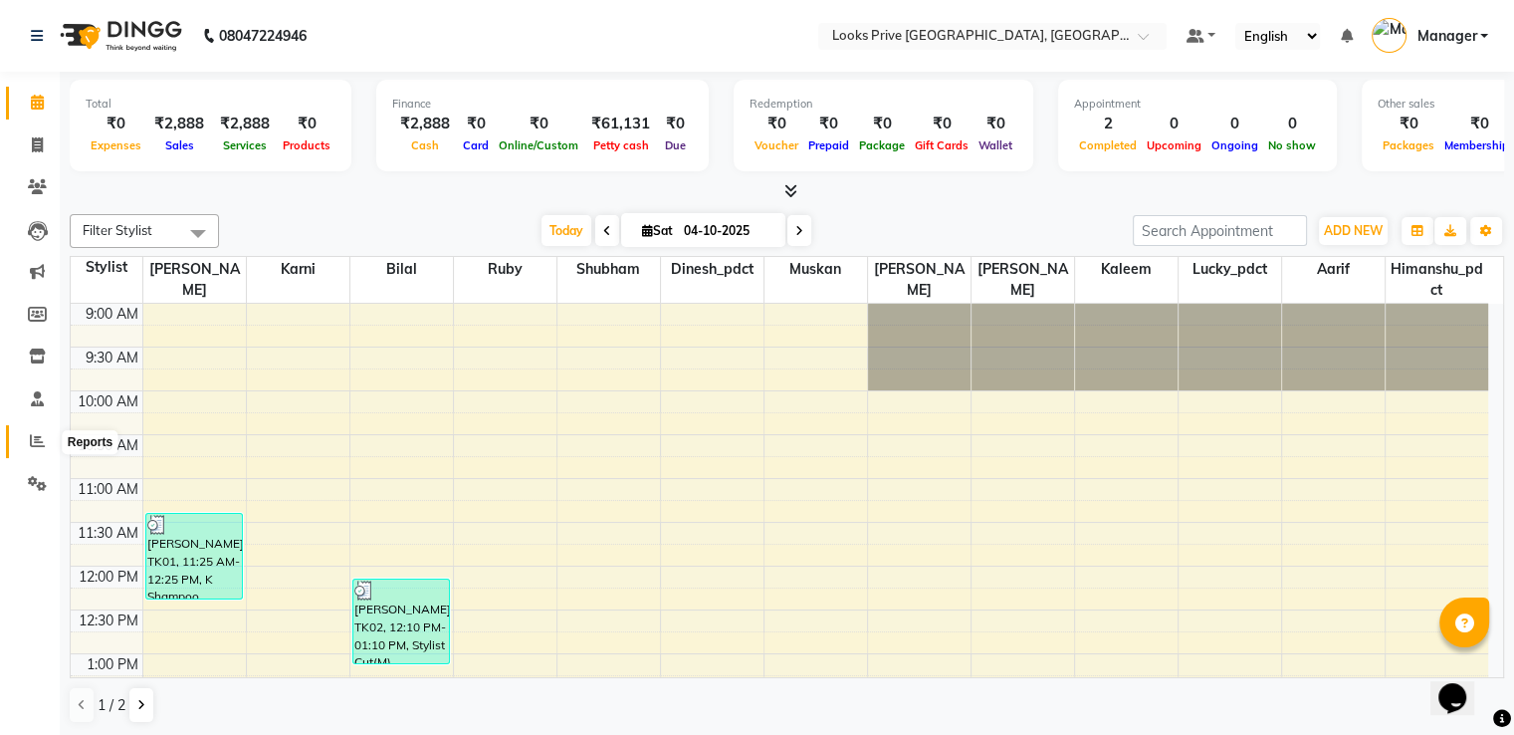
click at [27, 450] on span at bounding box center [37, 441] width 35 height 23
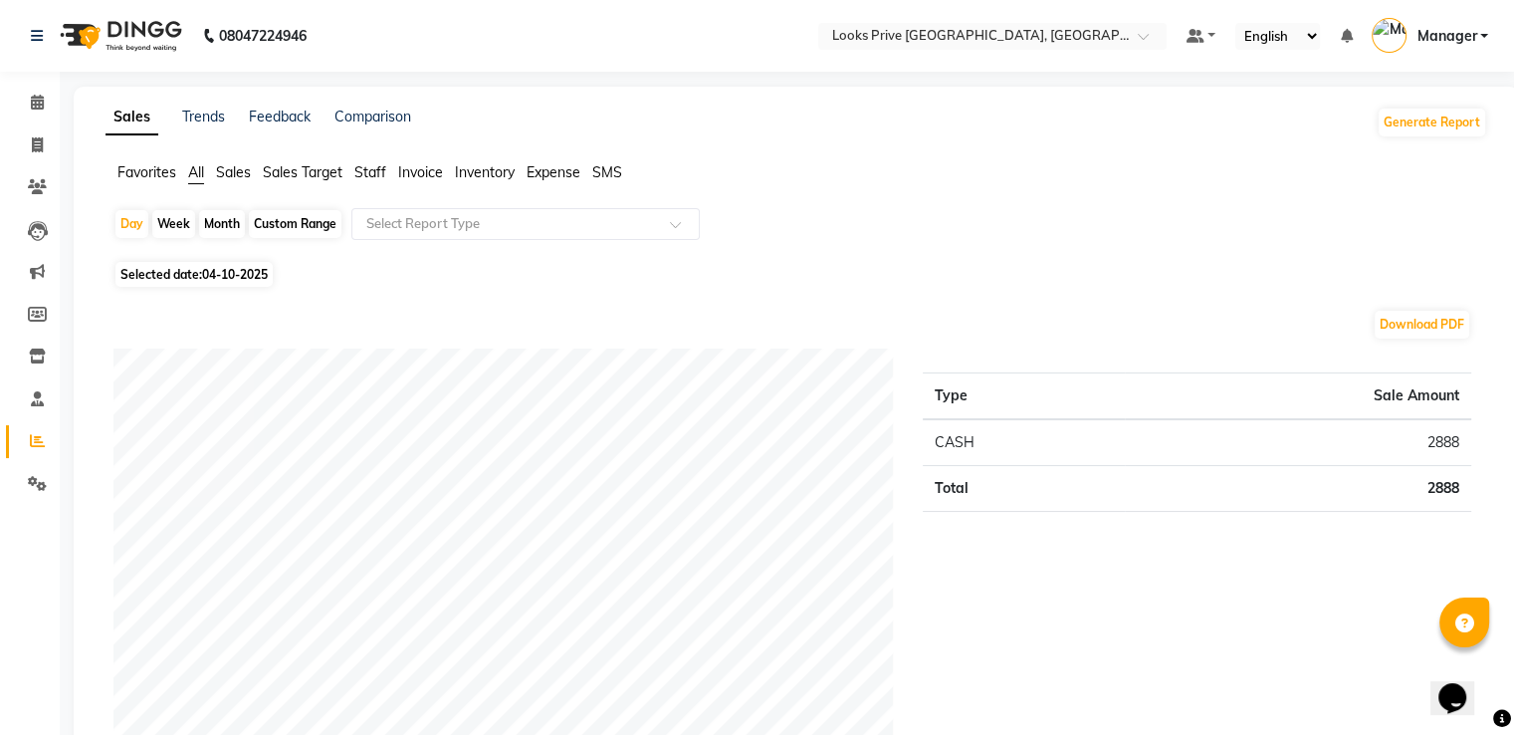
click at [367, 168] on span "Staff" at bounding box center [370, 172] width 32 height 18
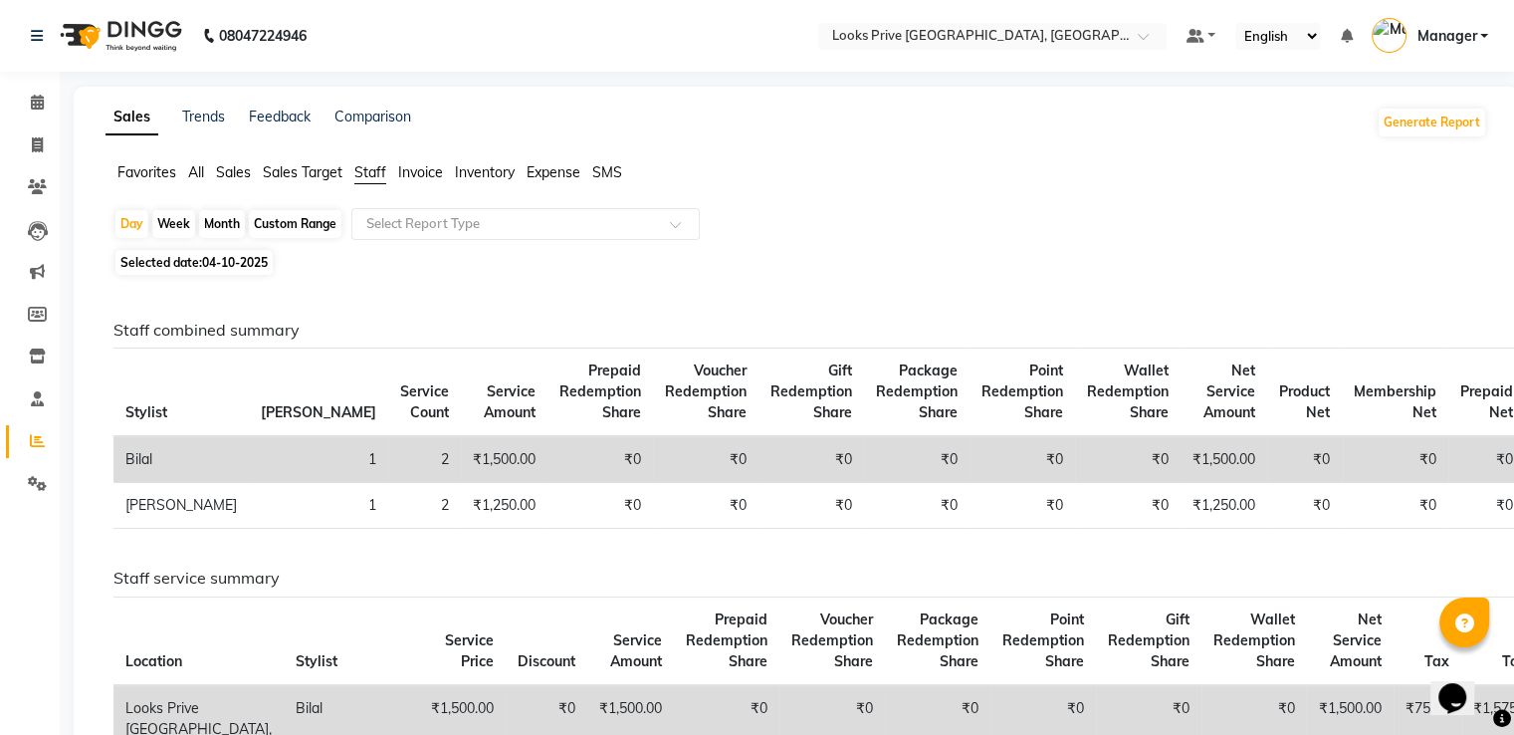
click at [249, 266] on span "04-10-2025" at bounding box center [235, 262] width 66 height 15
click at [252, 253] on span "Selected date: [DATE]" at bounding box center [193, 262] width 157 height 25
select select "10"
select select "2025"
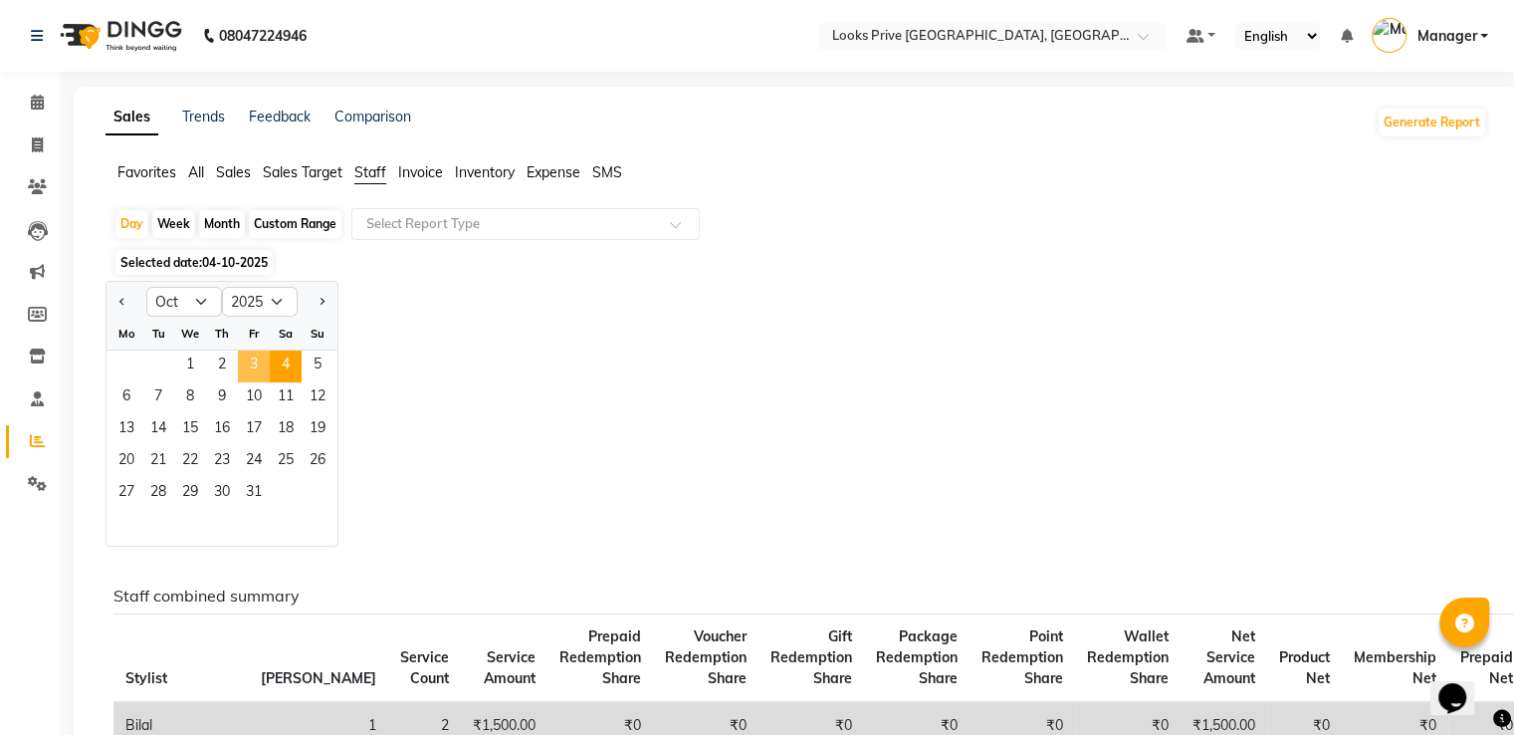
click at [251, 356] on span "3" at bounding box center [254, 366] width 32 height 32
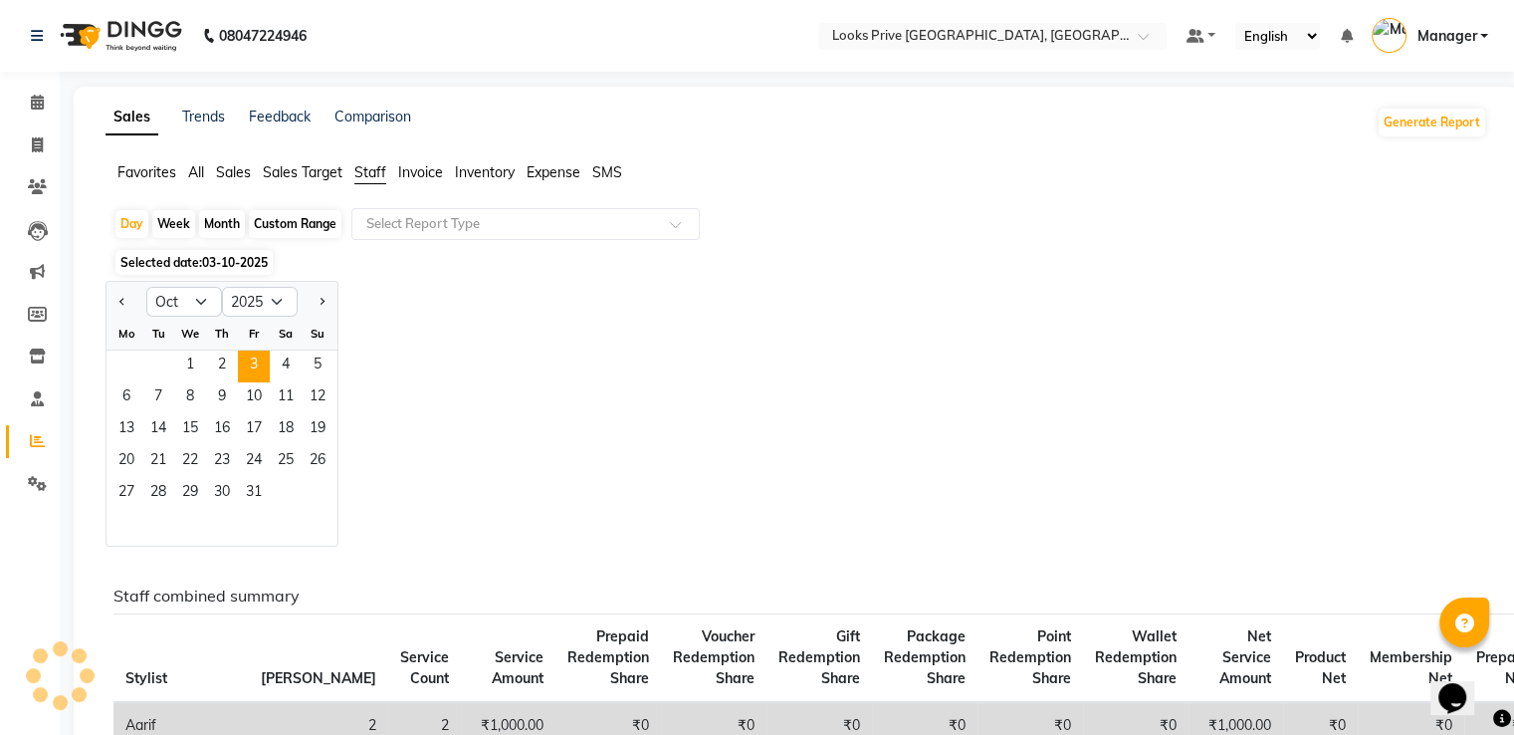
click at [708, 351] on div "Jan Feb Mar Apr May Jun [DATE] Aug Sep Oct Nov [DATE] 2016 2017 2018 2019 2020 …" at bounding box center [797, 414] width 1382 height 266
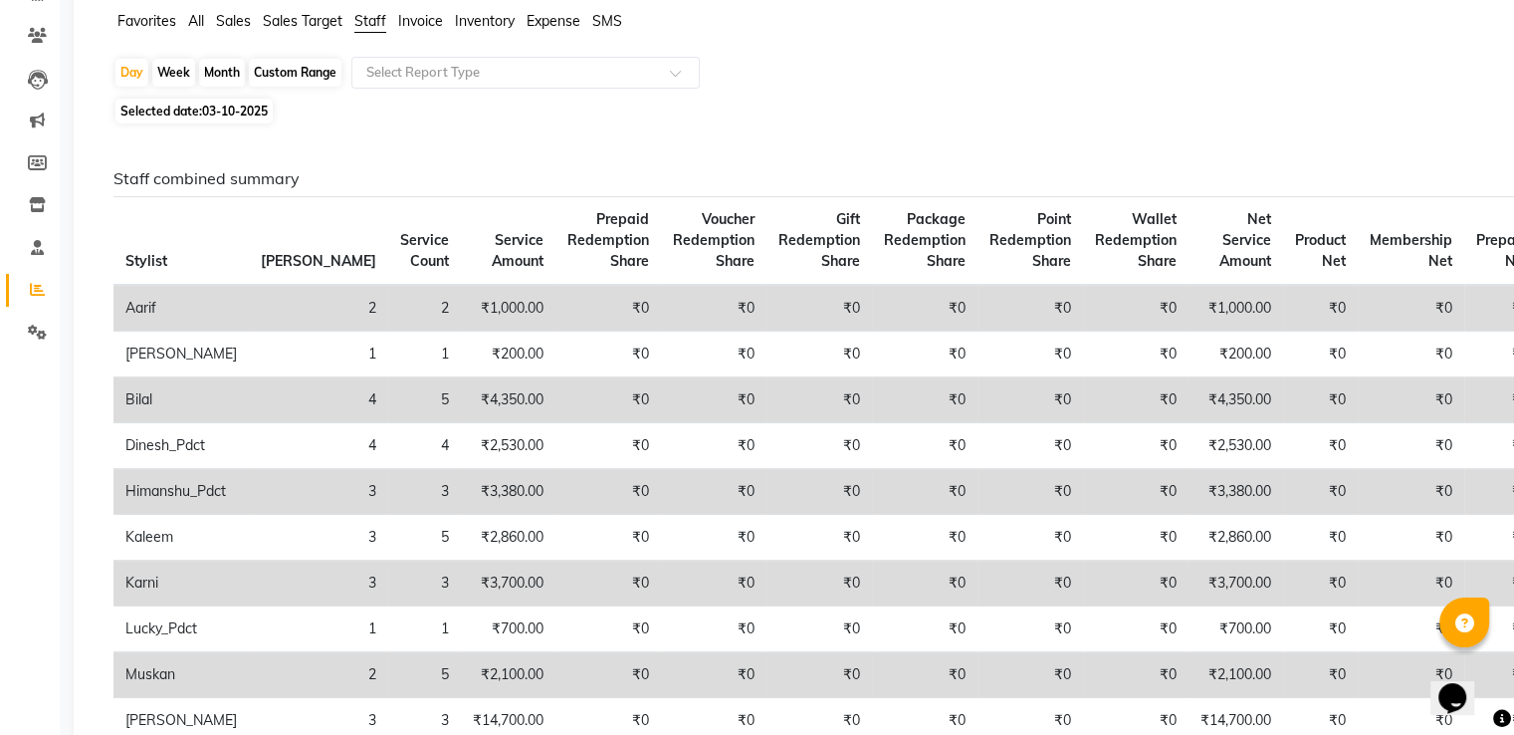
scroll to position [199, 0]
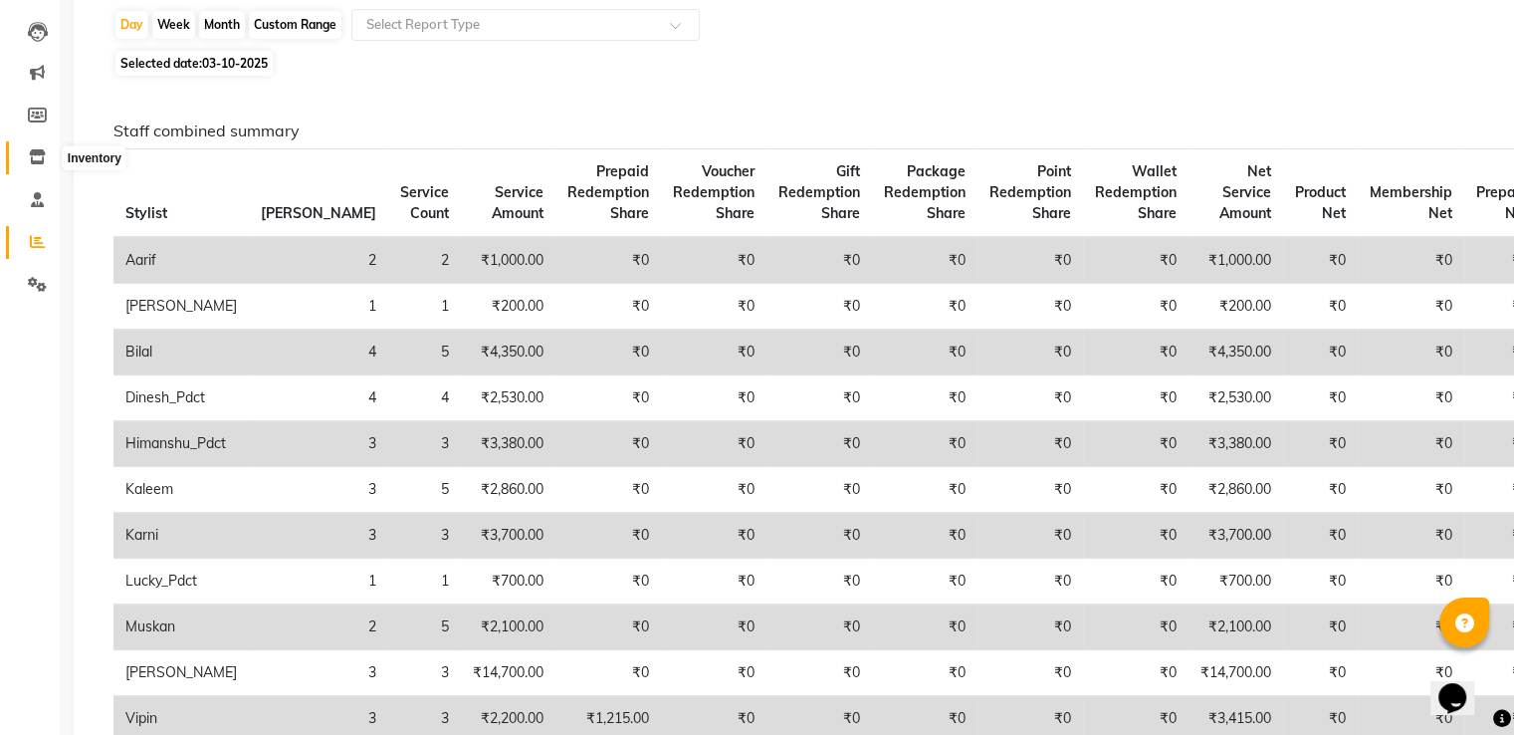
click at [32, 167] on span at bounding box center [37, 157] width 35 height 23
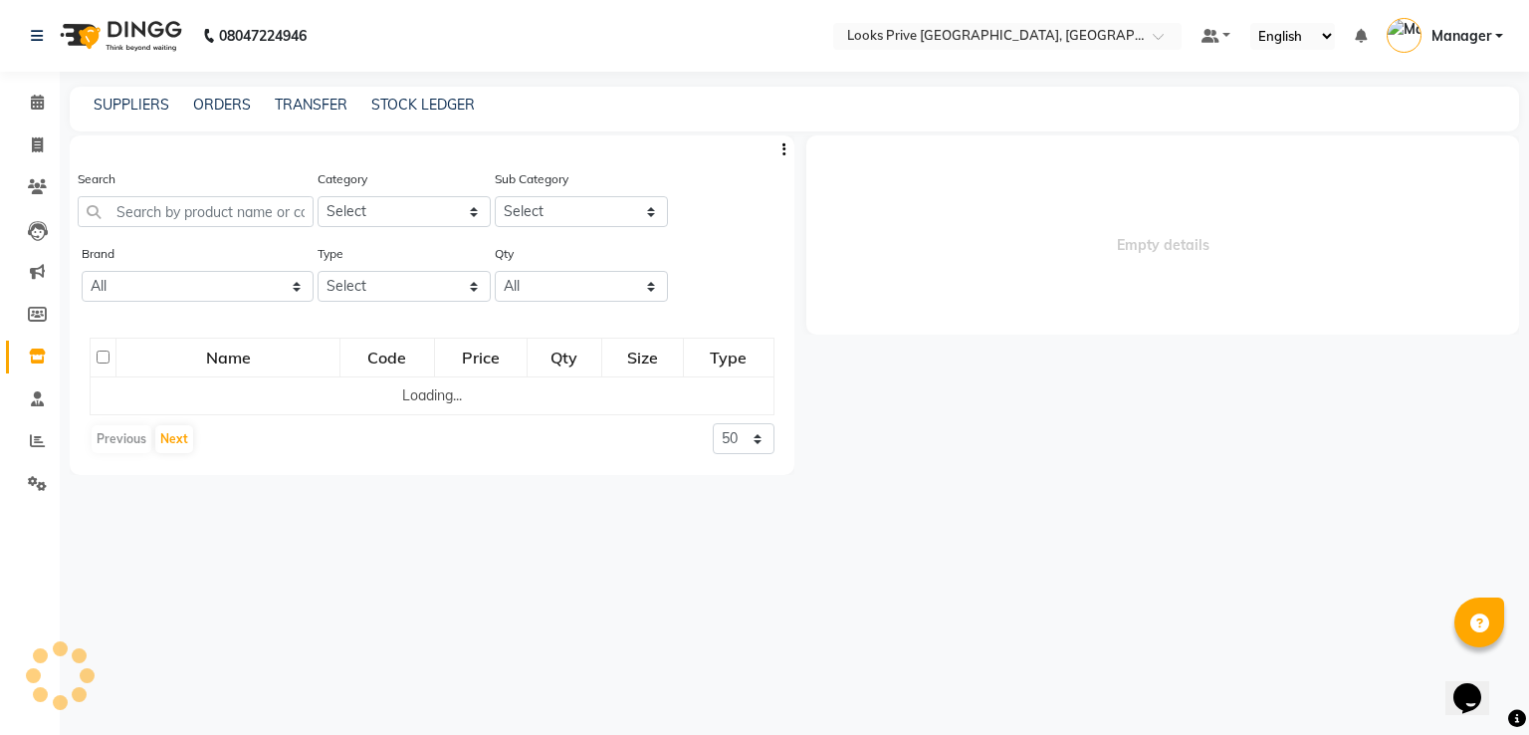
select select
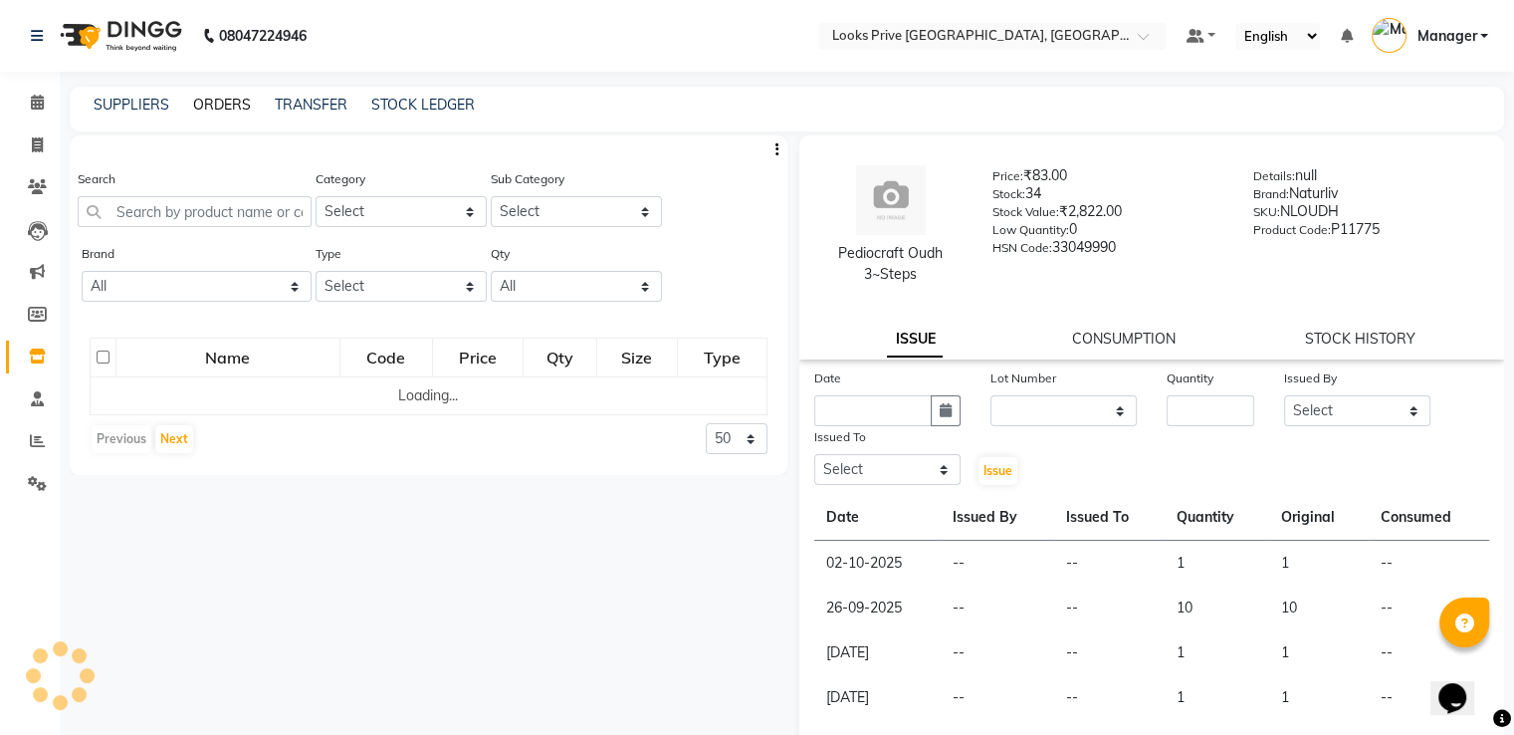
click at [215, 99] on link "ORDERS" at bounding box center [222, 105] width 58 height 18
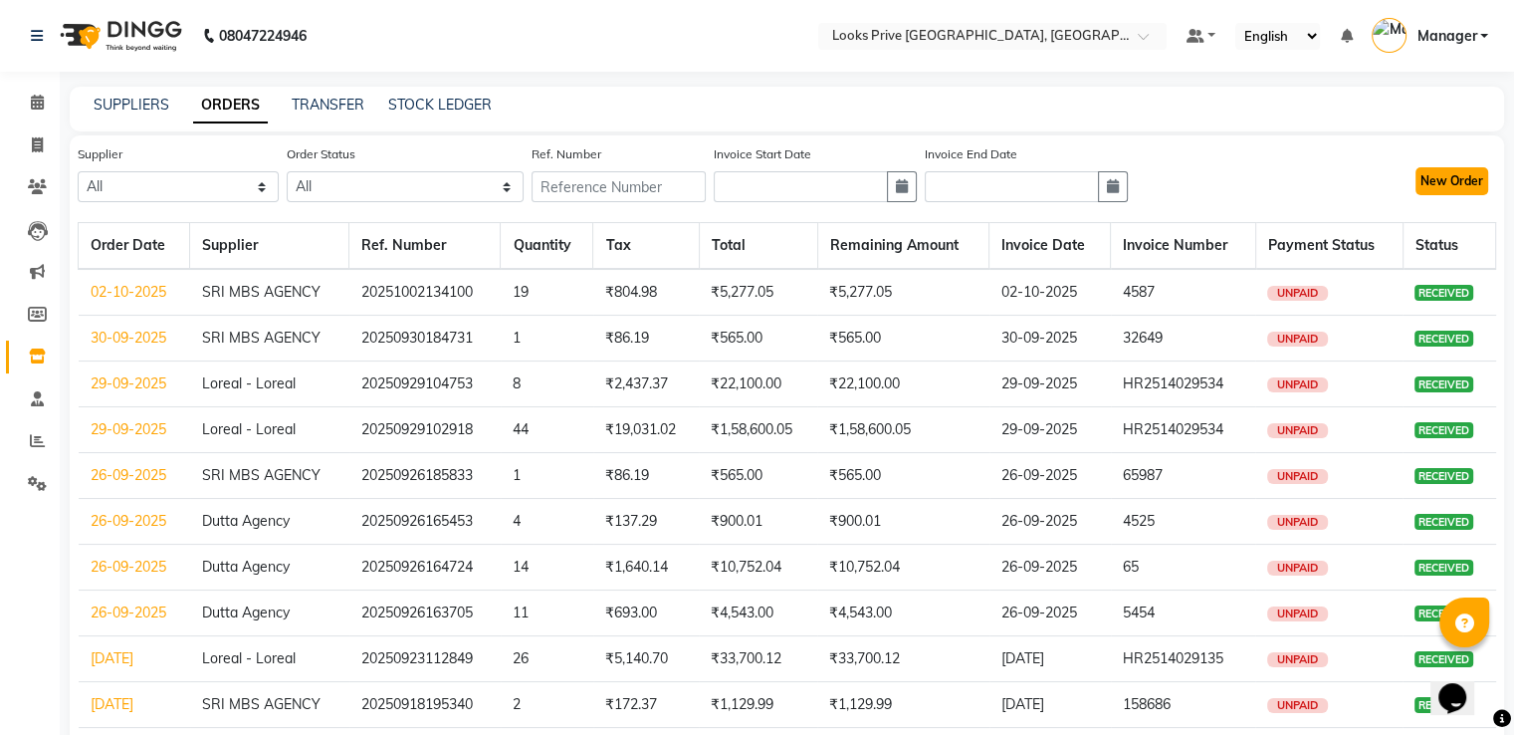
click at [1444, 175] on button "New Order" at bounding box center [1452, 181] width 73 height 28
select select "true"
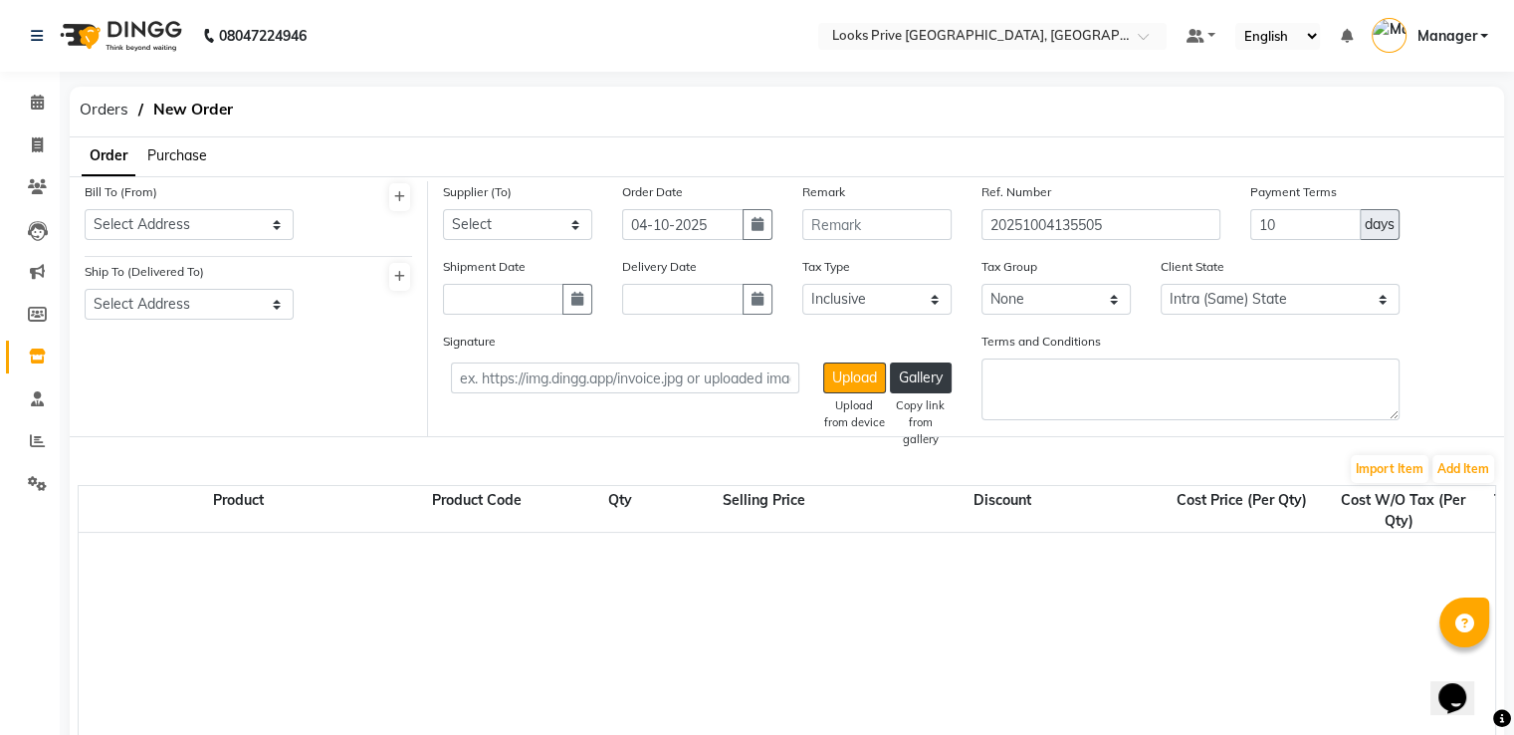
select select "2697"
click at [158, 154] on span "Purchase" at bounding box center [177, 155] width 60 height 18
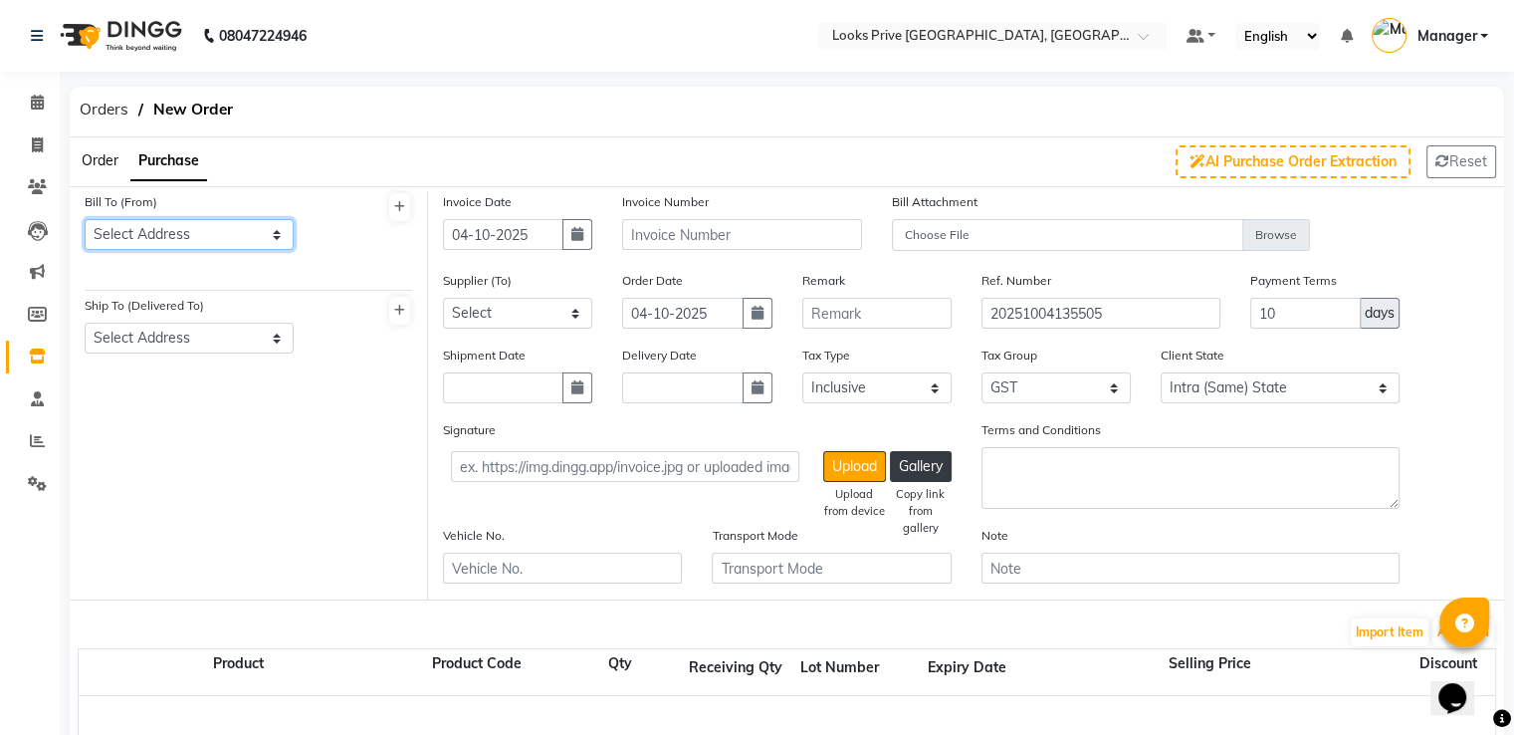
click at [230, 239] on select "Select Address [GEOGRAPHIC_DATA]" at bounding box center [189, 234] width 209 height 31
select select "923"
click at [85, 219] on select "Select Address [GEOGRAPHIC_DATA]" at bounding box center [189, 234] width 209 height 31
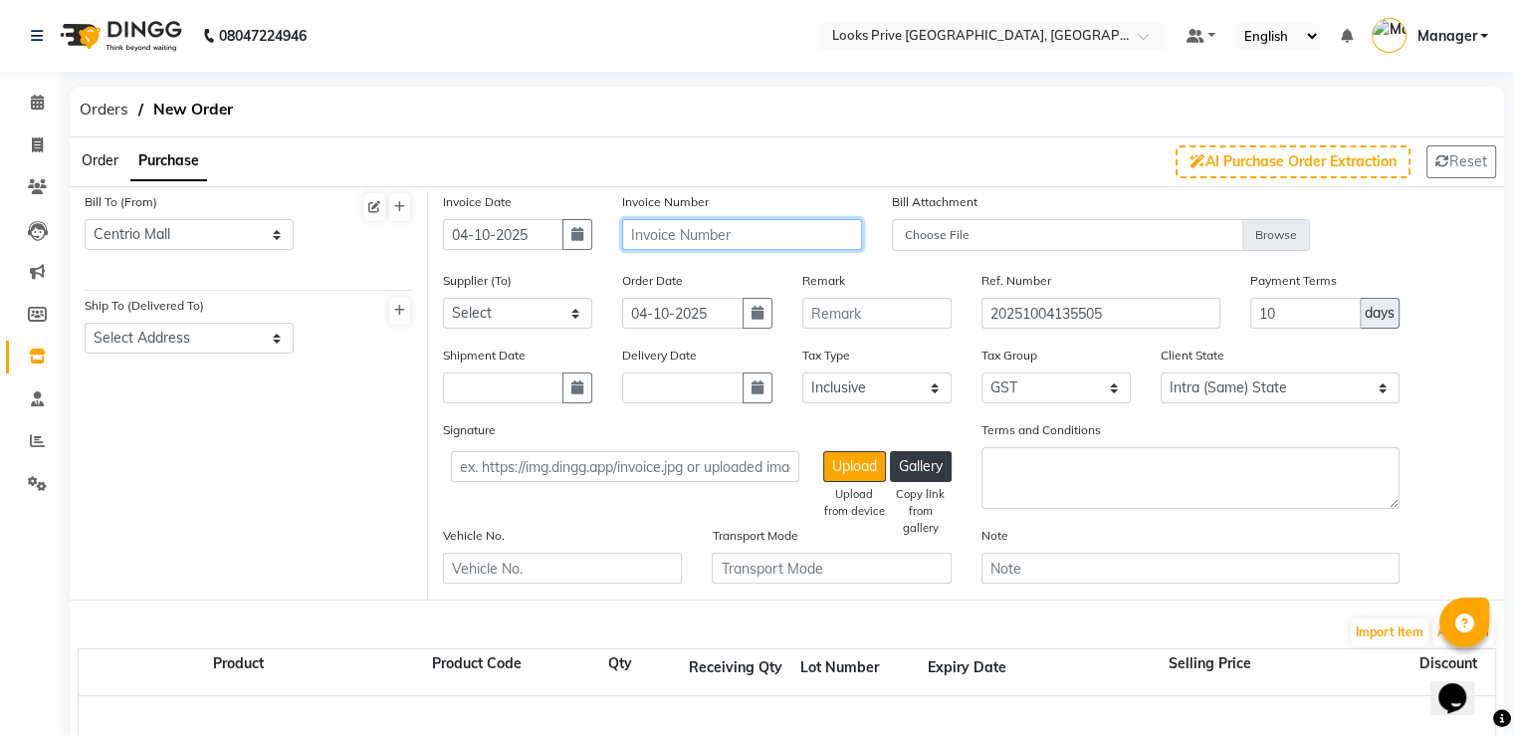
click at [713, 235] on input "text" at bounding box center [741, 234] width 239 height 31
type input "1234"
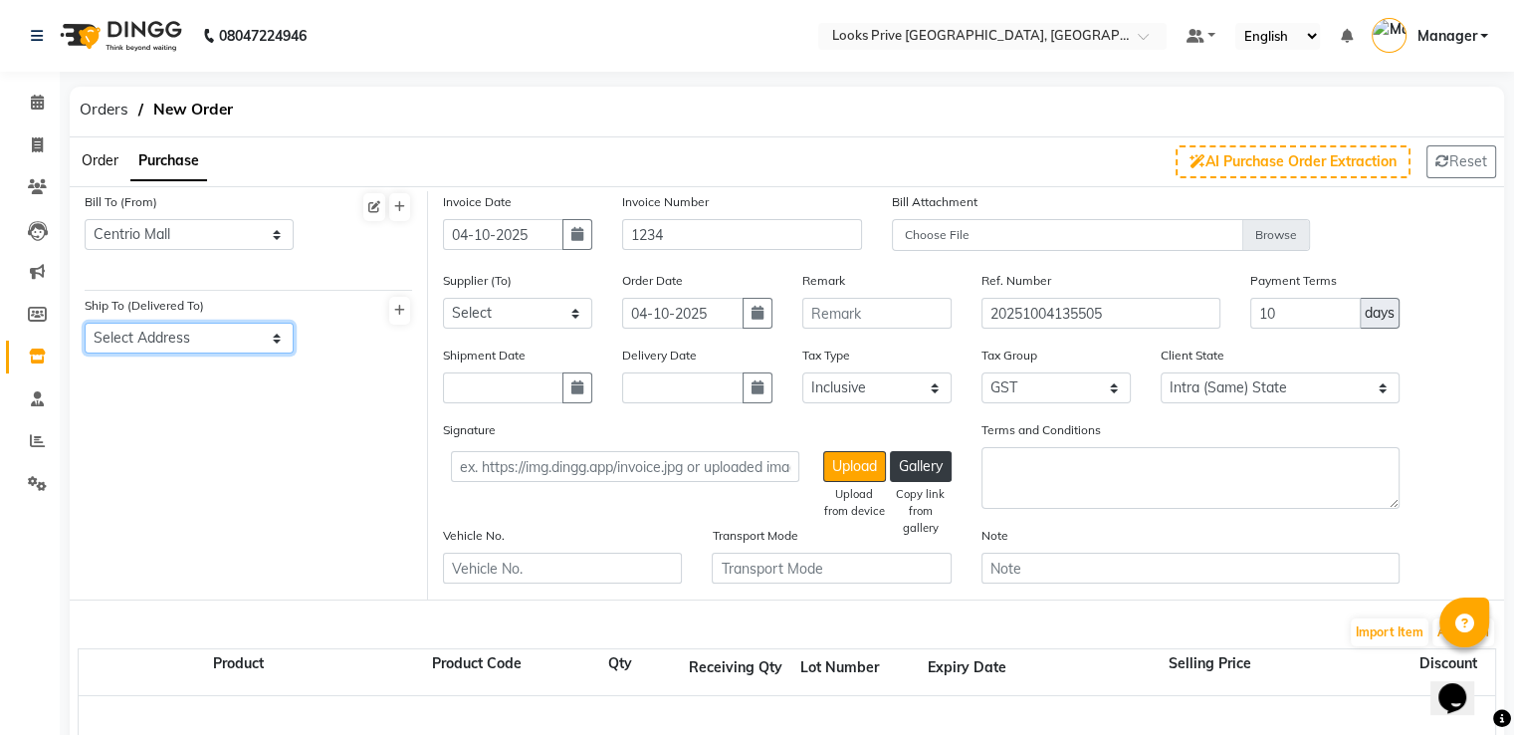
click at [219, 338] on select "Select Address [GEOGRAPHIC_DATA]" at bounding box center [189, 338] width 209 height 31
select select "924"
click at [85, 324] on select "Select Address [GEOGRAPHIC_DATA]" at bounding box center [189, 338] width 209 height 31
click at [487, 320] on select "Select SRI MBS AGENCY Dutta Agency Loreal - Loreal" at bounding box center [517, 313] width 149 height 31
select select "2465"
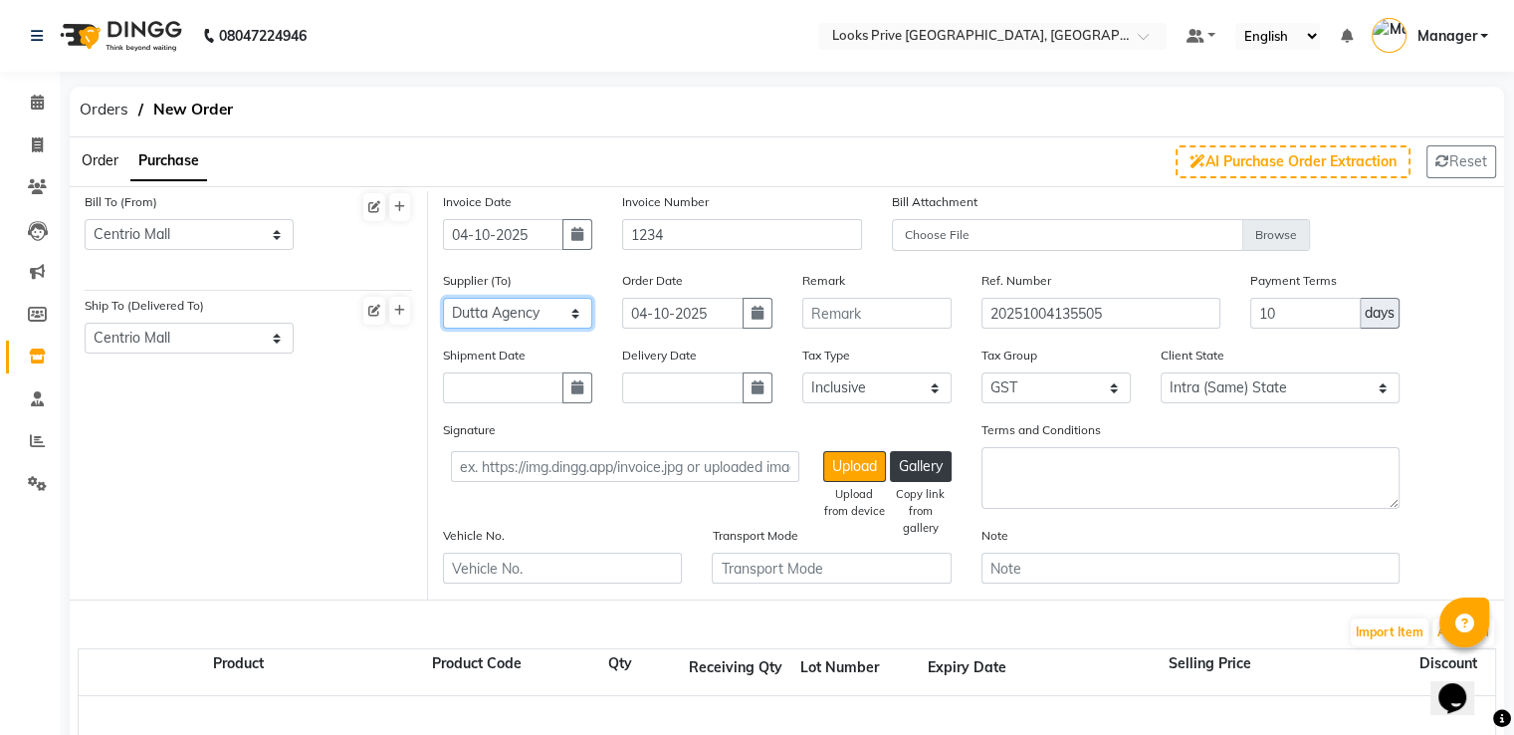
click at [443, 299] on select "Select SRI MBS AGENCY Dutta Agency Loreal - Loreal" at bounding box center [517, 313] width 149 height 31
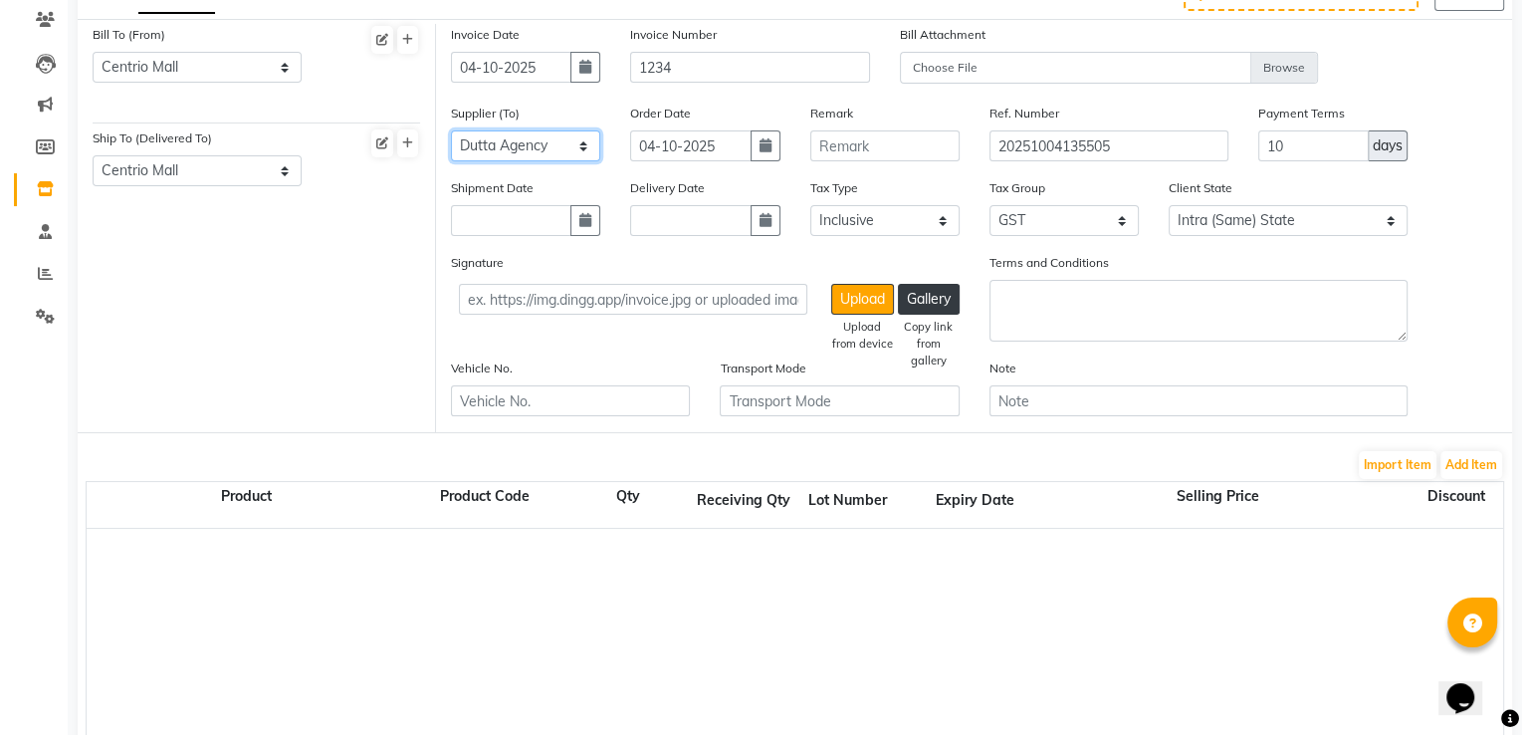
scroll to position [199, 0]
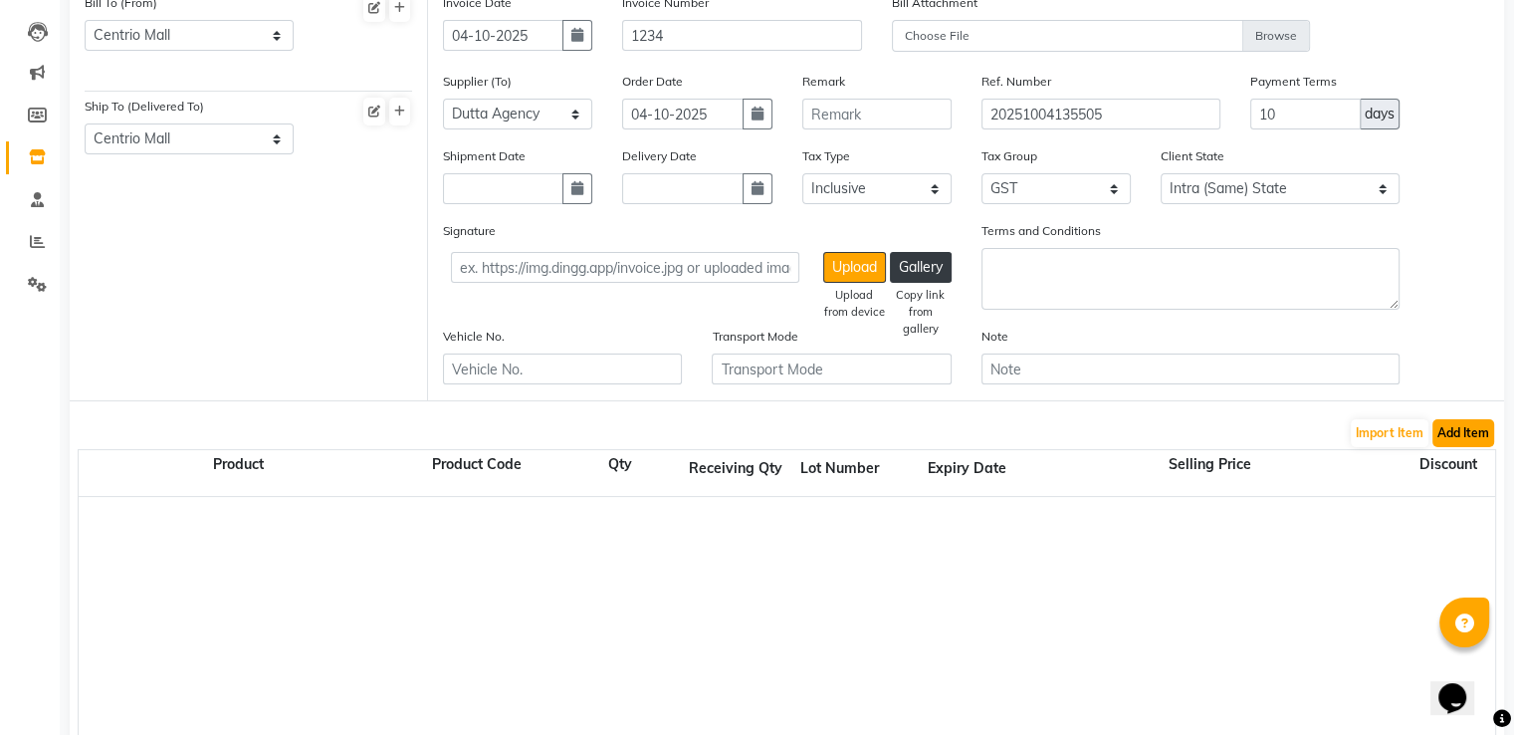
click at [1474, 433] on button "Add Item" at bounding box center [1464, 433] width 62 height 28
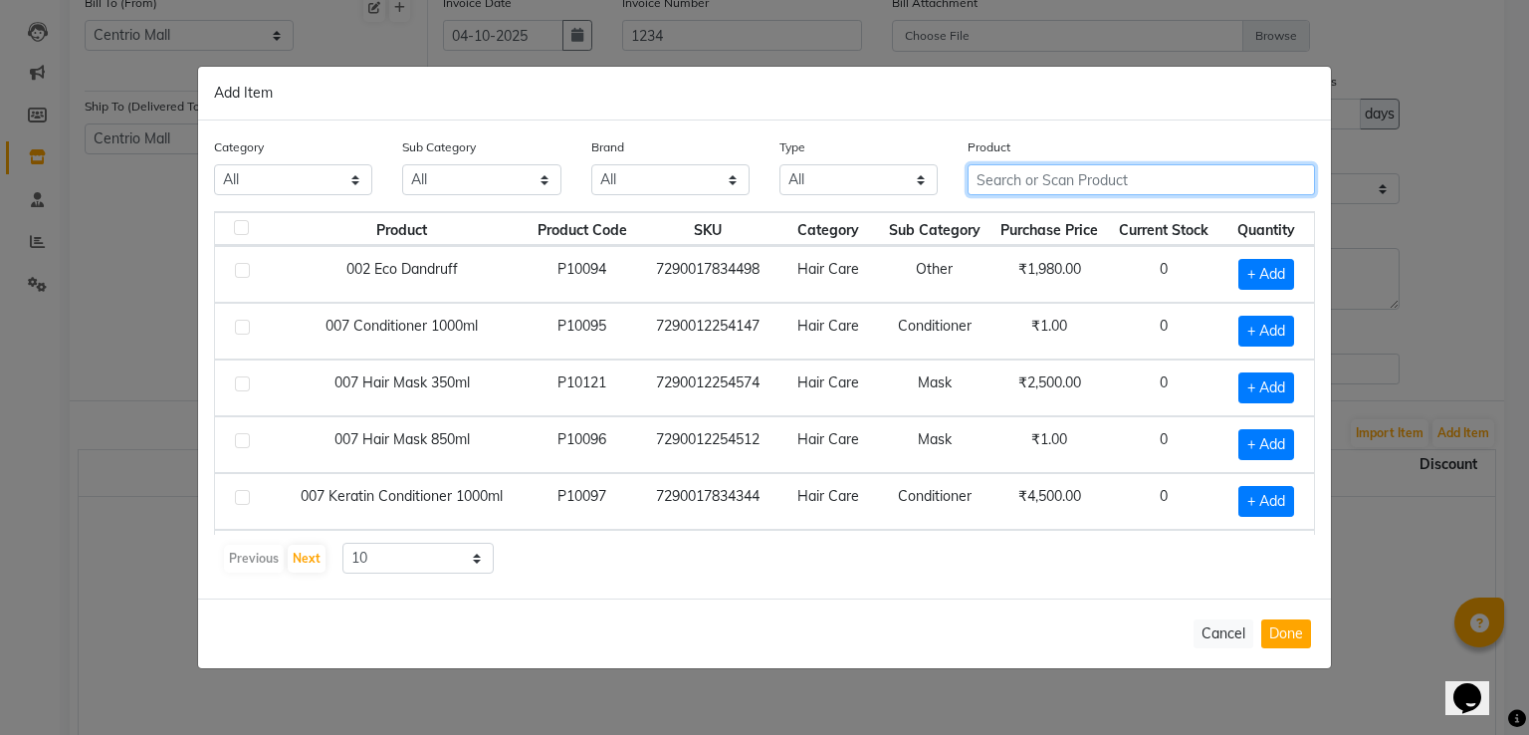
click at [1043, 187] on input "text" at bounding box center [1141, 179] width 347 height 31
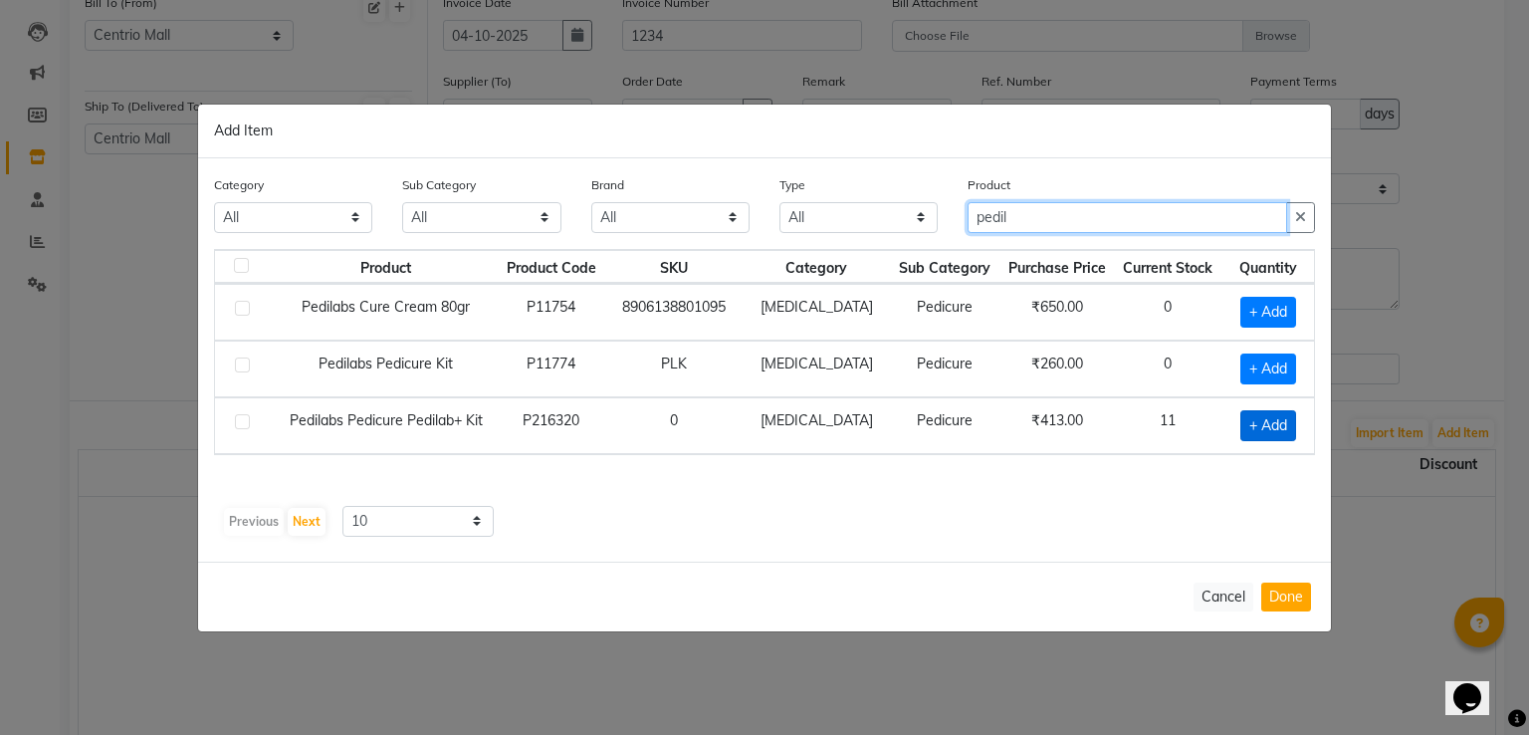
type input "pedil"
click at [1273, 422] on span "+ Add" at bounding box center [1268, 425] width 56 height 31
checkbox input "true"
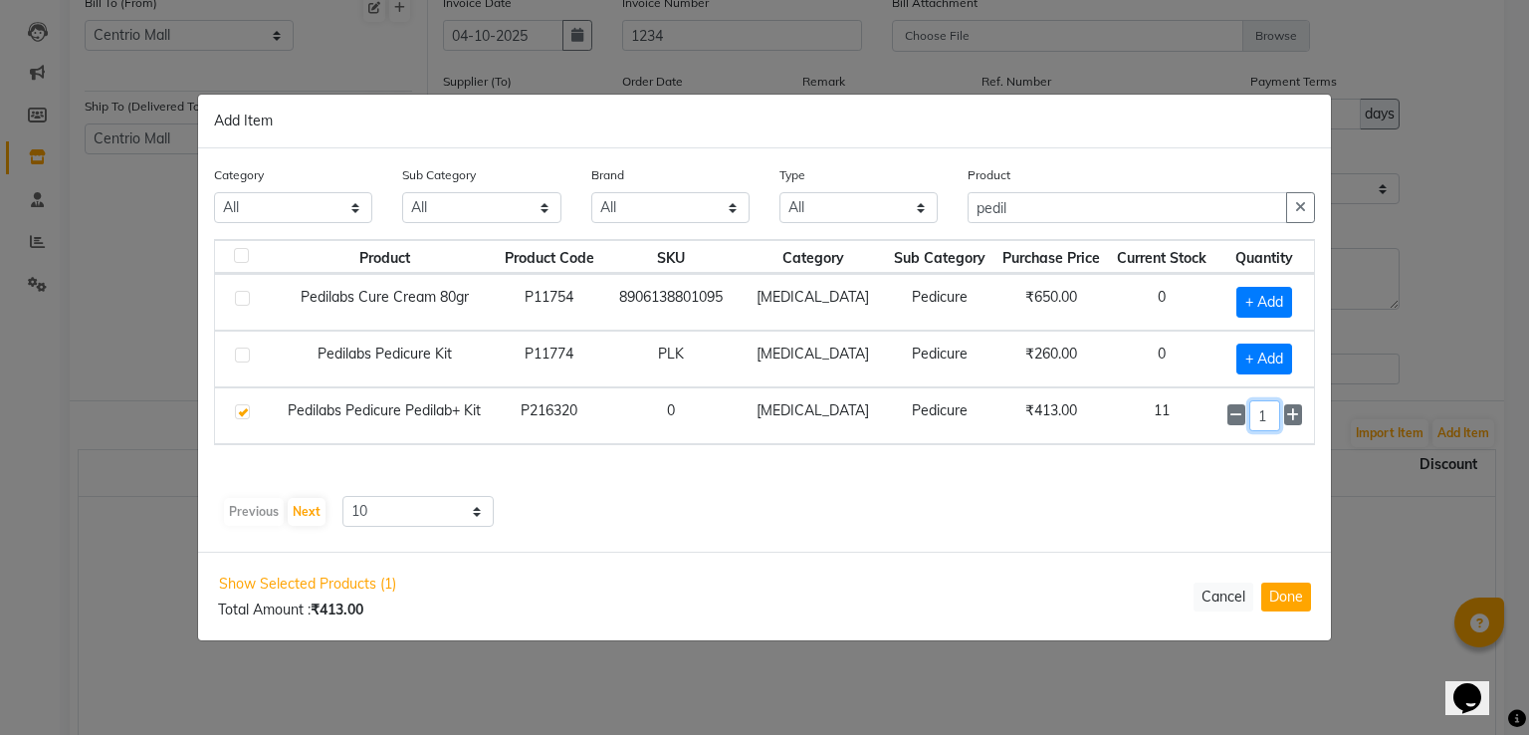
click at [1264, 407] on input "1" at bounding box center [1264, 415] width 31 height 31
type input "1"
type input "26"
click at [1278, 601] on button "Done" at bounding box center [1286, 596] width 50 height 29
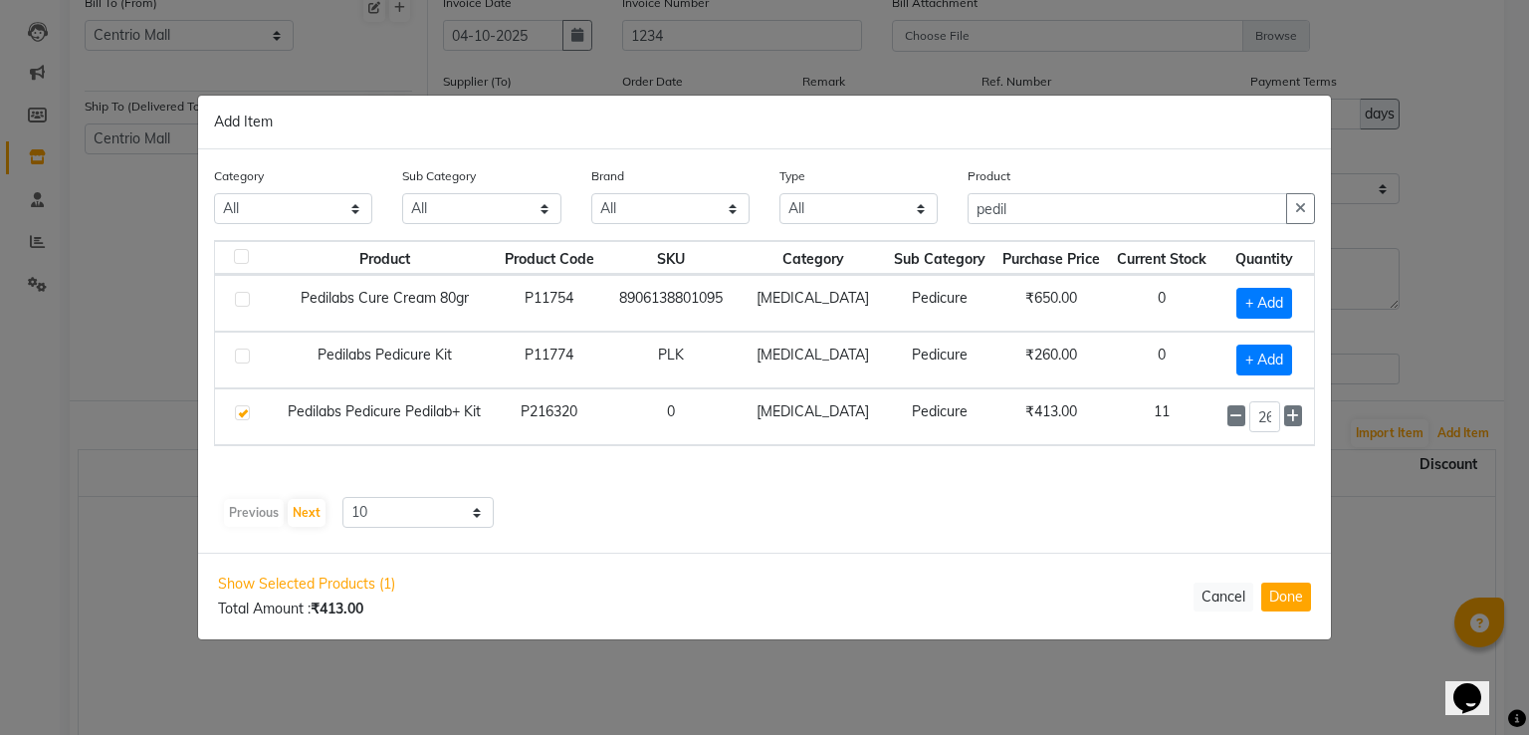
select select "3894"
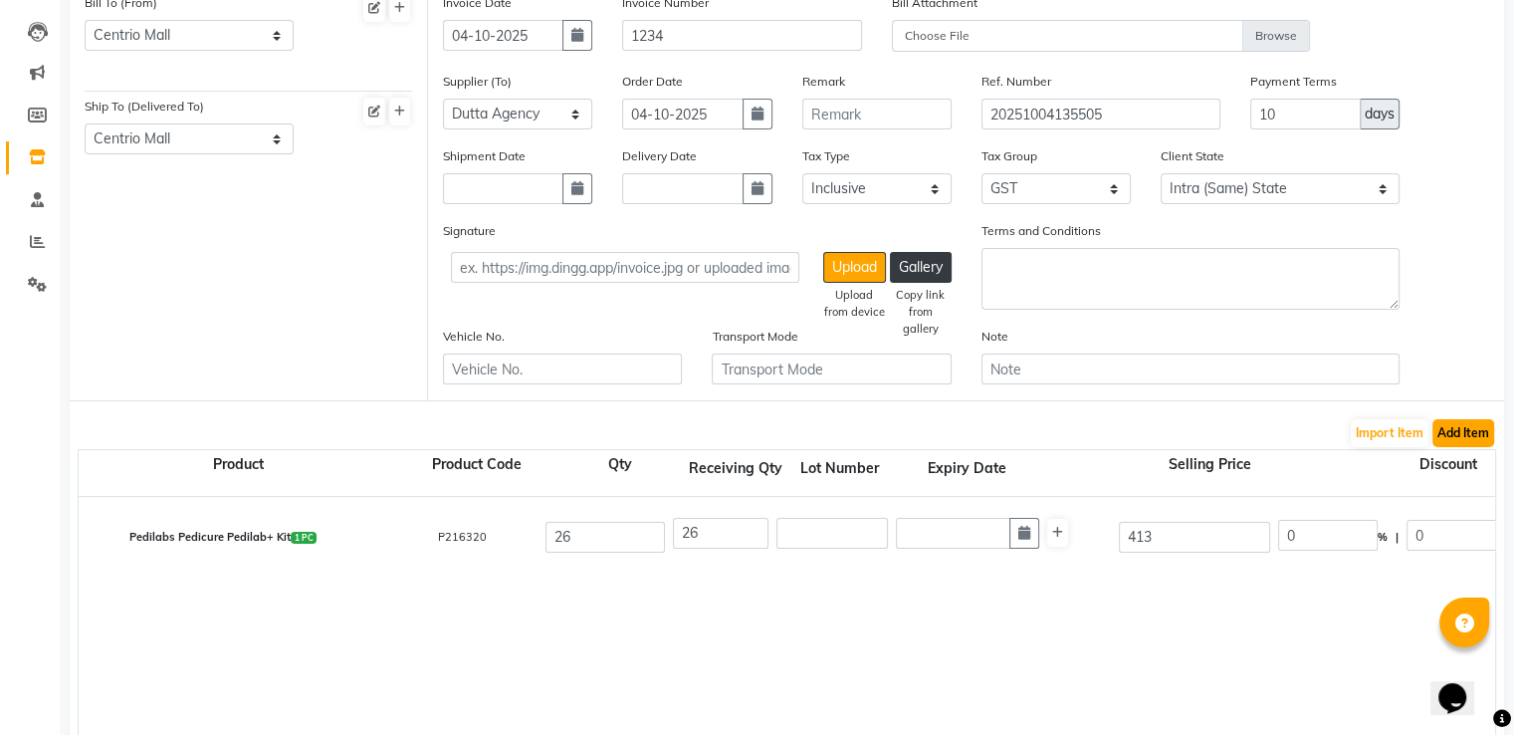
click at [1452, 435] on button "Add Item" at bounding box center [1464, 433] width 62 height 28
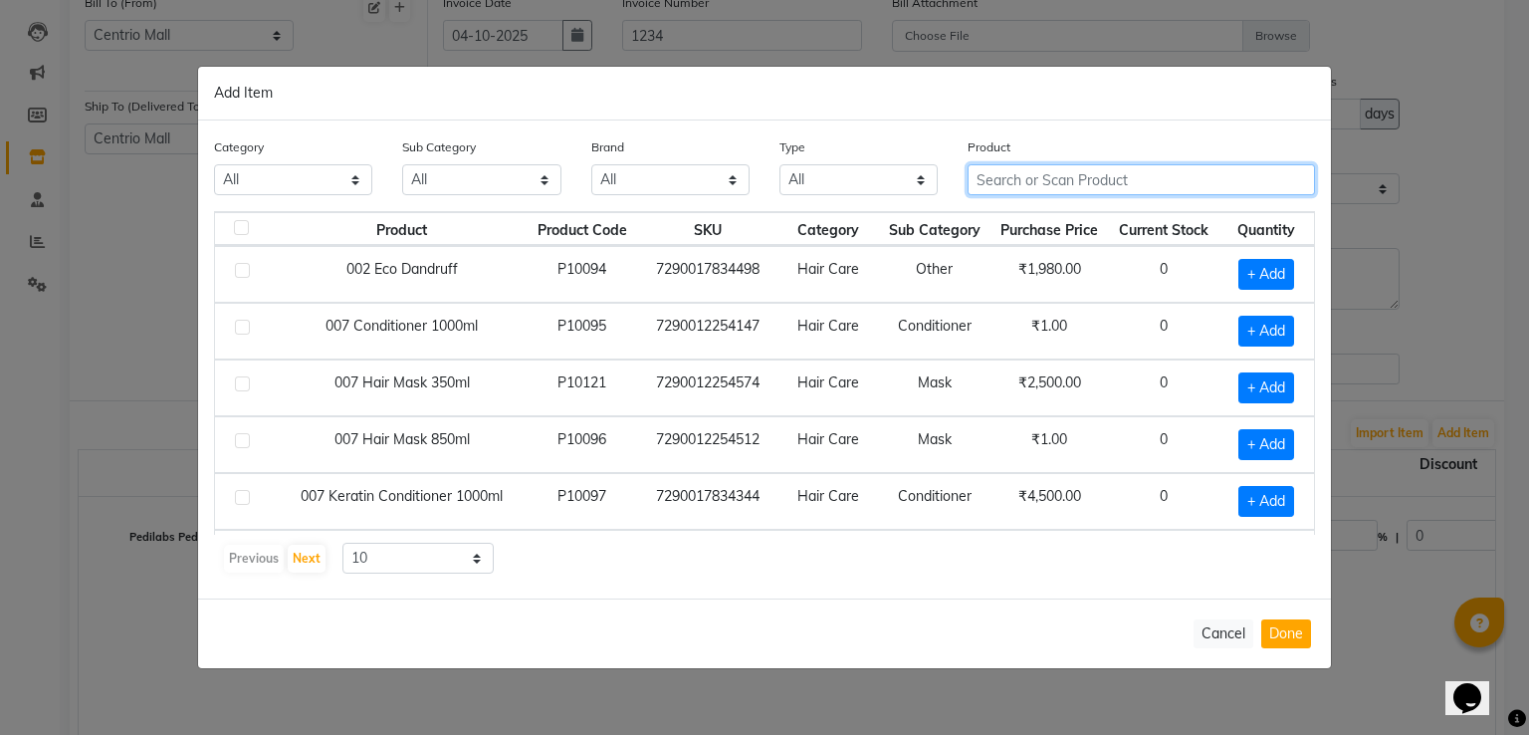
click at [1075, 176] on input "text" at bounding box center [1141, 179] width 347 height 31
type input "91565672"
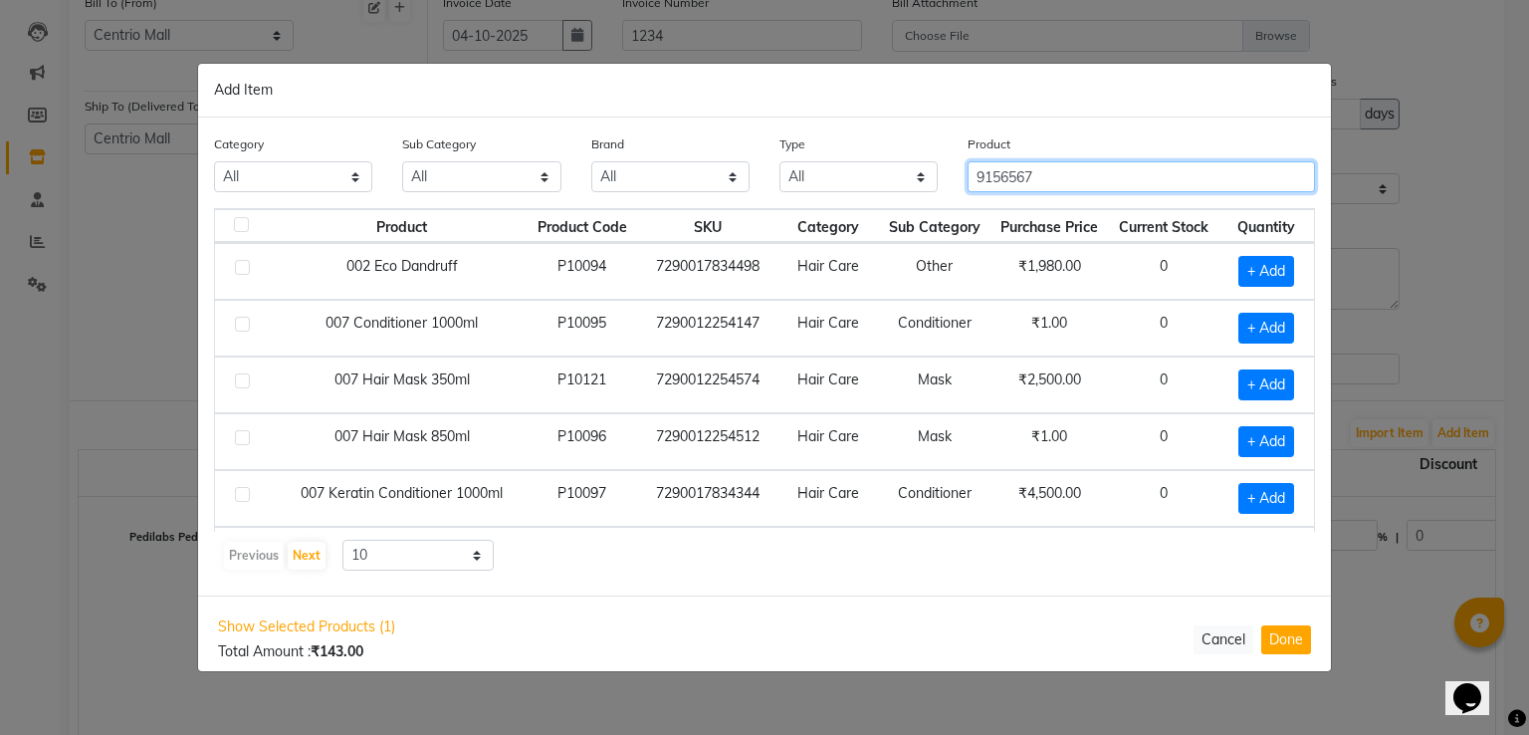
type input "91565672"
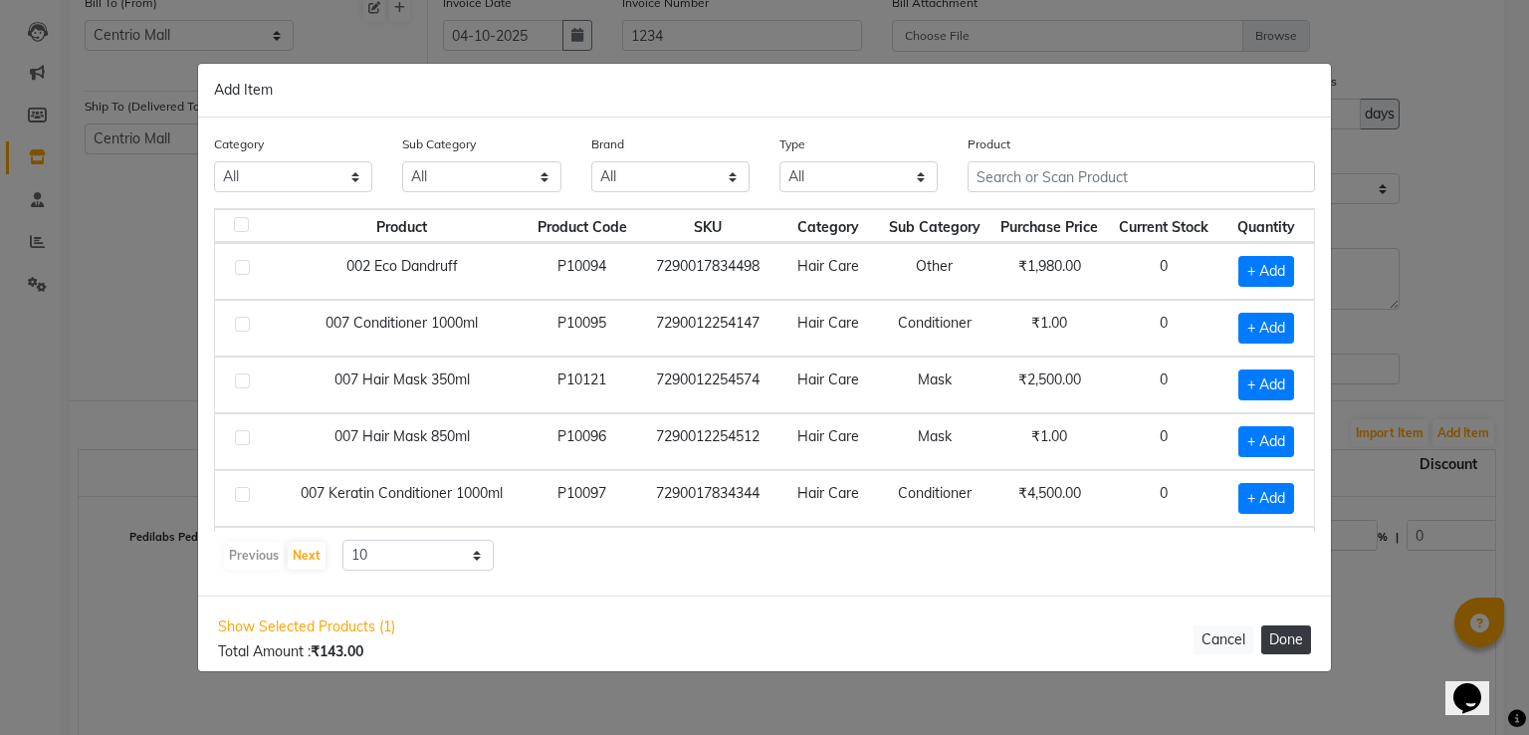
click at [1285, 637] on button "Done" at bounding box center [1286, 639] width 50 height 29
select select "3894"
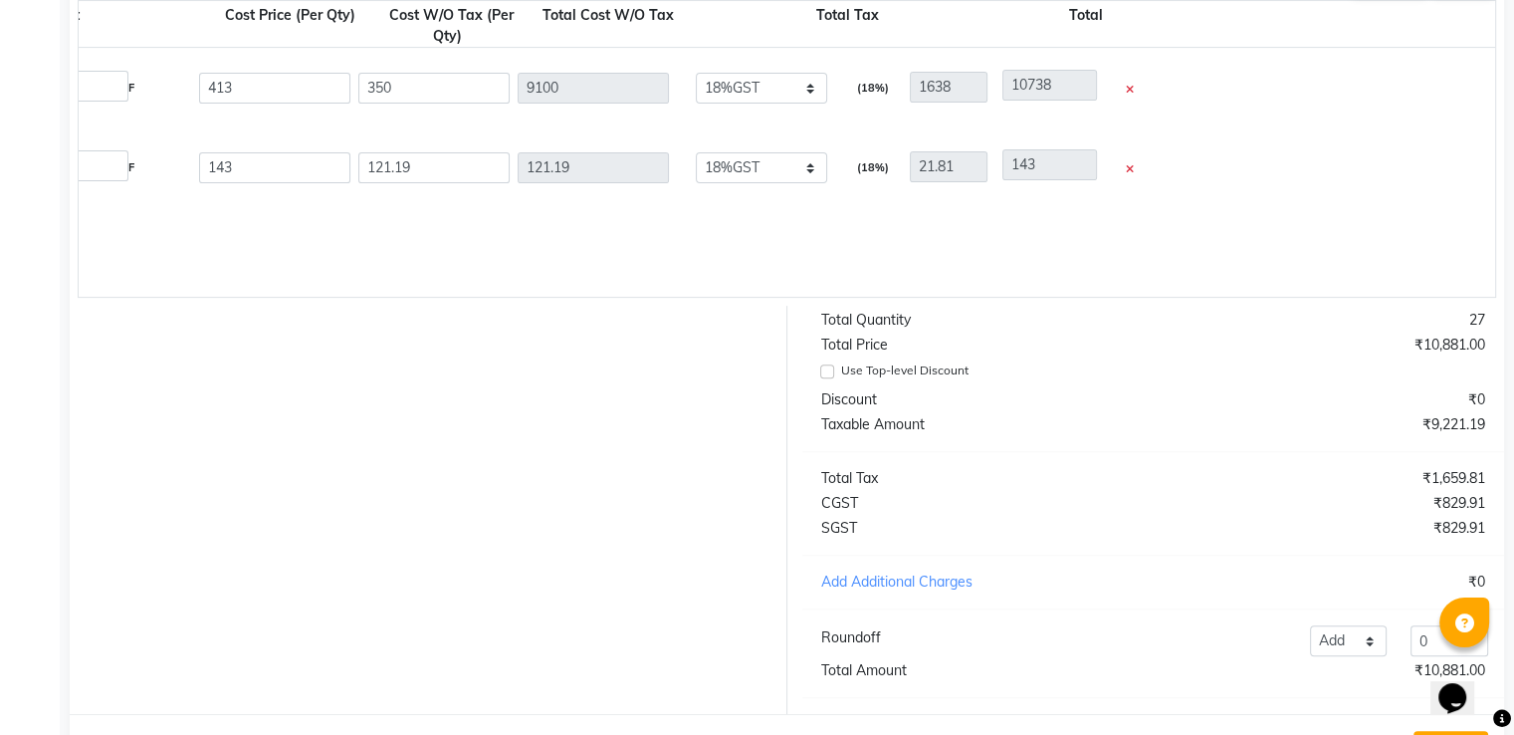
scroll to position [0, 1384]
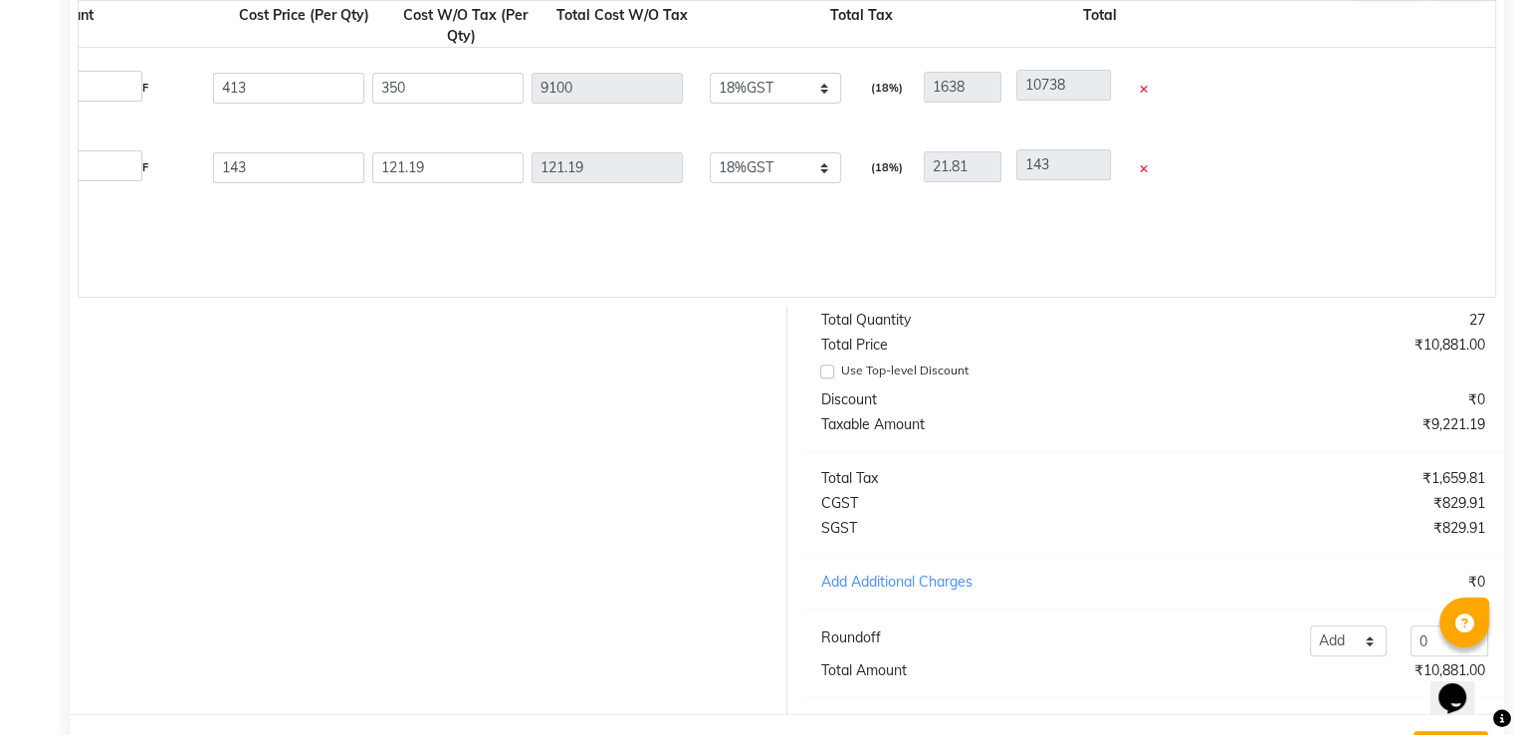
click at [1145, 175] on icon at bounding box center [1144, 169] width 8 height 11
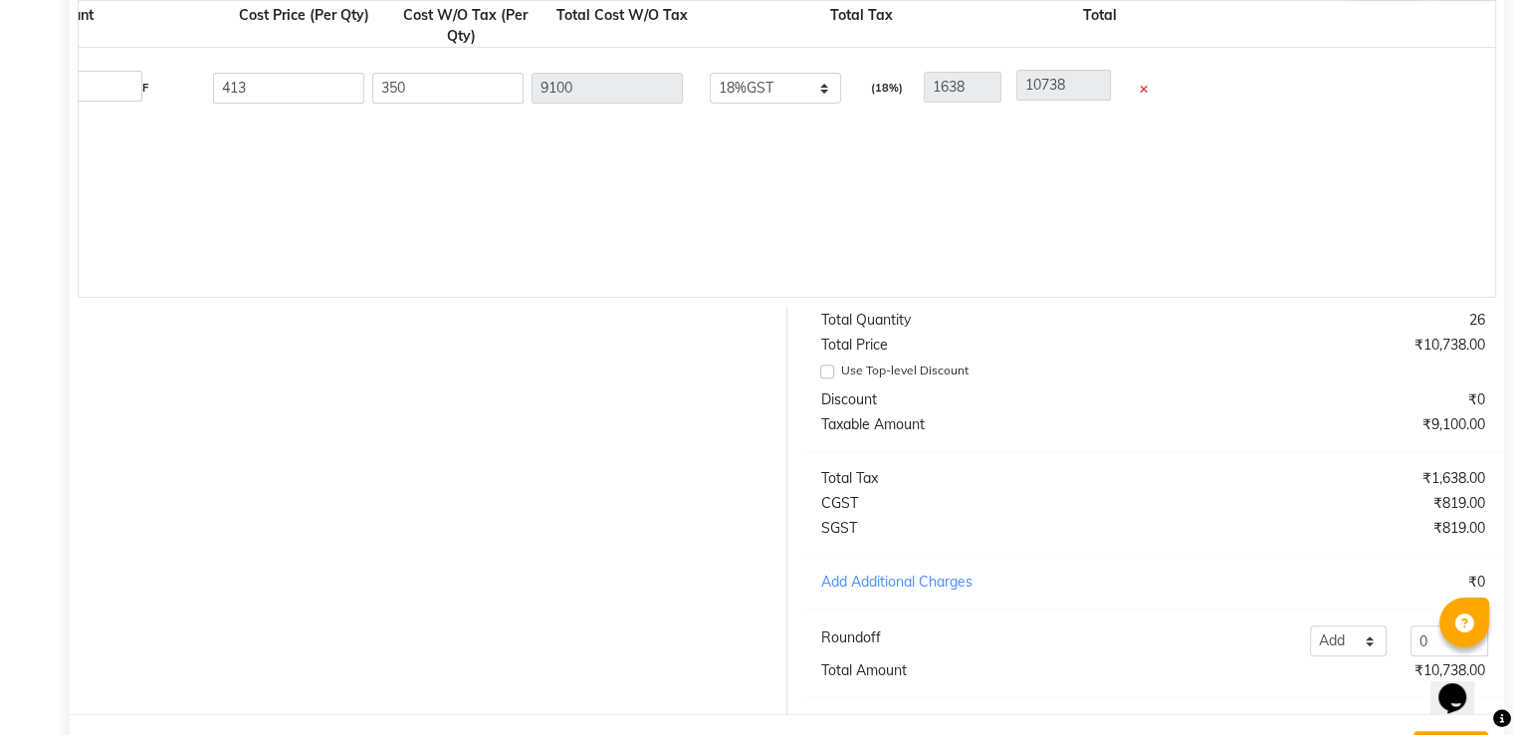
scroll to position [748, 0]
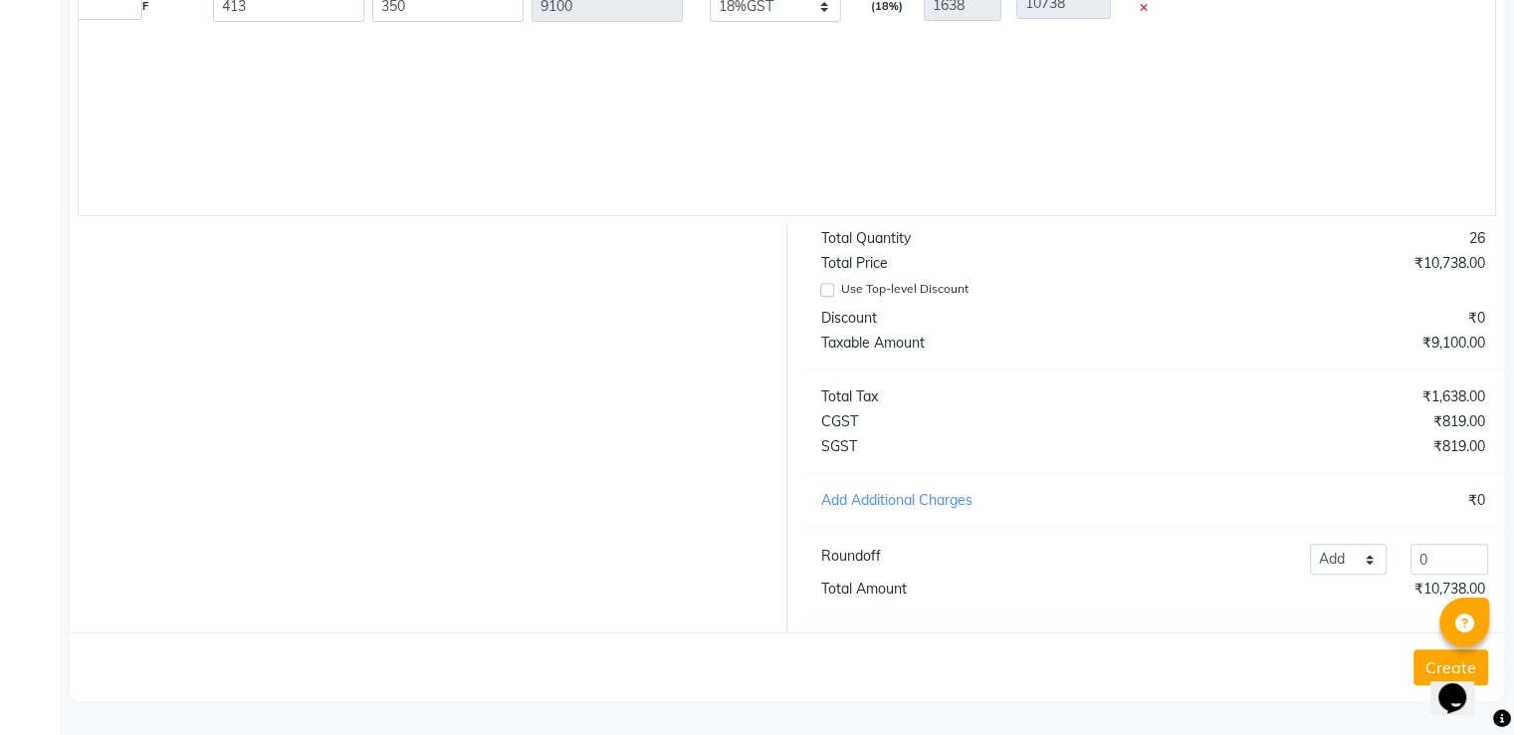
click at [1422, 658] on button "Create" at bounding box center [1451, 667] width 75 height 36
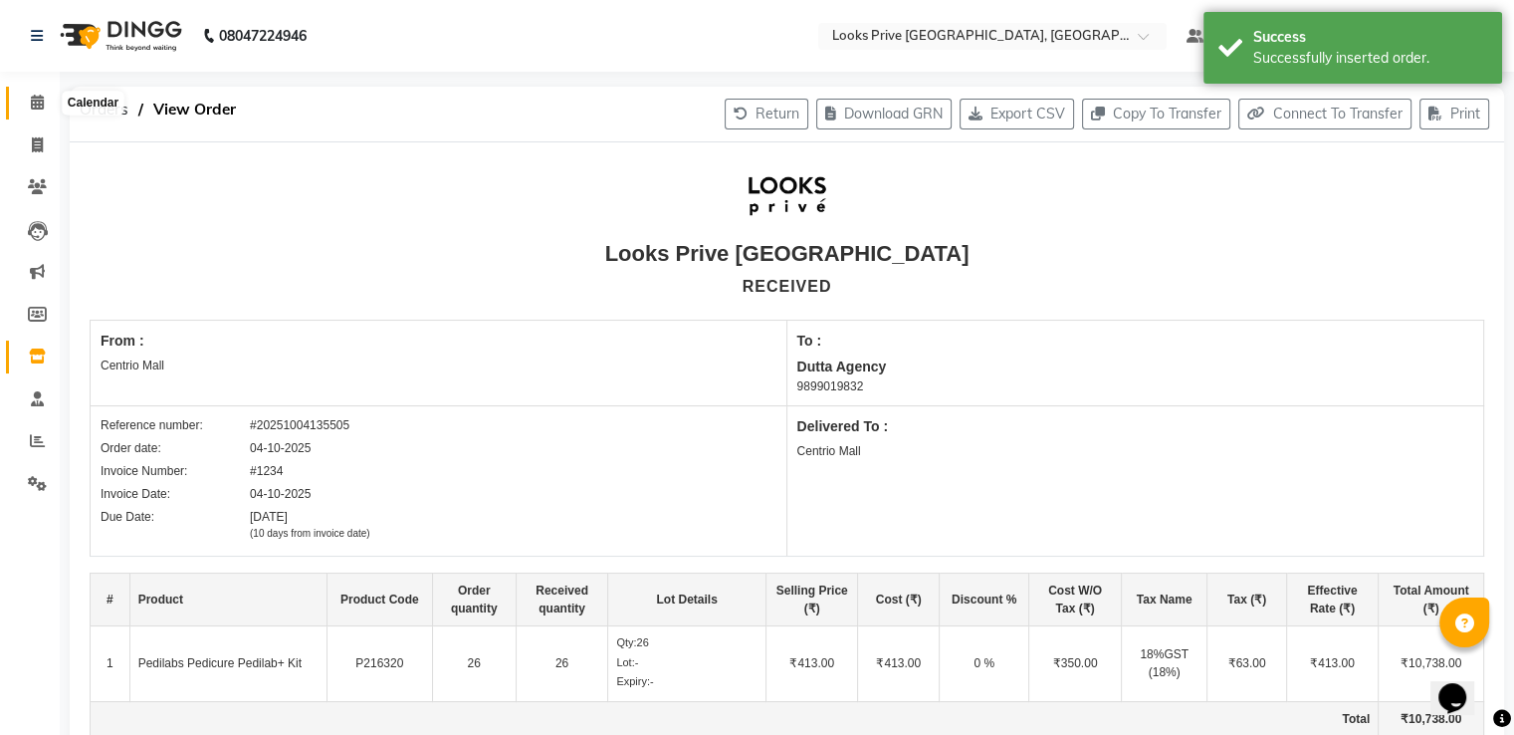
click at [39, 109] on icon at bounding box center [37, 102] width 13 height 15
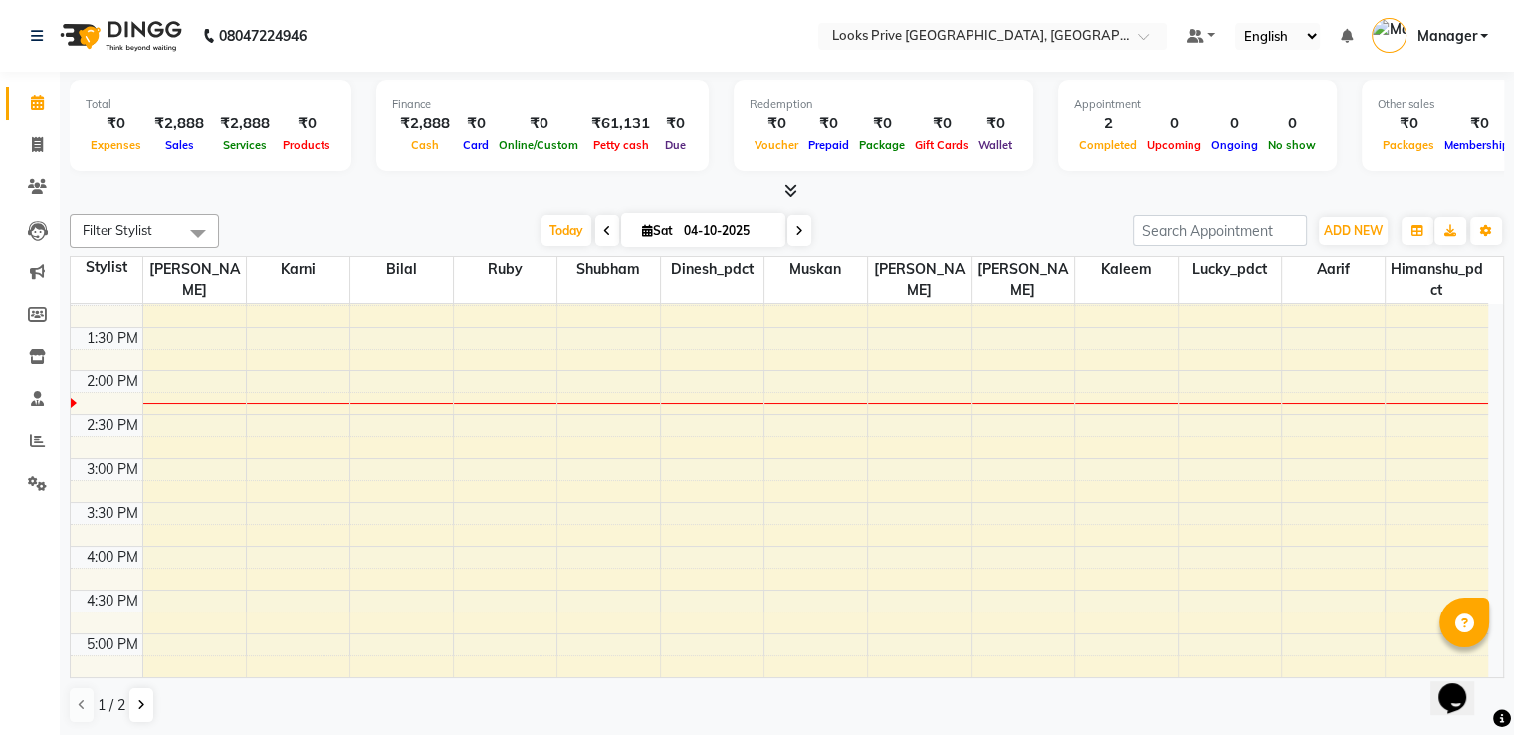
scroll to position [498, 0]
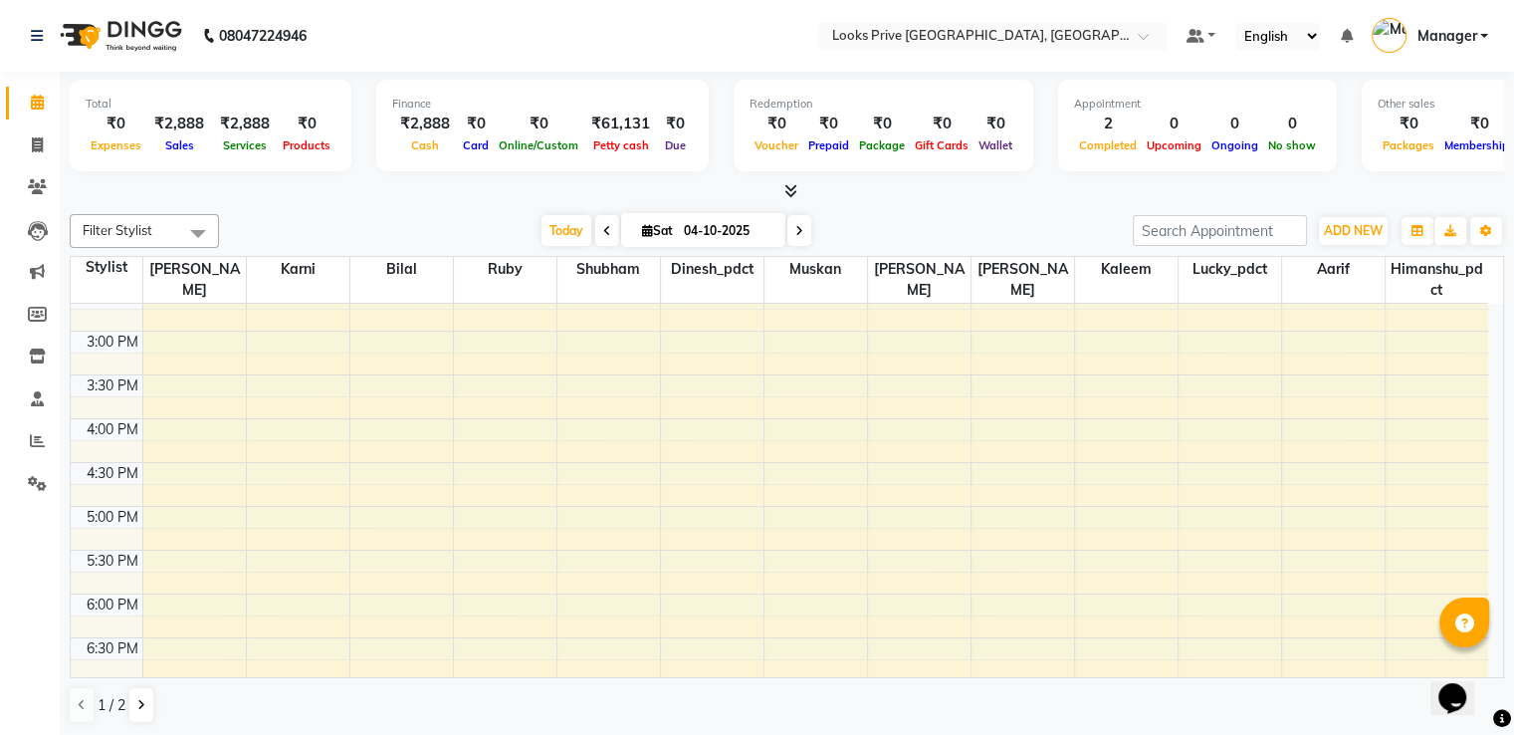
click at [199, 431] on div "9:00 AM 9:30 AM 10:00 AM 10:30 AM 11:00 AM 11:30 AM 12:00 PM 12:30 PM 1:00 PM 1…" at bounding box center [780, 331] width 1418 height 1050
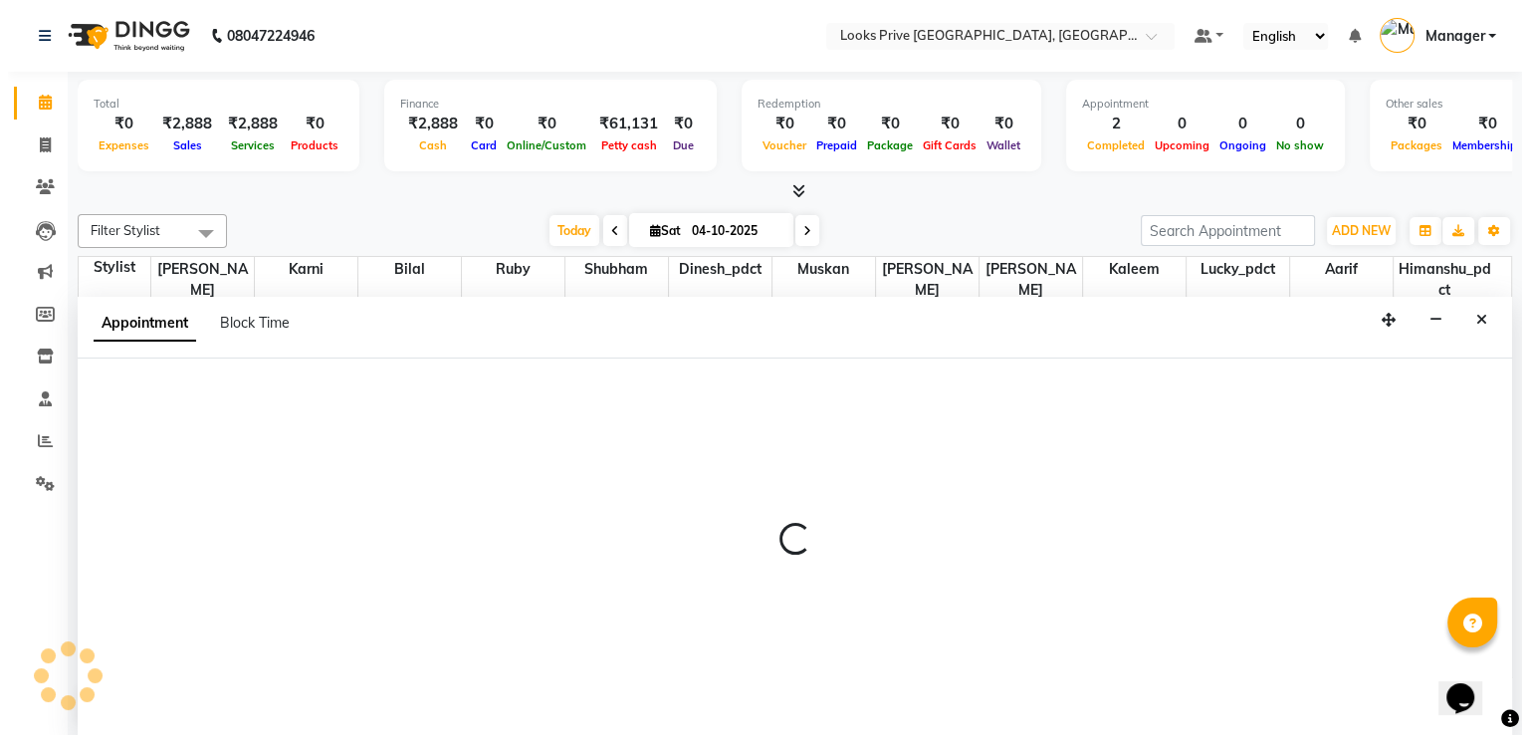
scroll to position [1, 0]
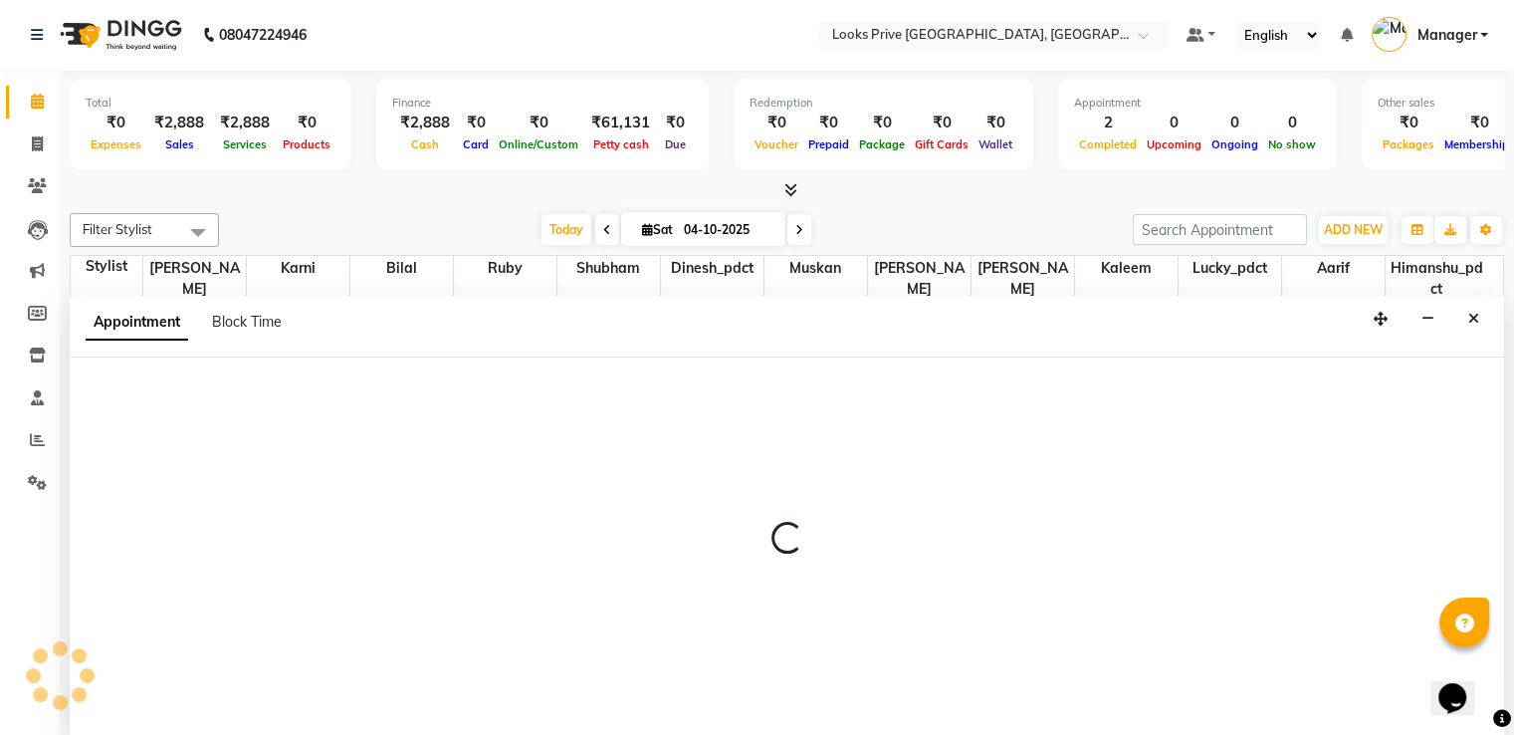
select select "45658"
select select "tentative"
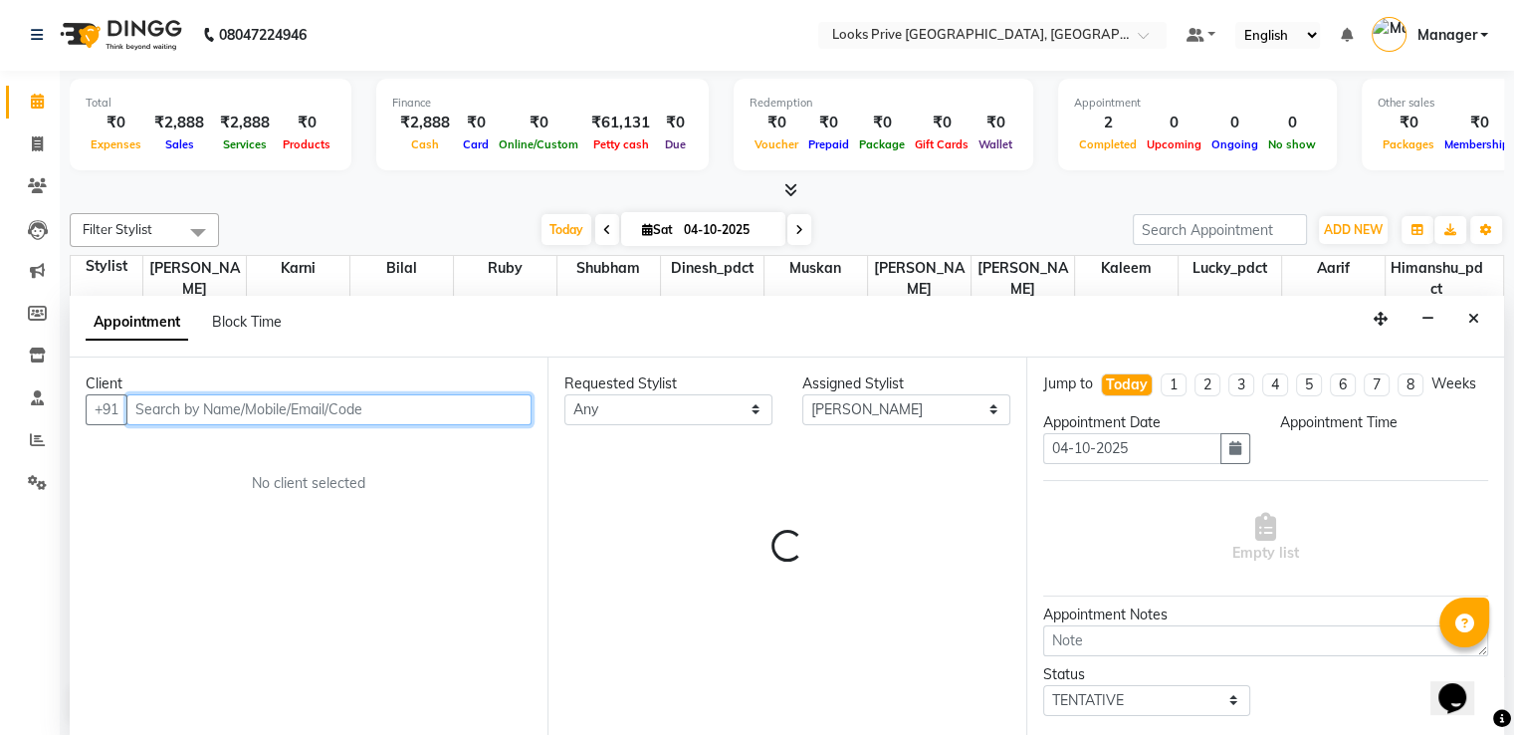
select select "960"
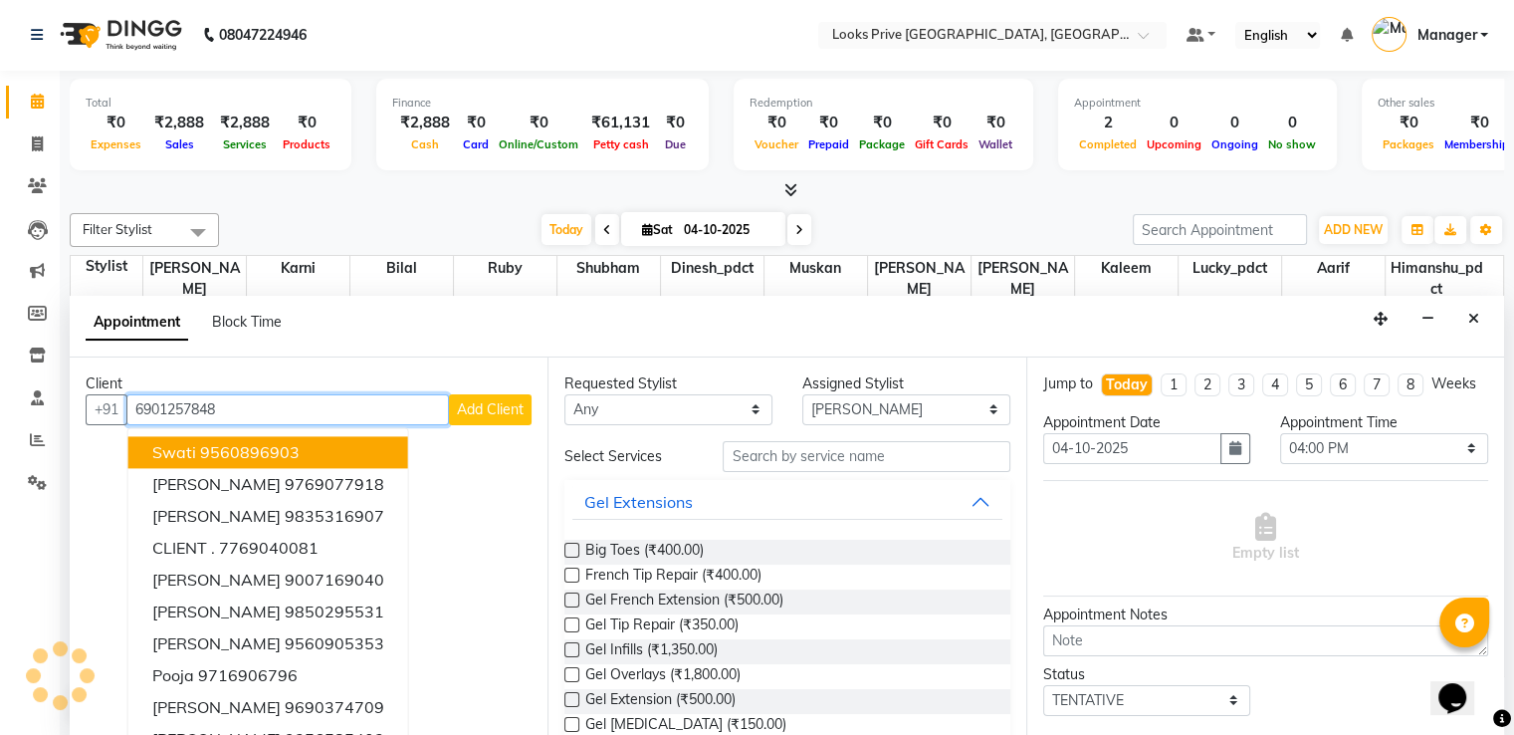
type input "6901257848"
click at [457, 415] on span "Add Client" at bounding box center [490, 409] width 67 height 18
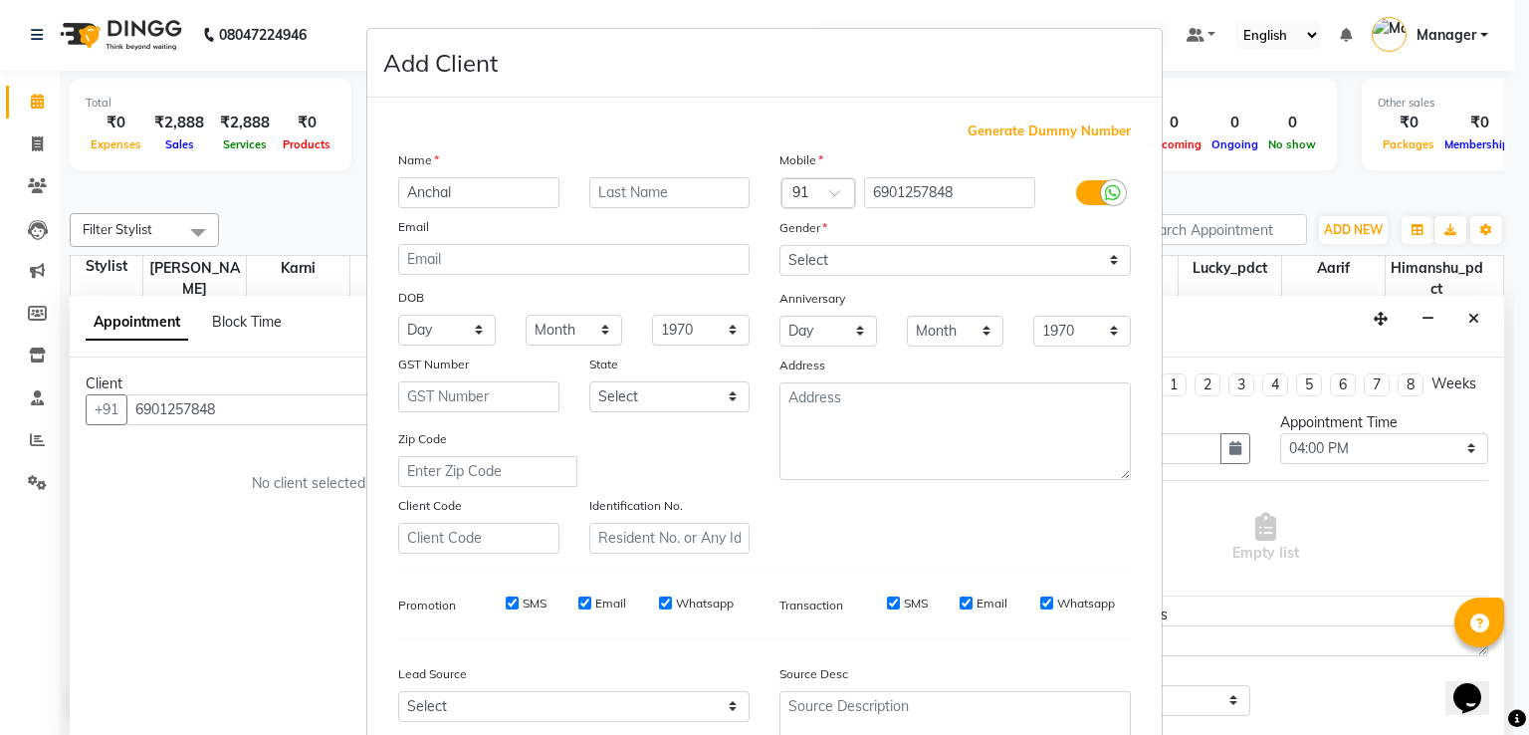
type input "Anchal"
drag, startPoint x: 888, startPoint y: 264, endPoint x: 868, endPoint y: 272, distance: 21.4
click at [888, 264] on select "Select [DEMOGRAPHIC_DATA] [DEMOGRAPHIC_DATA] Other Prefer Not To Say" at bounding box center [955, 260] width 351 height 31
select select "[DEMOGRAPHIC_DATA]"
click at [780, 246] on select "Select [DEMOGRAPHIC_DATA] [DEMOGRAPHIC_DATA] Other Prefer Not To Say" at bounding box center [955, 260] width 351 height 31
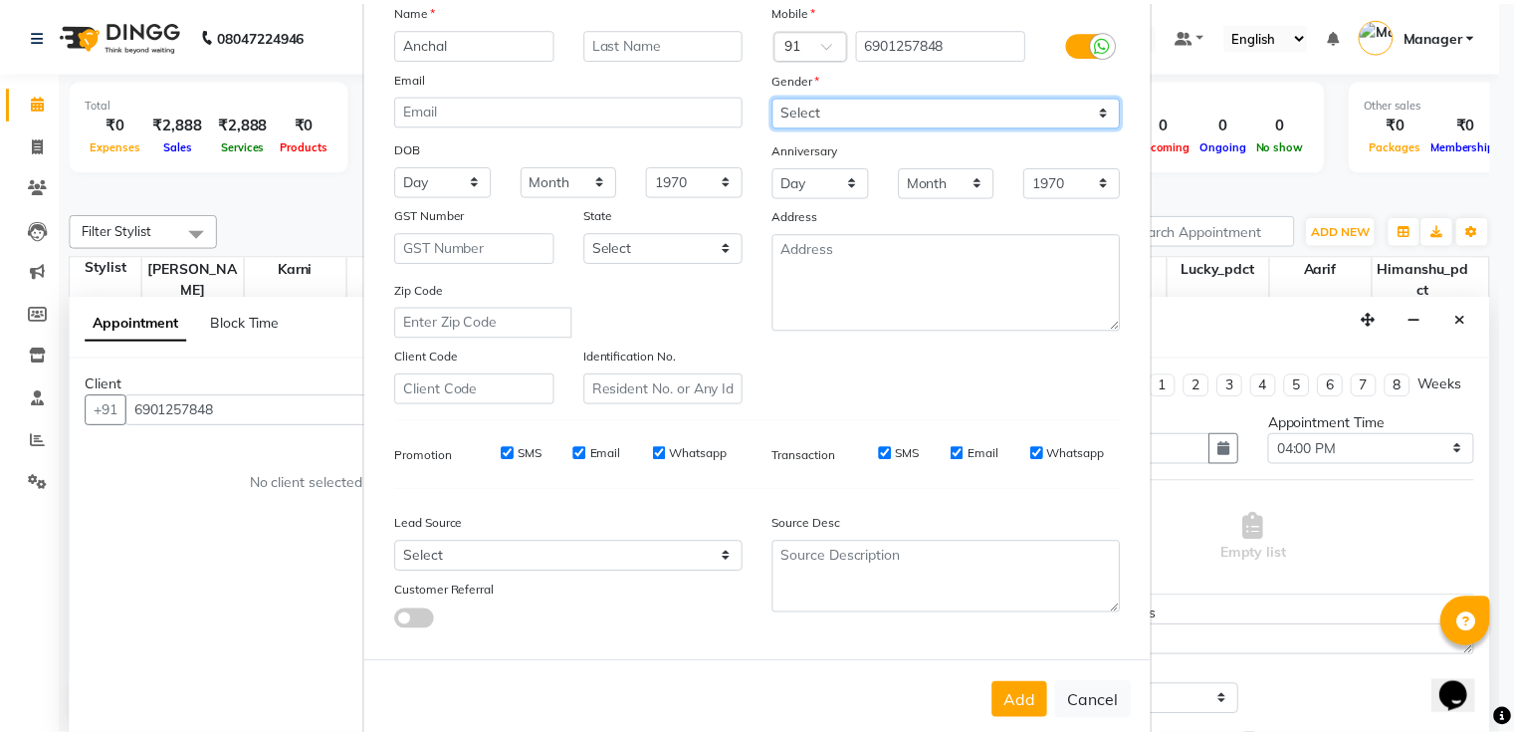
scroll to position [194, 0]
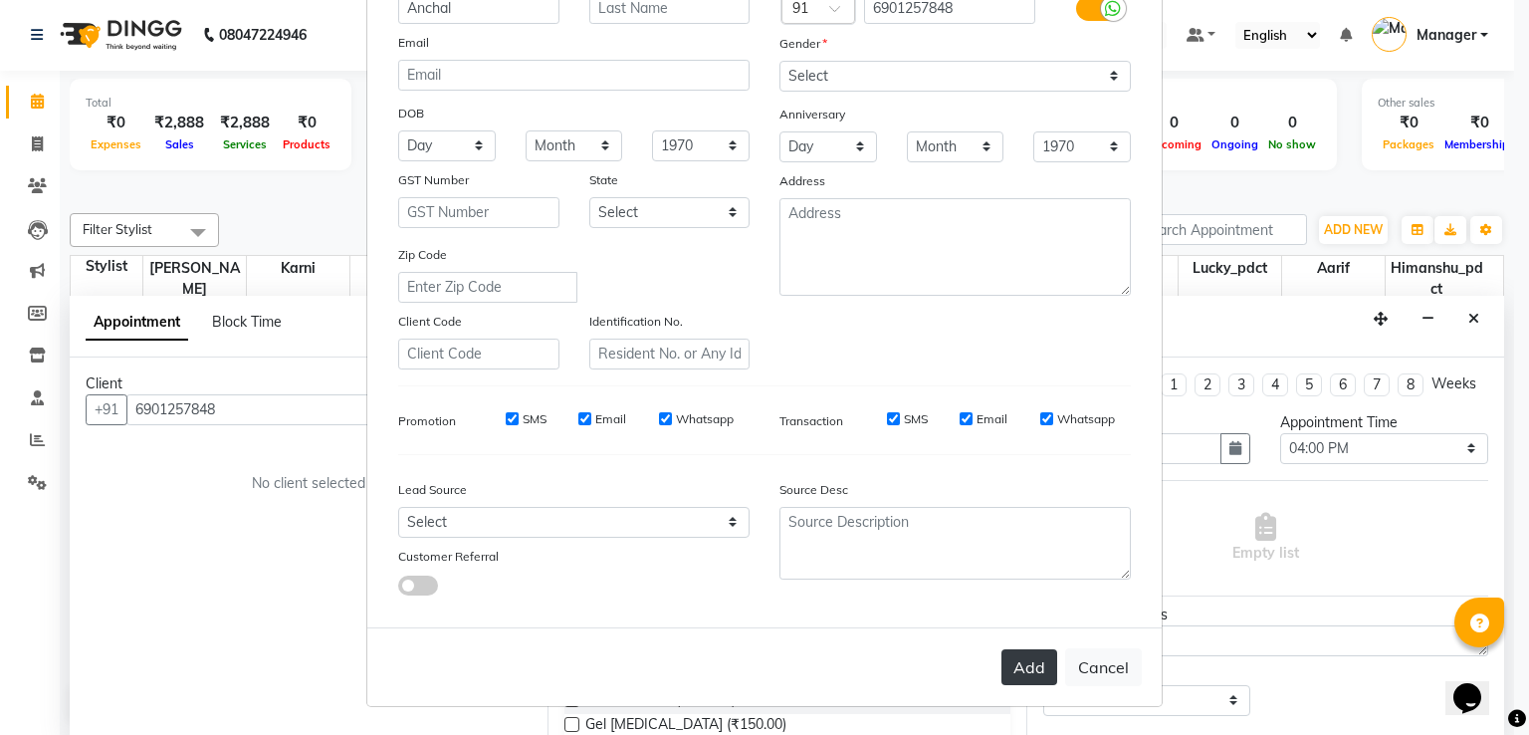
click at [1017, 658] on button "Add" at bounding box center [1030, 667] width 56 height 36
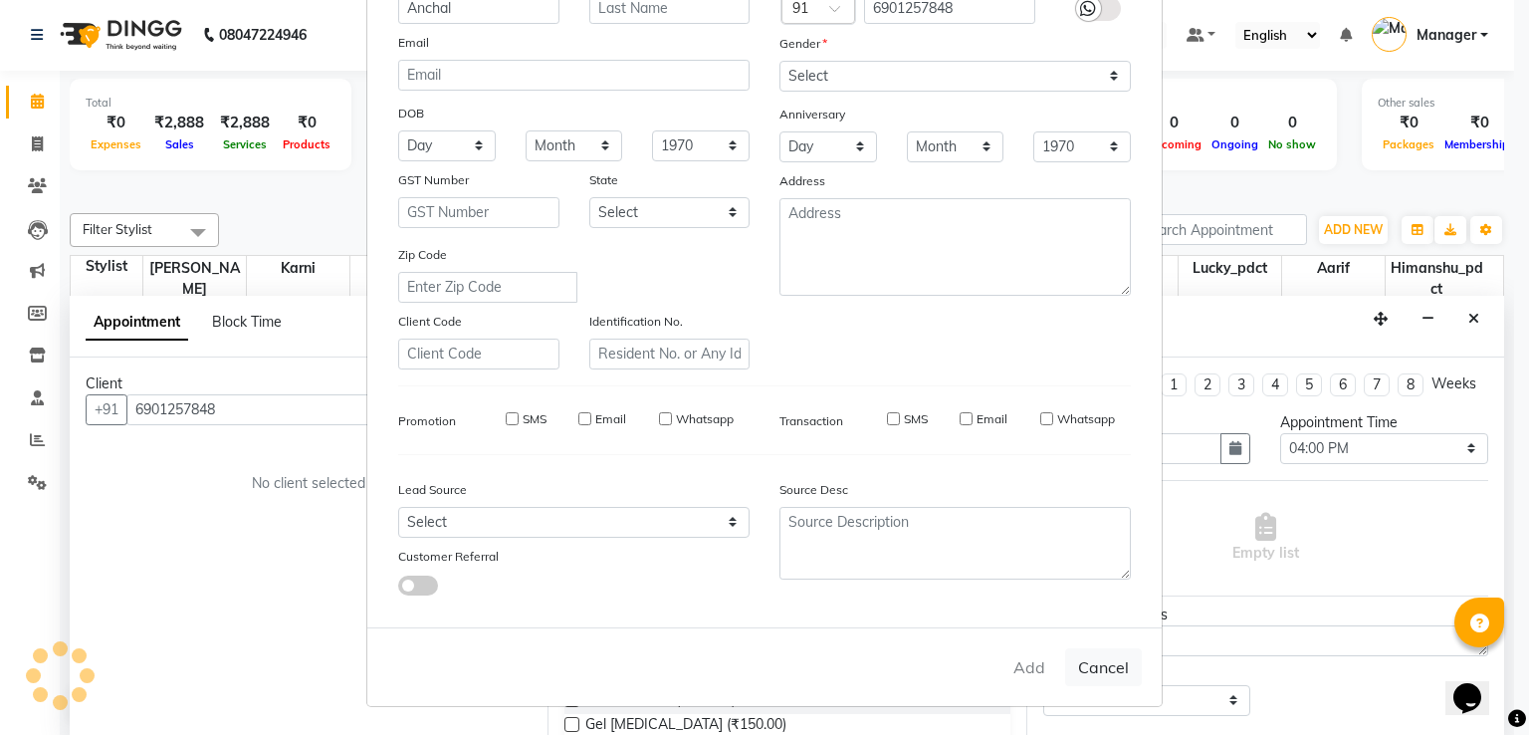
select select
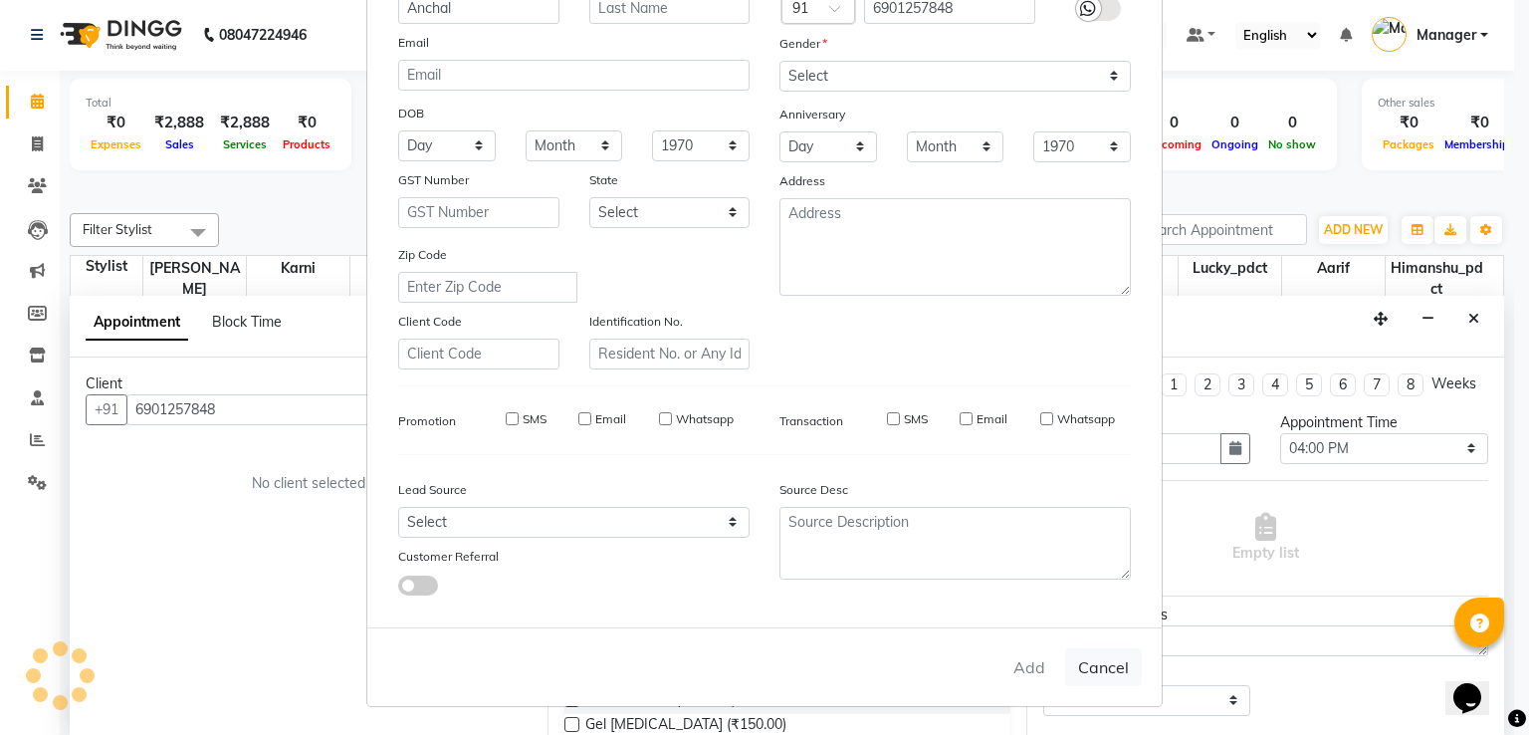
select select
checkbox input "false"
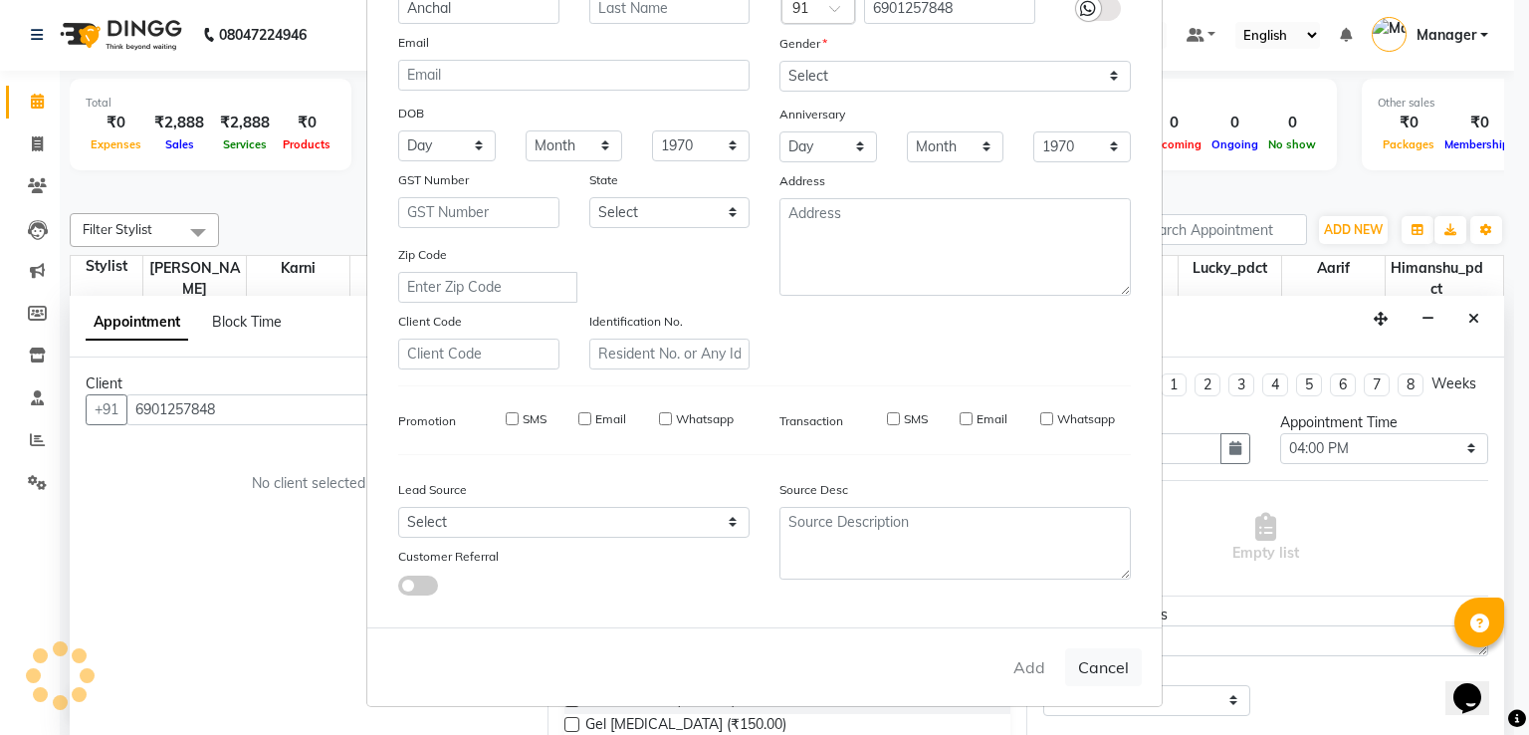
checkbox input "false"
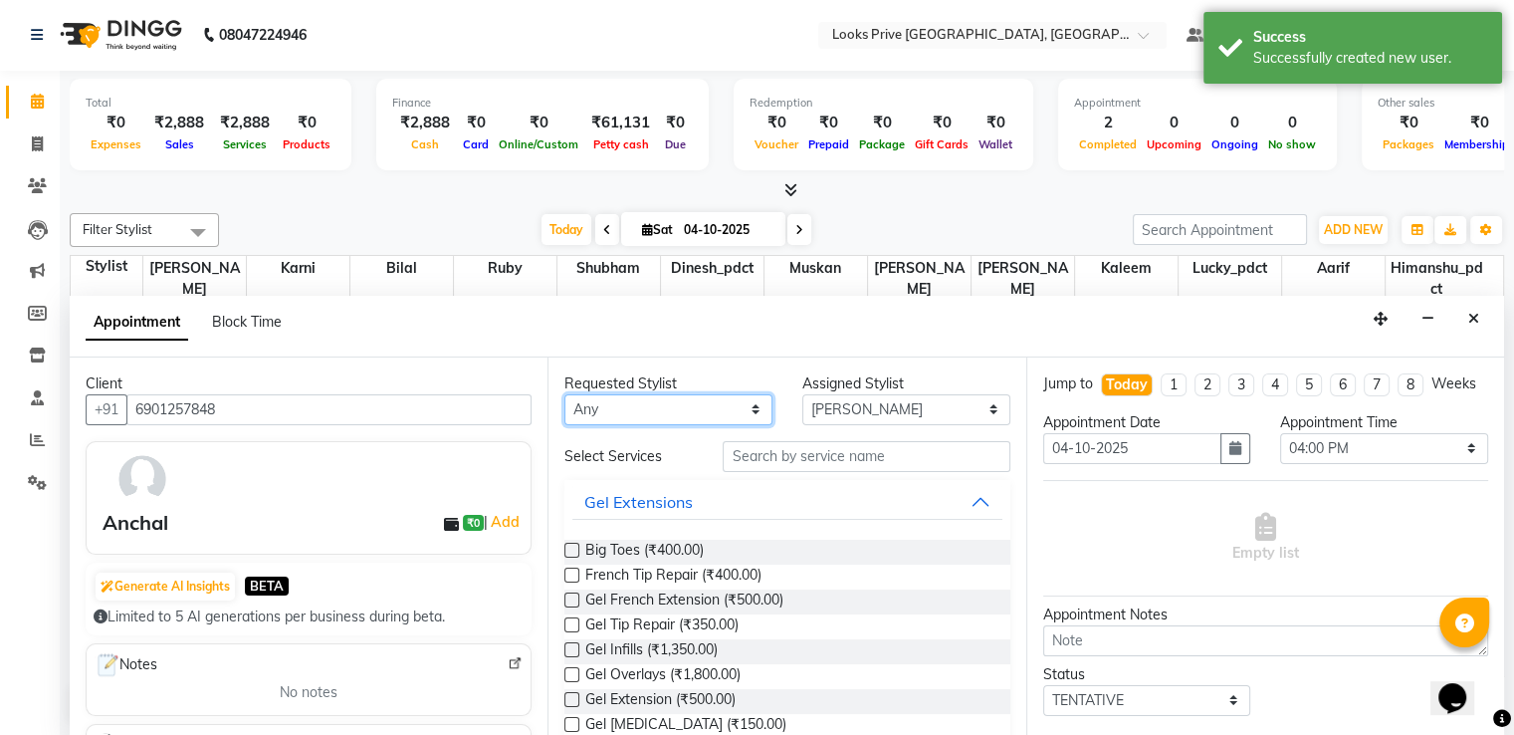
click at [647, 400] on select "Any [PERSON_NAME] [PERSON_NAME] Dinesh_pdct Himanshu_pdct [PERSON_NAME] Lucky_p…" at bounding box center [668, 409] width 208 height 31
click at [645, 403] on select "Any [PERSON_NAME] [PERSON_NAME] Dinesh_pdct Himanshu_pdct [PERSON_NAME] Lucky_p…" at bounding box center [668, 409] width 208 height 31
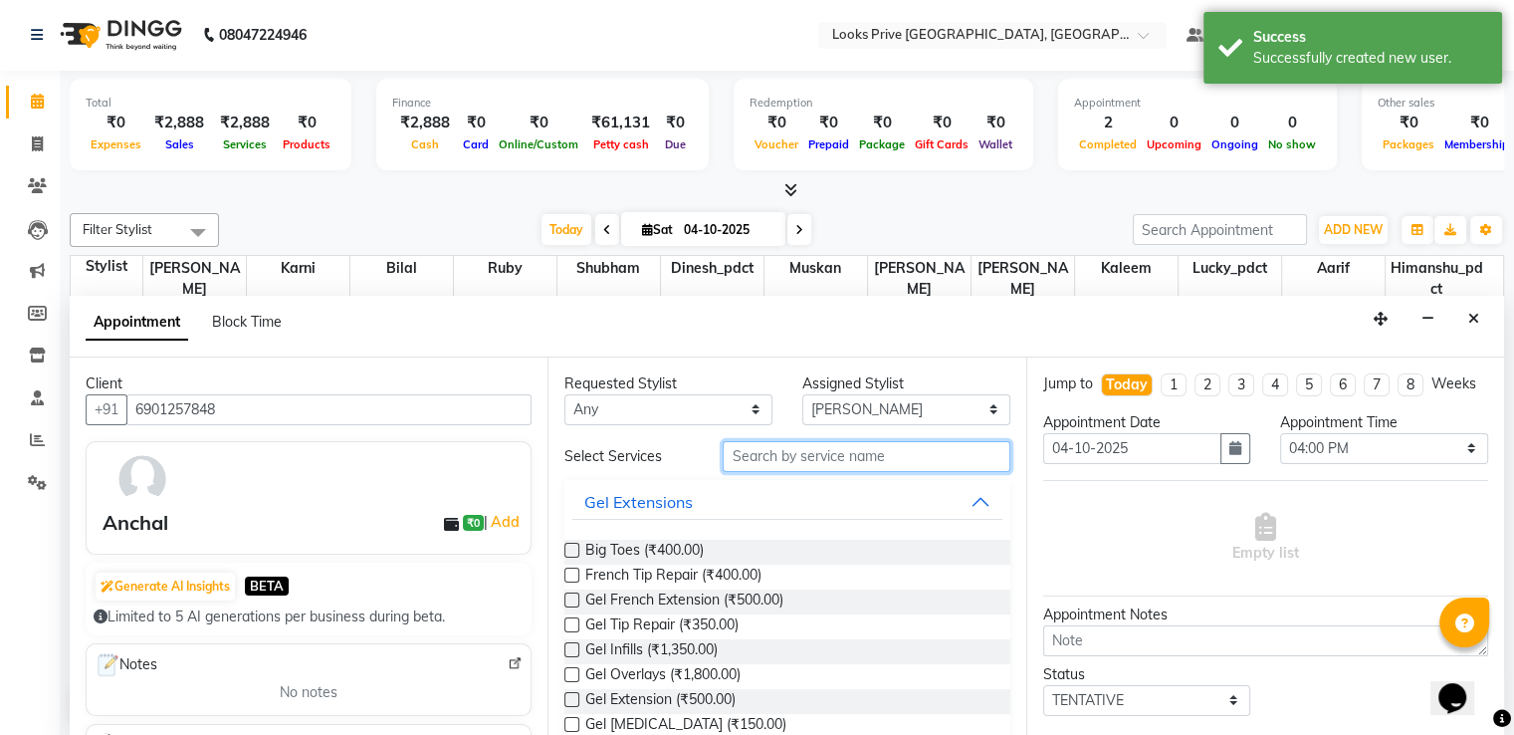
click at [777, 458] on input "text" at bounding box center [866, 456] width 287 height 31
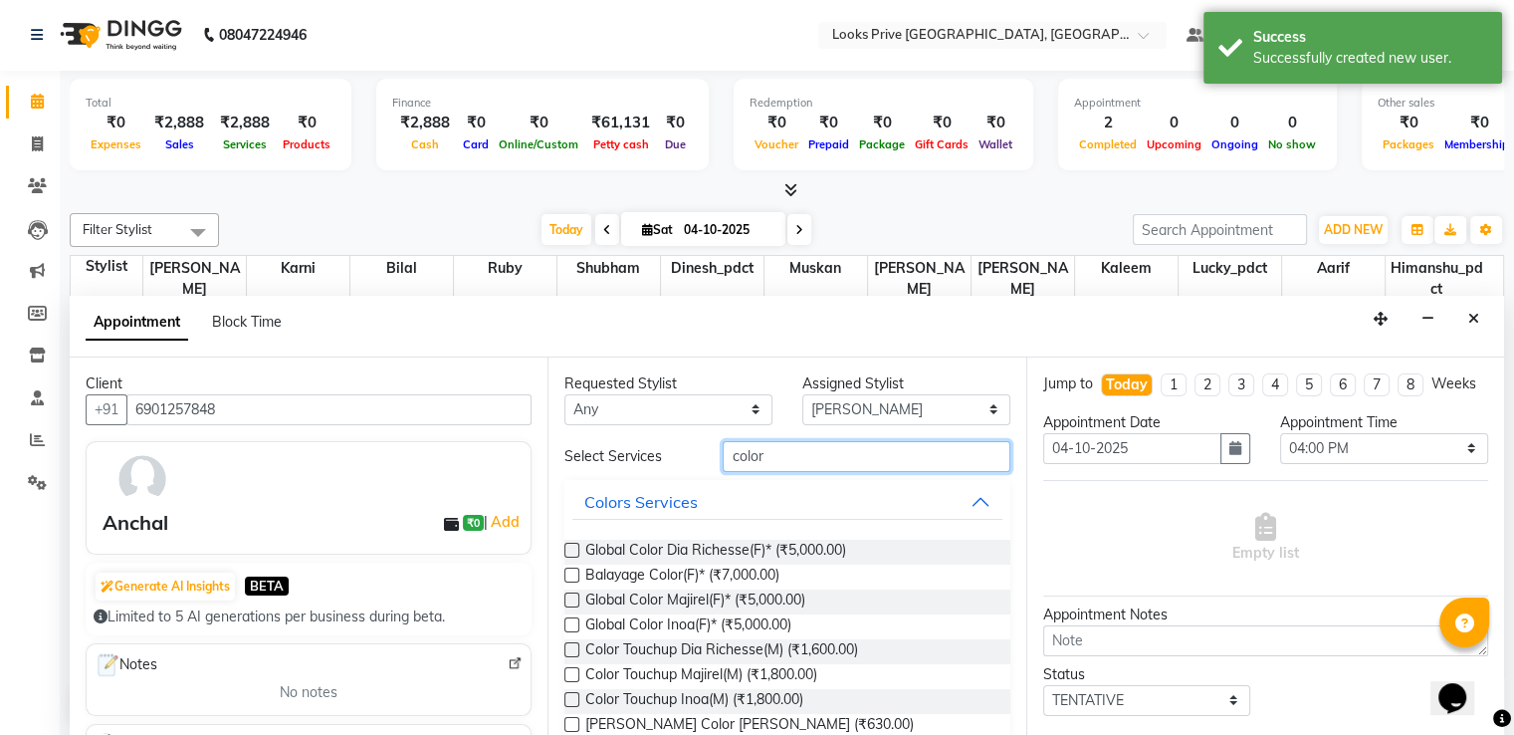
type input "color"
click at [569, 570] on label at bounding box center [571, 574] width 15 height 15
click at [569, 570] on input "checkbox" at bounding box center [570, 576] width 13 height 13
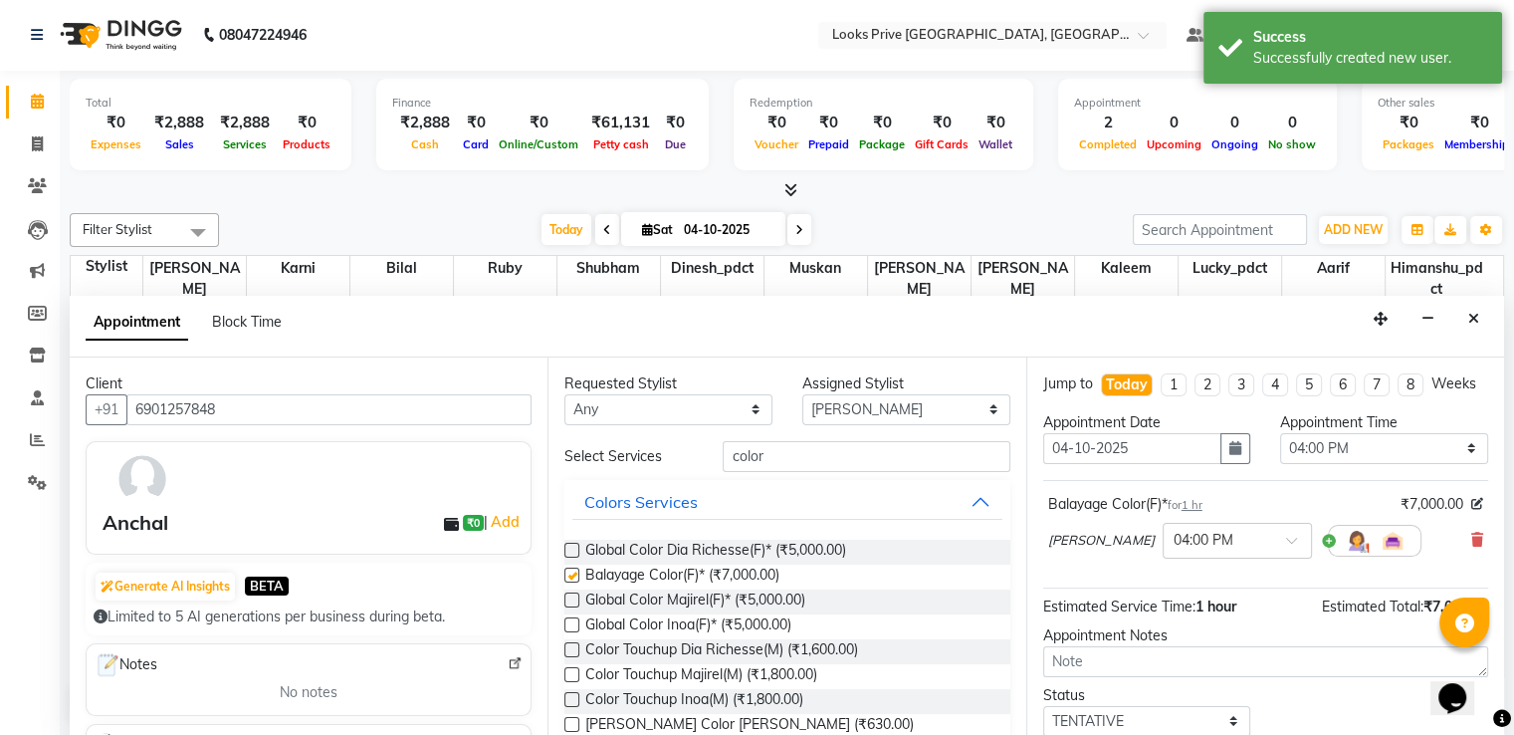
checkbox input "false"
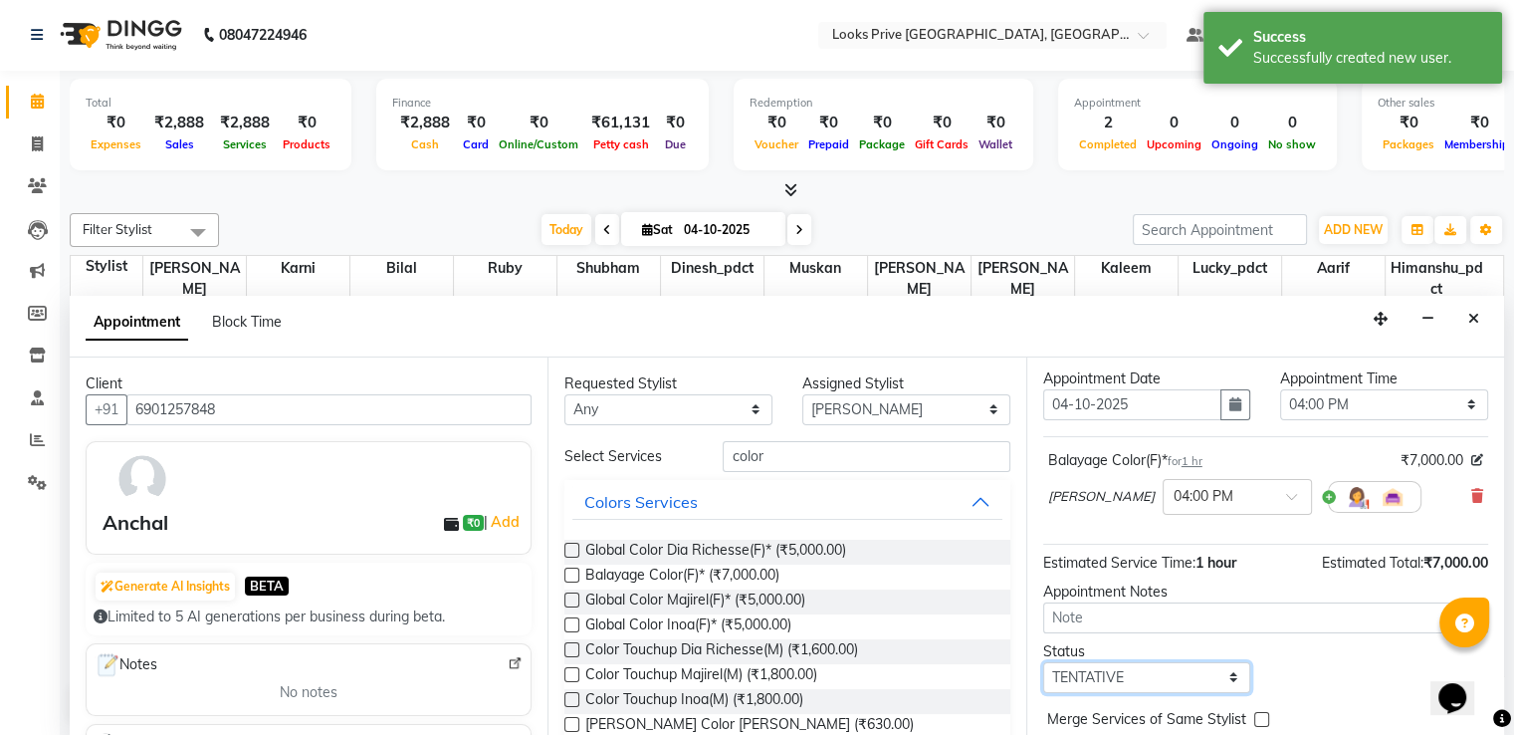
click at [1112, 684] on select "Select TENTATIVE CONFIRM CHECK-IN UPCOMING" at bounding box center [1147, 677] width 208 height 31
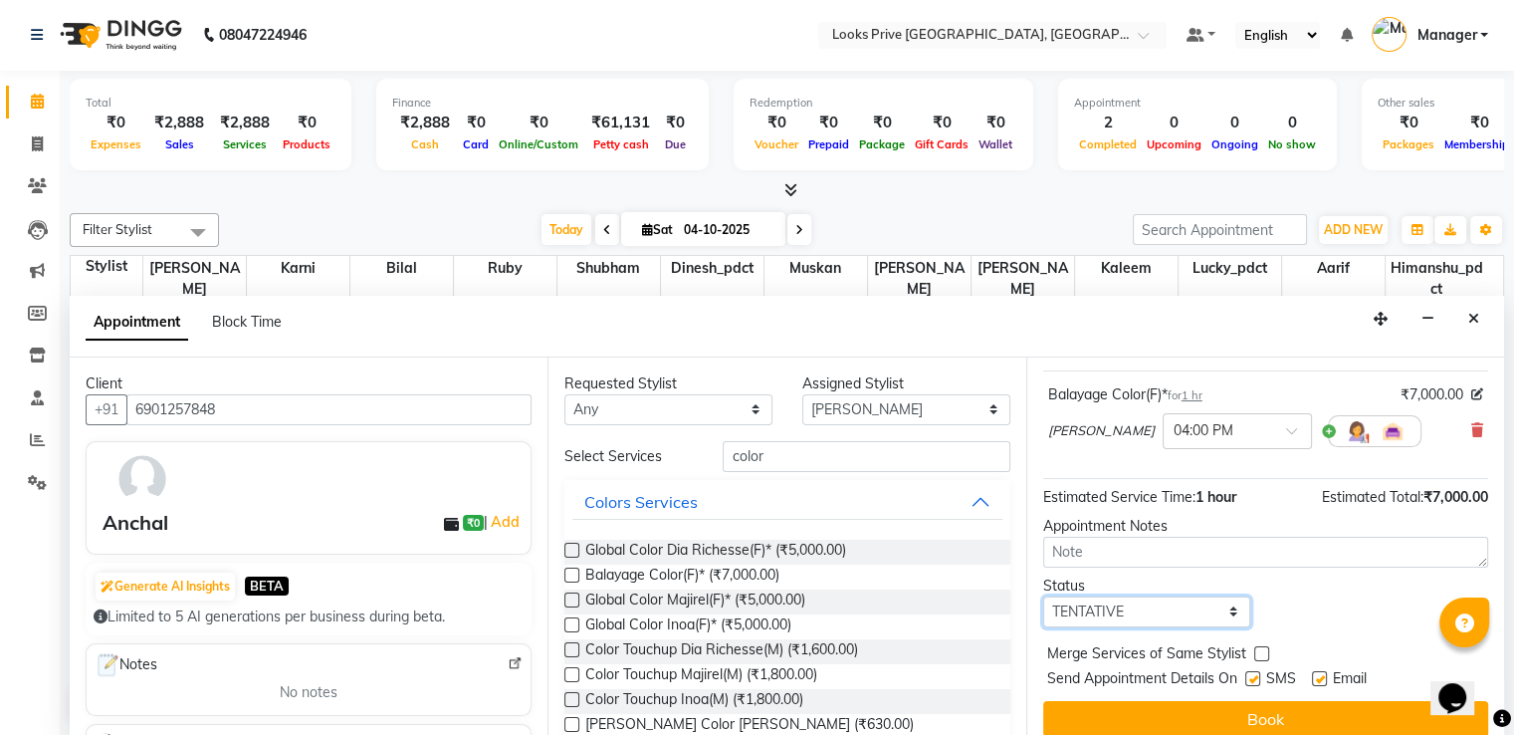
scroll to position [143, 0]
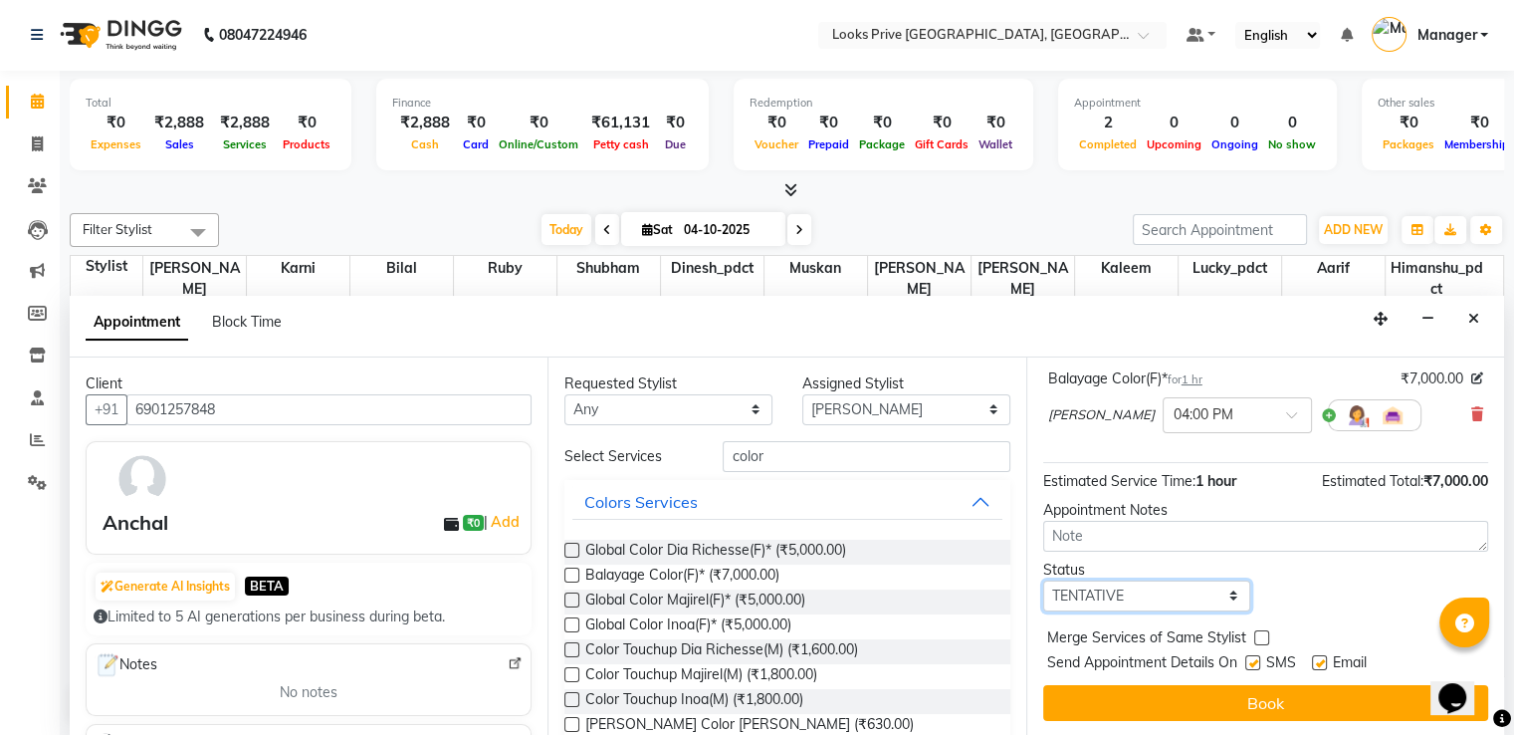
click at [1107, 587] on select "Select TENTATIVE CONFIRM CHECK-IN UPCOMING" at bounding box center [1147, 595] width 208 height 31
select select "confirm booking"
click at [1043, 580] on select "Select TENTATIVE CONFIRM CHECK-IN UPCOMING" at bounding box center [1147, 595] width 208 height 31
click at [1211, 418] on div at bounding box center [1237, 413] width 147 height 21
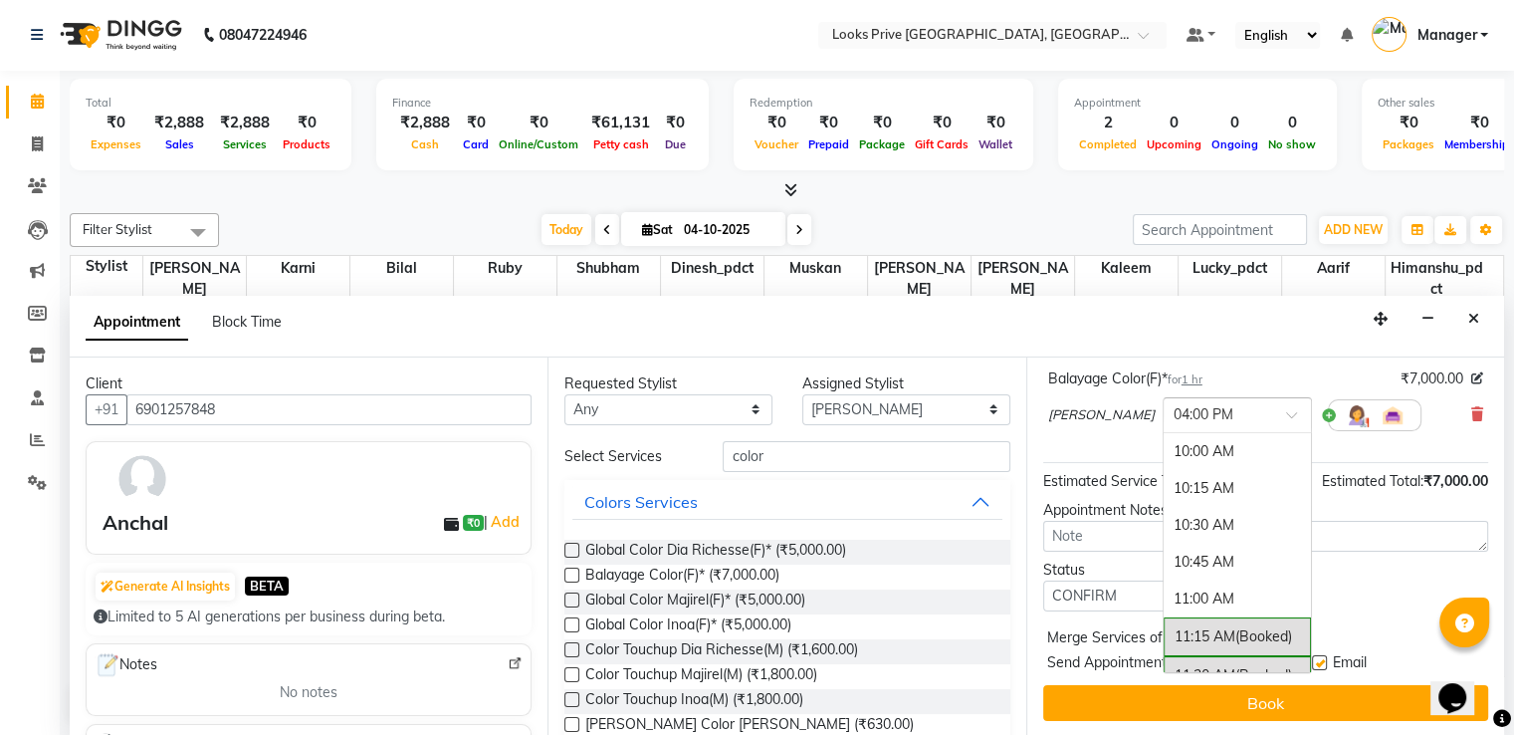
scroll to position [892, 0]
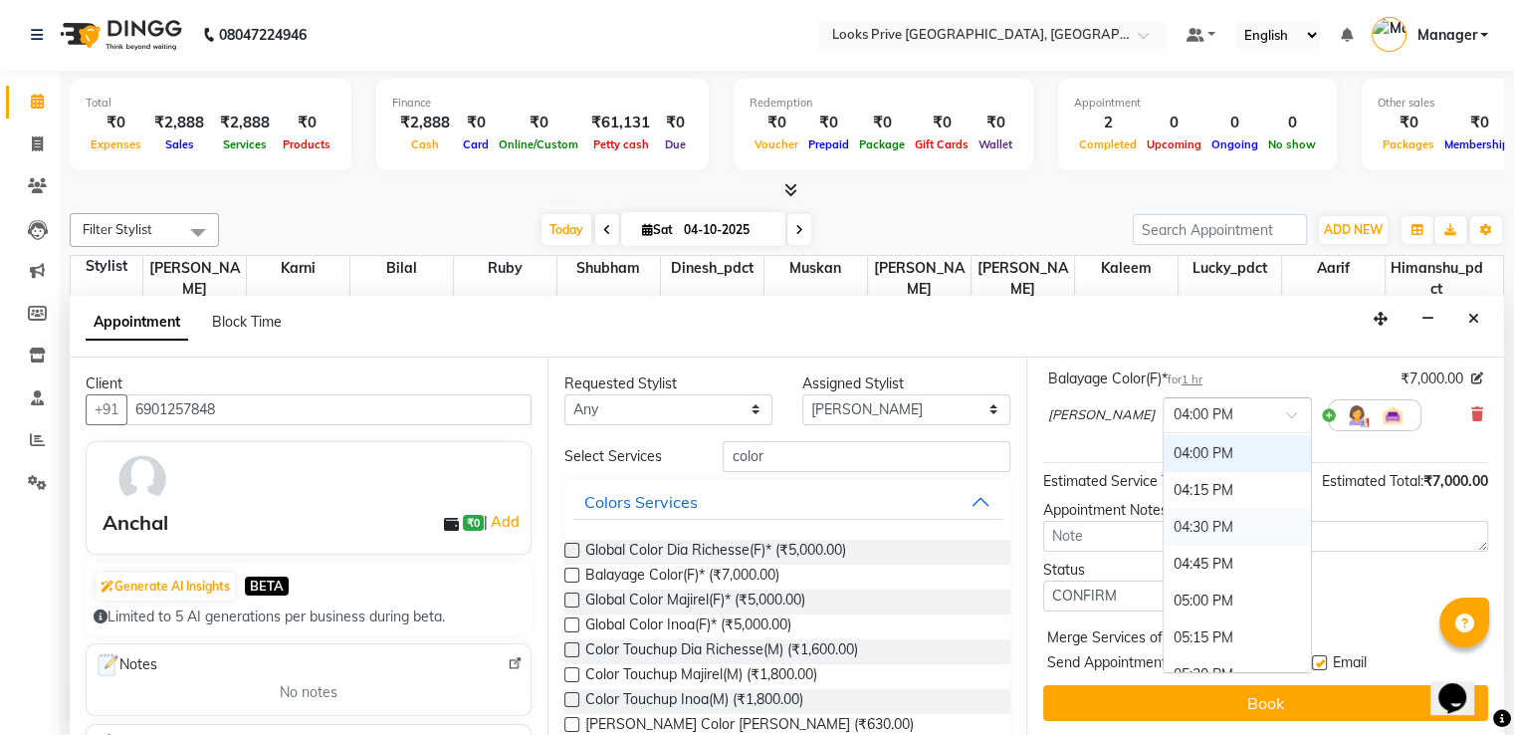
click at [1164, 519] on div "04:30 PM" at bounding box center [1237, 527] width 147 height 37
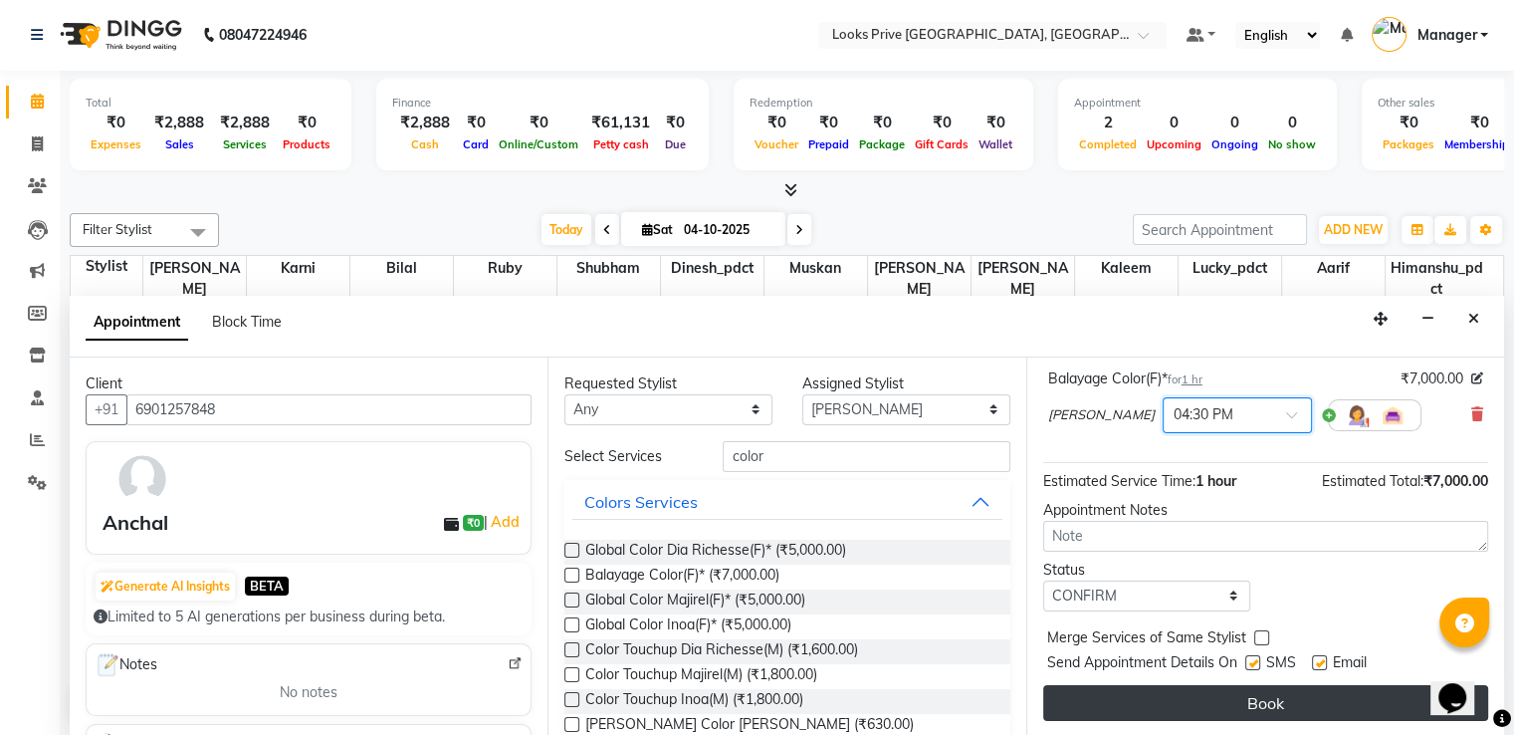
click at [1131, 690] on button "Book" at bounding box center [1265, 703] width 445 height 36
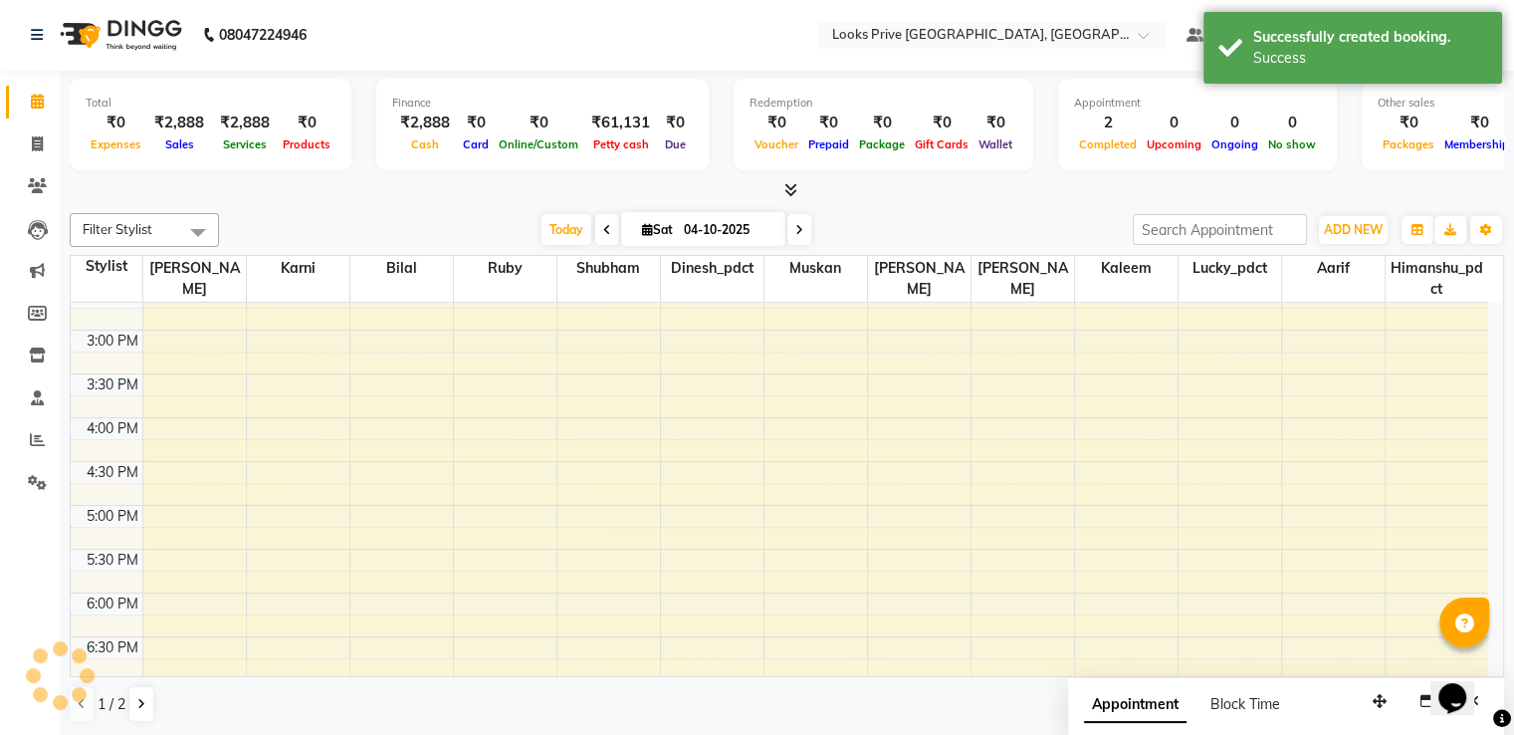
scroll to position [0, 0]
